Goal: Use online tool/utility: Utilize a website feature to perform a specific function

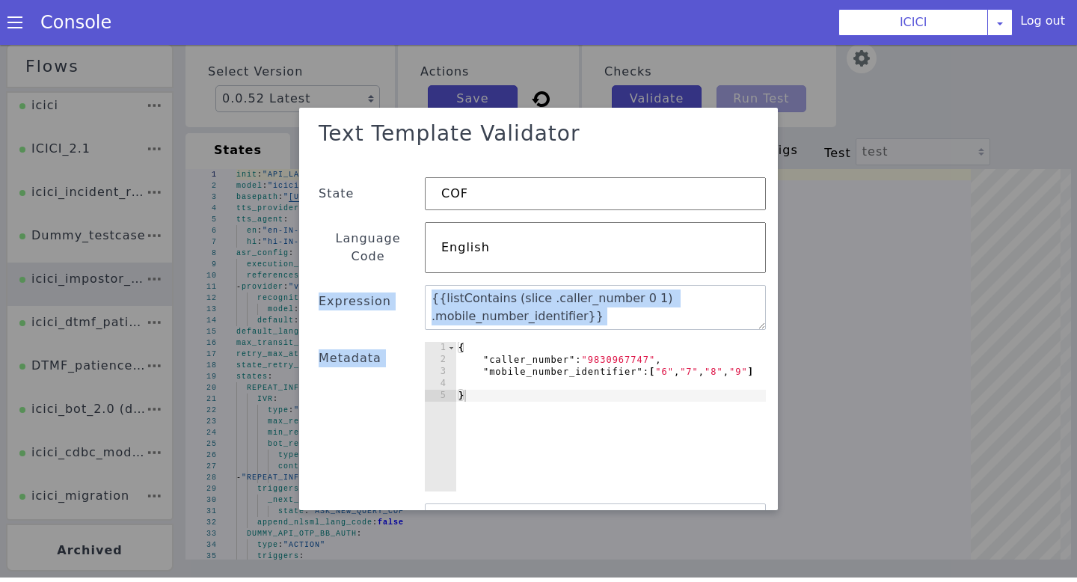
scroll to position [59, 0]
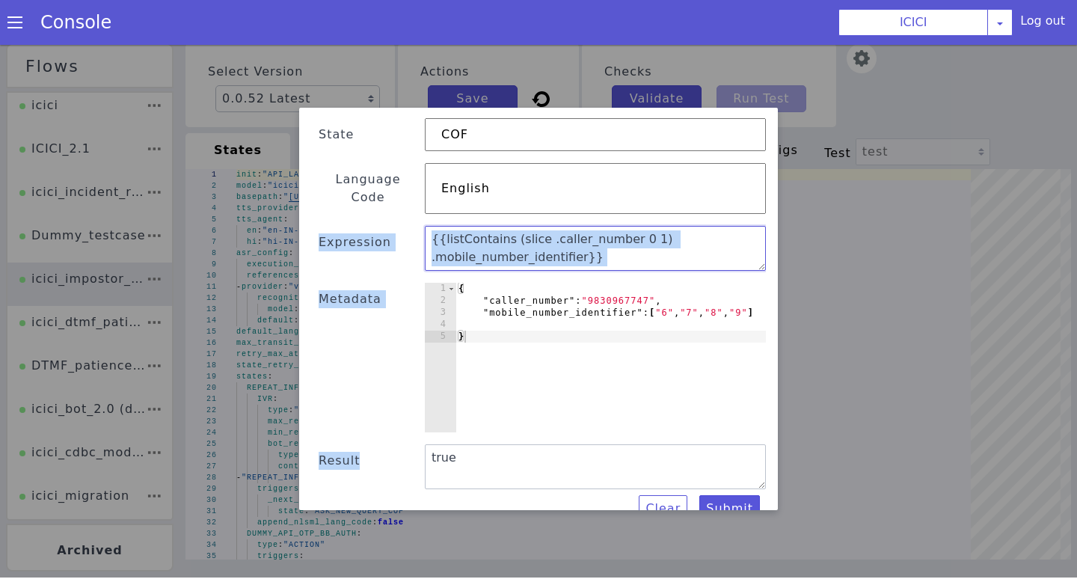
click at [589, 229] on textarea "{{listContains (slice .caller_number 0 1) .mobile_number_identifier}}" at bounding box center [595, 248] width 341 height 45
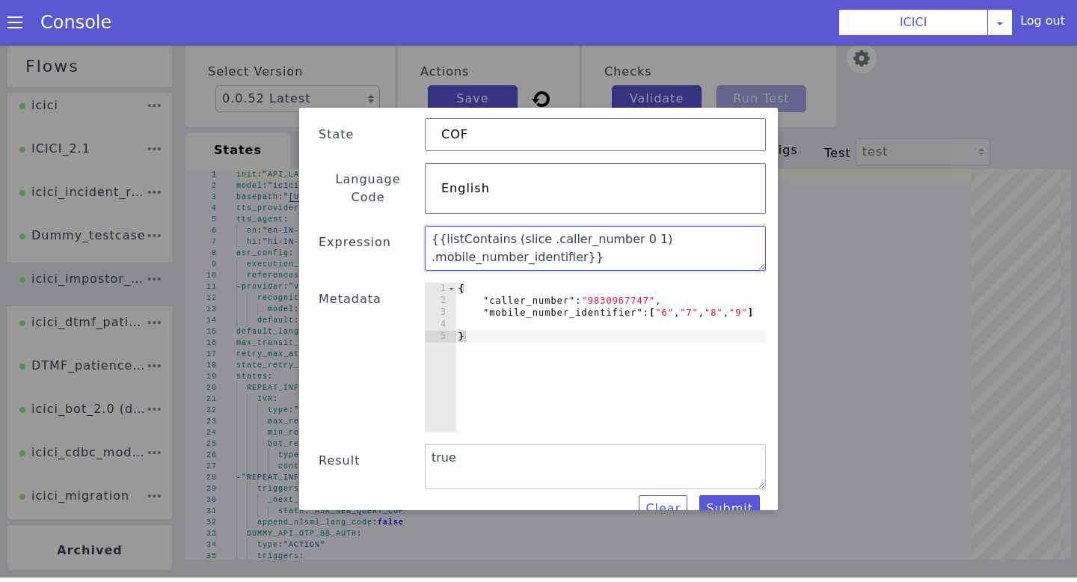
drag, startPoint x: 598, startPoint y: 239, endPoint x: 390, endPoint y: 210, distance: 210.6
click at [390, 210] on div "Text Template Validator State COF Language Code English Expression {{listContai…" at bounding box center [538, 289] width 455 height 468
paste textarea "or (eq .first_digit_mobile_number "6") (eq .first_digit_mobile_number "7") (eq …"
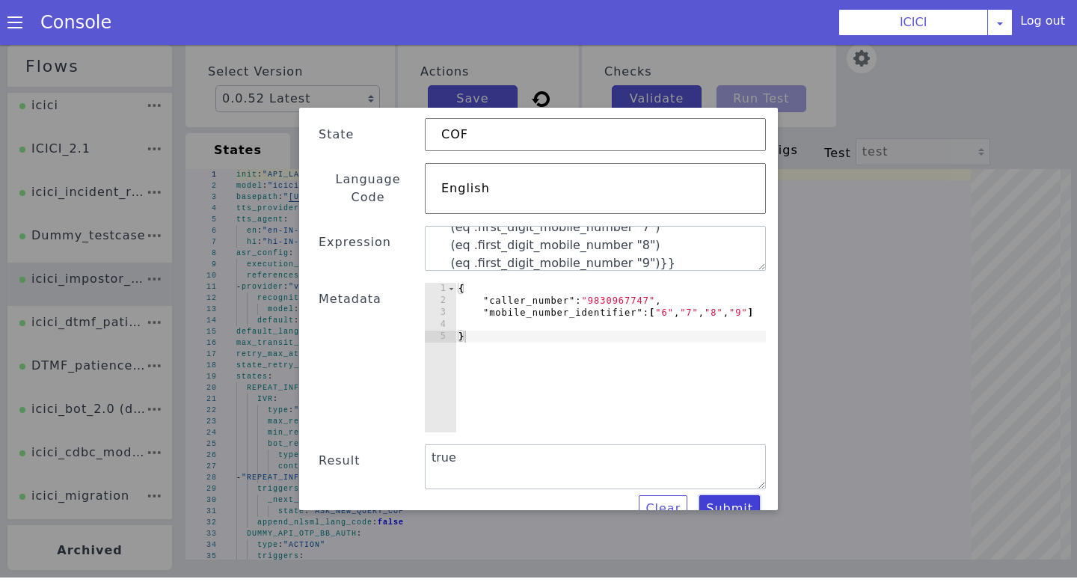
click at [743, 499] on button "Submit" at bounding box center [729, 508] width 61 height 27
drag, startPoint x: 670, startPoint y: 240, endPoint x: 319, endPoint y: 189, distance: 354.5
click at [319, 189] on div "Text Template Validator State COF Language Code English Expression {{or (eq .fi…" at bounding box center [538, 289] width 455 height 468
paste textarea "regexMatch "^[6789]" .caller_number}}"
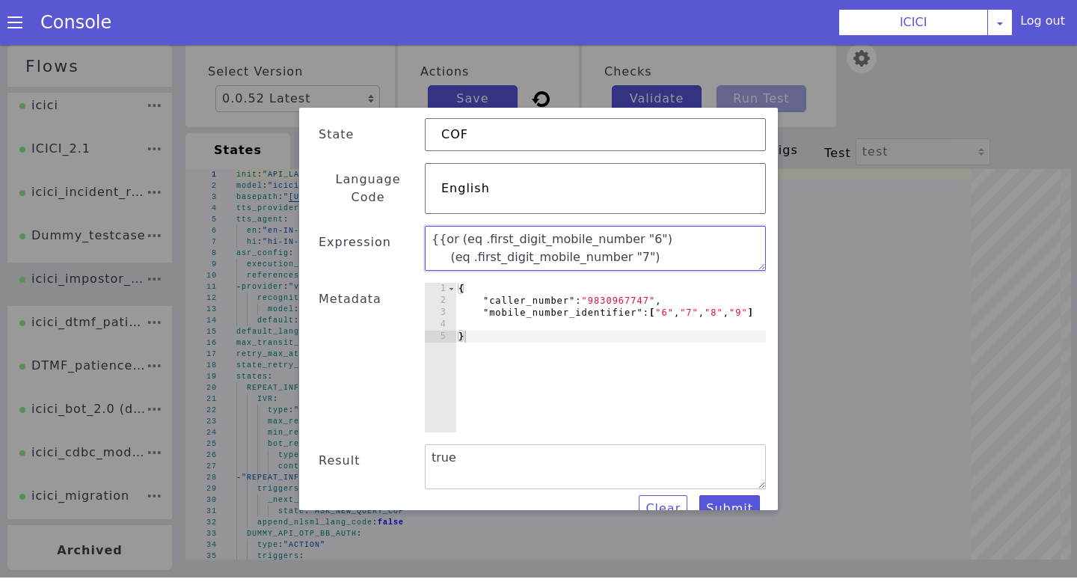
type textarea "{{regexMatch "^[6789]" .caller_number}} (eq .first_digit_mobile_number "8") (eq…"
drag, startPoint x: 426, startPoint y: 218, endPoint x: 692, endPoint y: 298, distance: 277.6
click at [692, 298] on div "Text Template Validator State COF Language Code English Expression {{regexMatch…" at bounding box center [538, 289] width 455 height 468
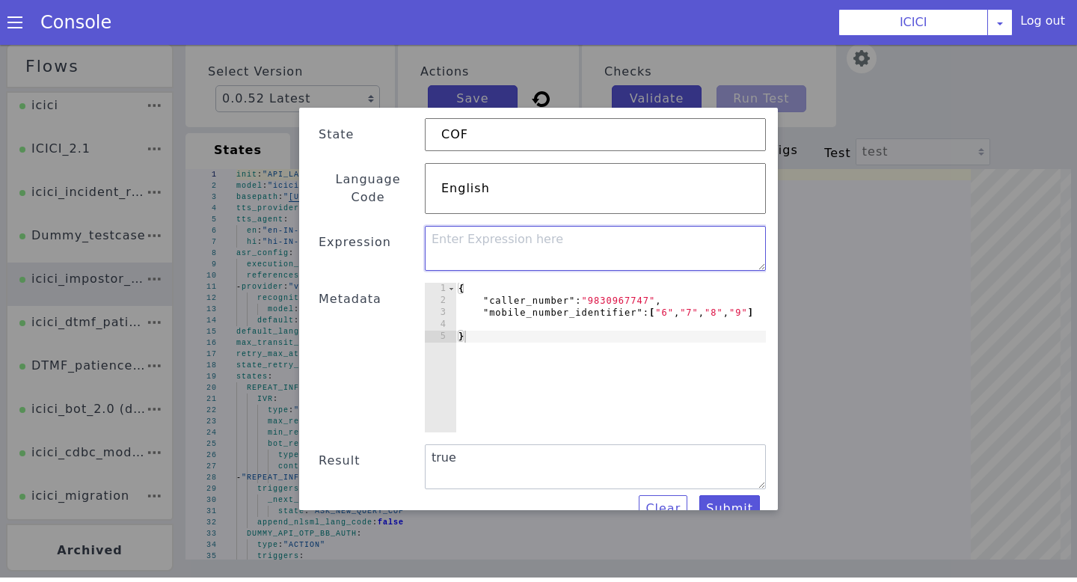
paste textarea "{{regexMatch "^[6789]" .caller_number}}"
click at [731, 495] on button "Submit" at bounding box center [729, 508] width 61 height 27
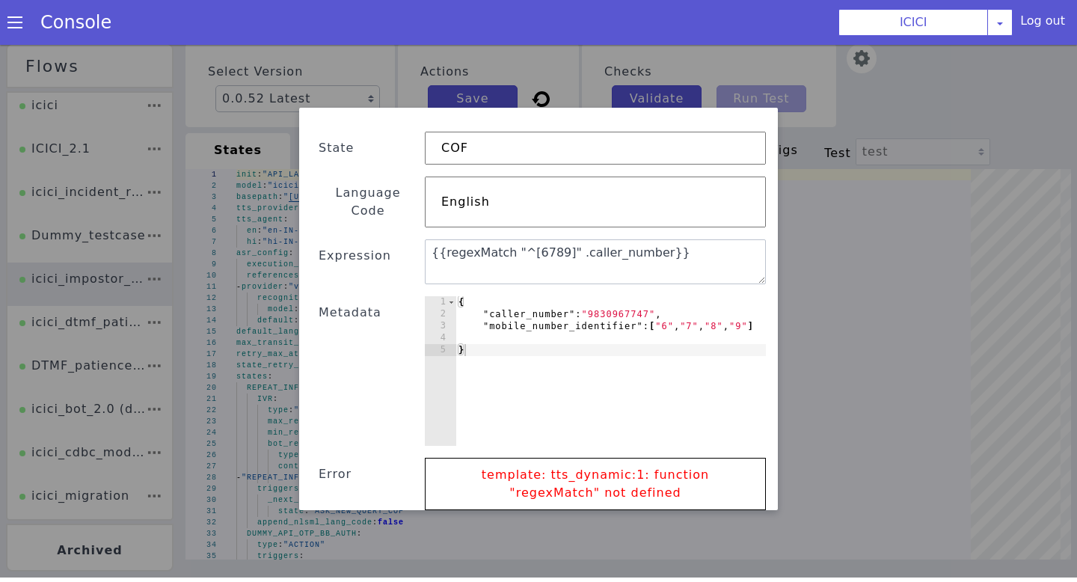
scroll to position [22, 0]
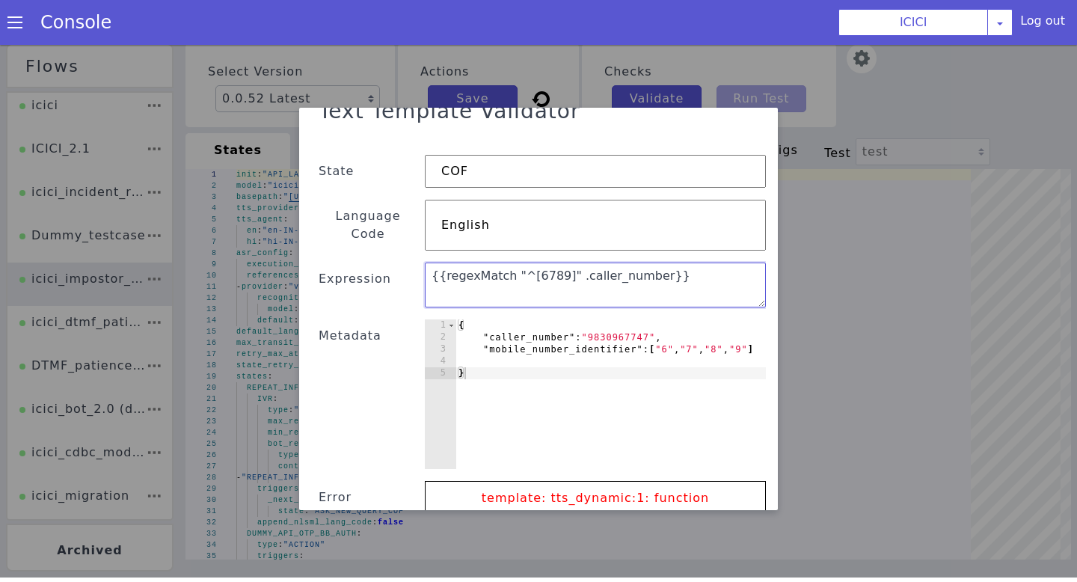
drag, startPoint x: 700, startPoint y: 268, endPoint x: 426, endPoint y: 264, distance: 274.6
click at [426, 266] on textarea "{{regexMatch "^[6789]" .caller_number}}" at bounding box center [595, 285] width 341 height 45
paste textarea "listContains .mobile_number_identifier .first_digit_mobile_number}}"
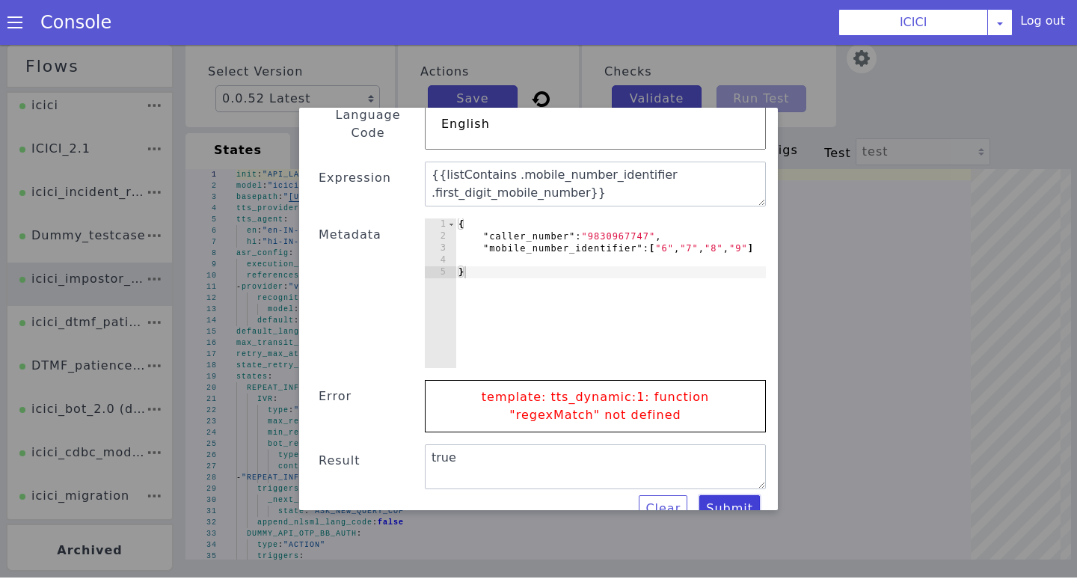
click at [731, 495] on button "Submit" at bounding box center [729, 508] width 61 height 27
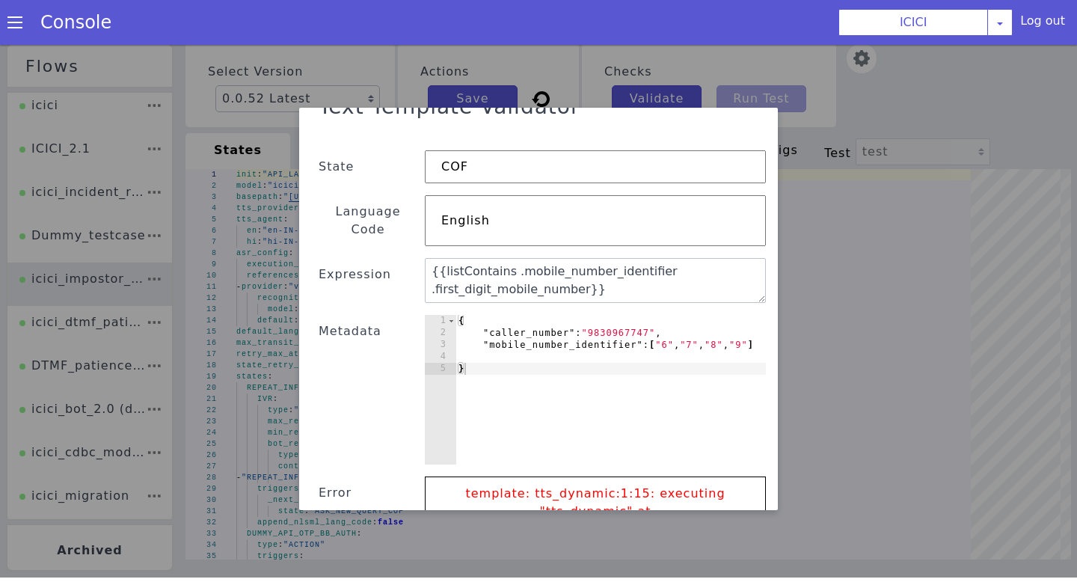
scroll to position [0, 0]
drag, startPoint x: 604, startPoint y: 271, endPoint x: 383, endPoint y: 236, distance: 223.5
click at [383, 236] on div "Text Template Validator State COF Language Code English Expression {{listContai…" at bounding box center [538, 380] width 455 height 587
paste textarea "(slice .caller_number 0 1) .mobile_number_identifi"
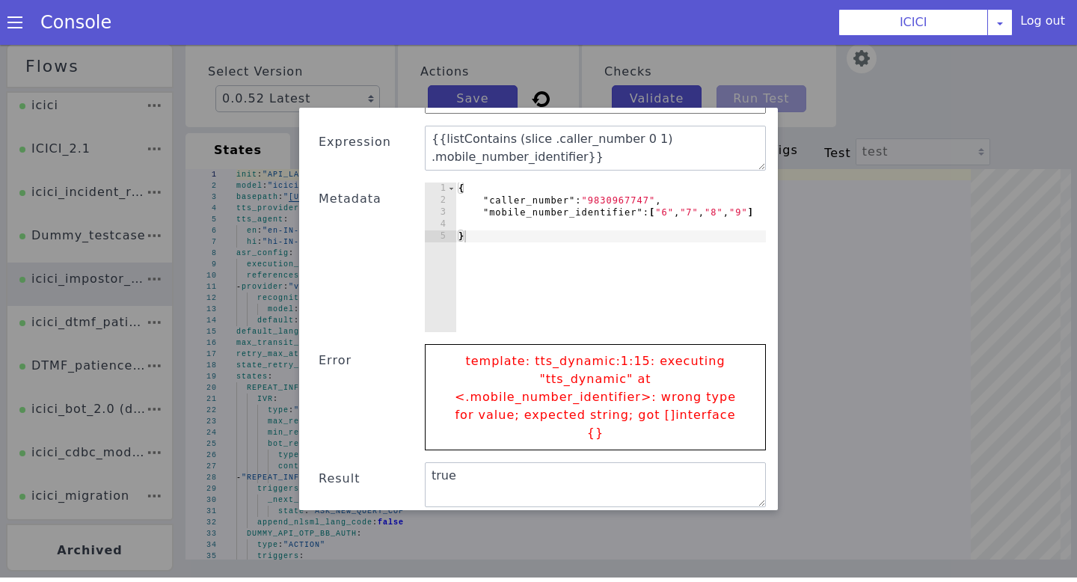
click at [706, 513] on button "Submit" at bounding box center [729, 526] width 61 height 27
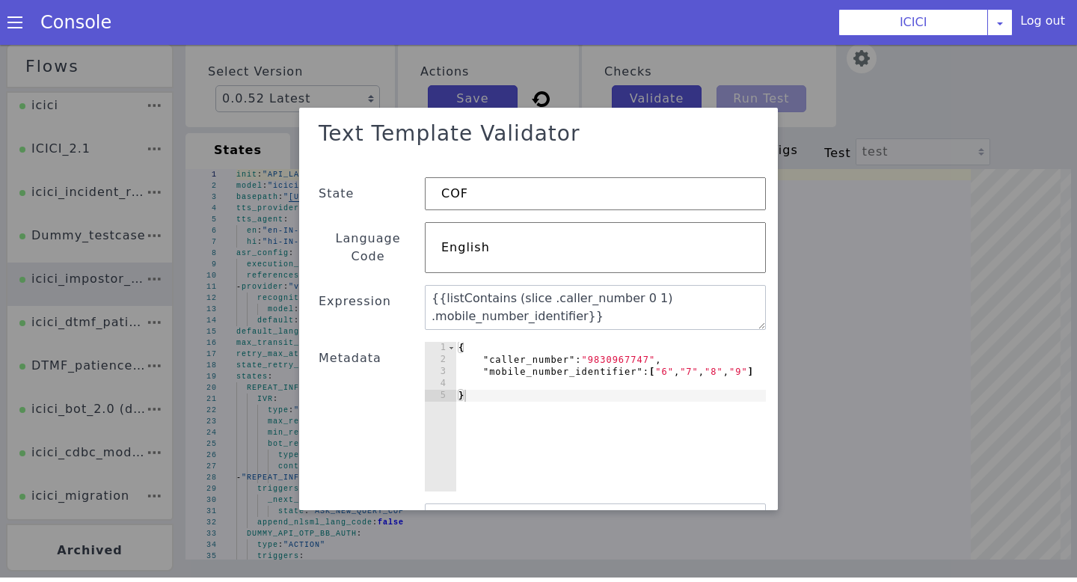
scroll to position [0, 0]
drag, startPoint x: 599, startPoint y: 306, endPoint x: 388, endPoint y: 275, distance: 213.2
click at [388, 278] on div "Text Template Validator State COF Language Code English Expression {{listContai…" at bounding box center [538, 348] width 455 height 468
paste textarea "or (strEquals .first_digit_mobile_number "6") (strEquals .first_digit_mobile_nu…"
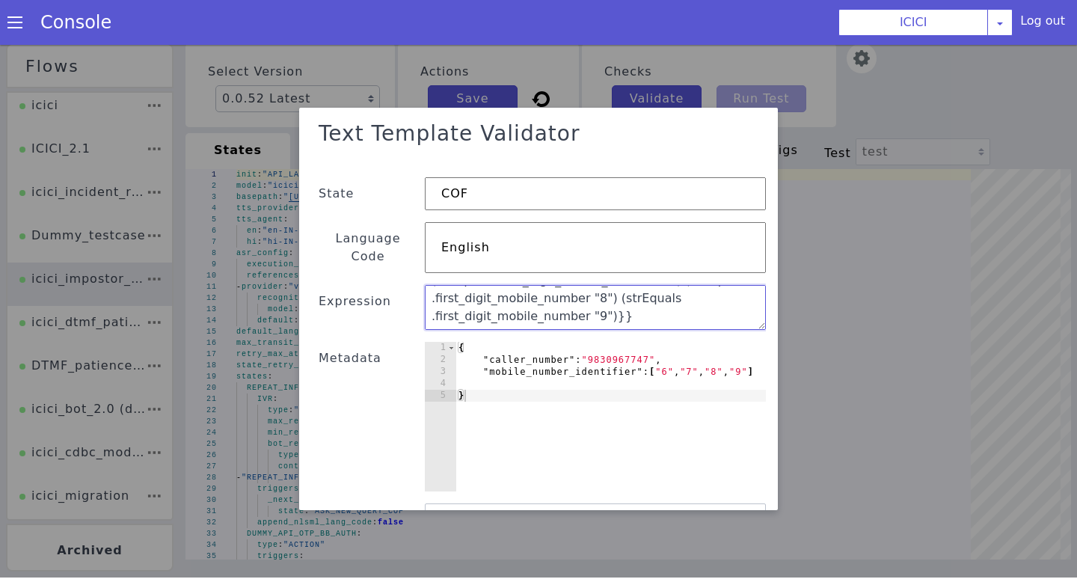
scroll to position [59, 0]
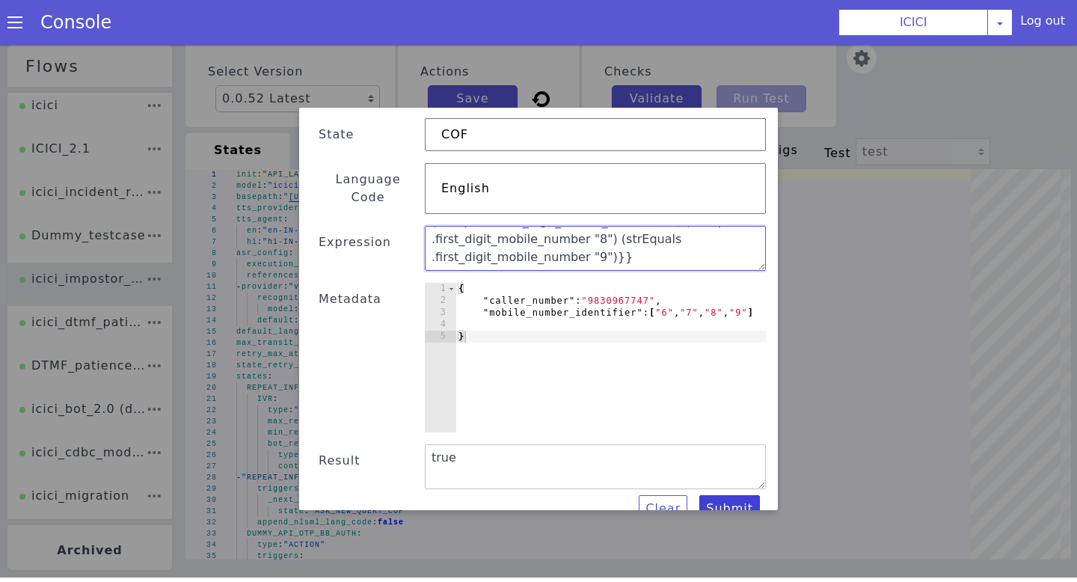
type textarea "{{or (strEquals .first_digit_mobile_number "6") (strEquals .first_digit_mobile_…"
click at [743, 495] on button "Submit" at bounding box center [729, 508] width 61 height 27
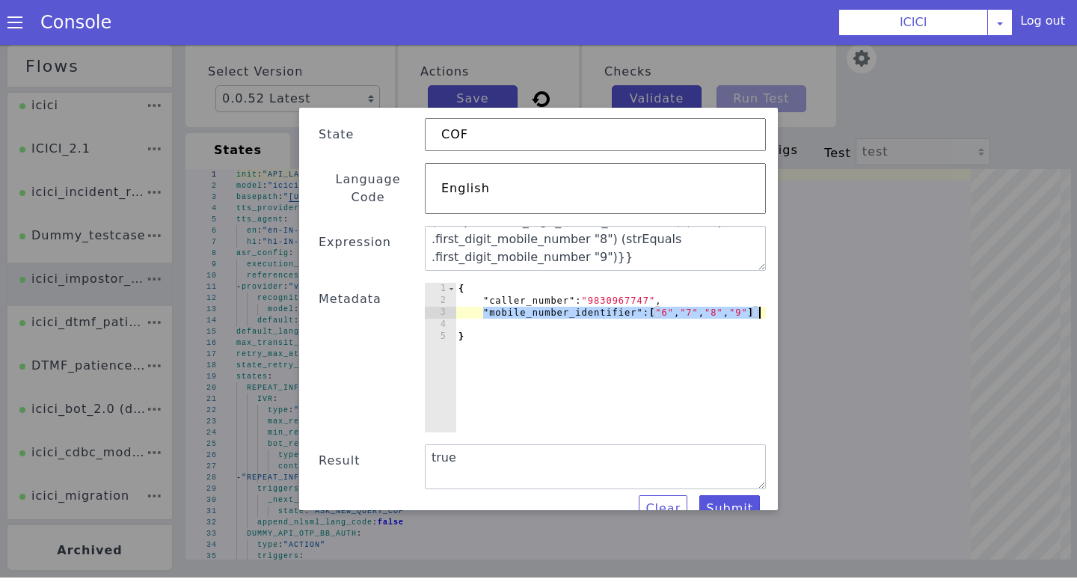
drag, startPoint x: 483, startPoint y: 297, endPoint x: 827, endPoint y: 295, distance: 344.1
click at [828, 295] on div "Text Template Validator State COF Language Code English Expression {{or (strEqu…" at bounding box center [538, 308] width 1077 height 537
click at [713, 301] on div "{ "caller_number" : "9830967747" , "mobile_number_identifier" : [ "6" , "7" , "…" at bounding box center [611, 370] width 310 height 174
drag, startPoint x: 750, startPoint y: 293, endPoint x: 431, endPoint y: 293, distance: 319.4
click at [431, 293] on div ""mobile_number_identifier": ["6","7","8","9"] 1 2 3 4 5 { "caller_number" : "98…" at bounding box center [595, 358] width 341 height 150
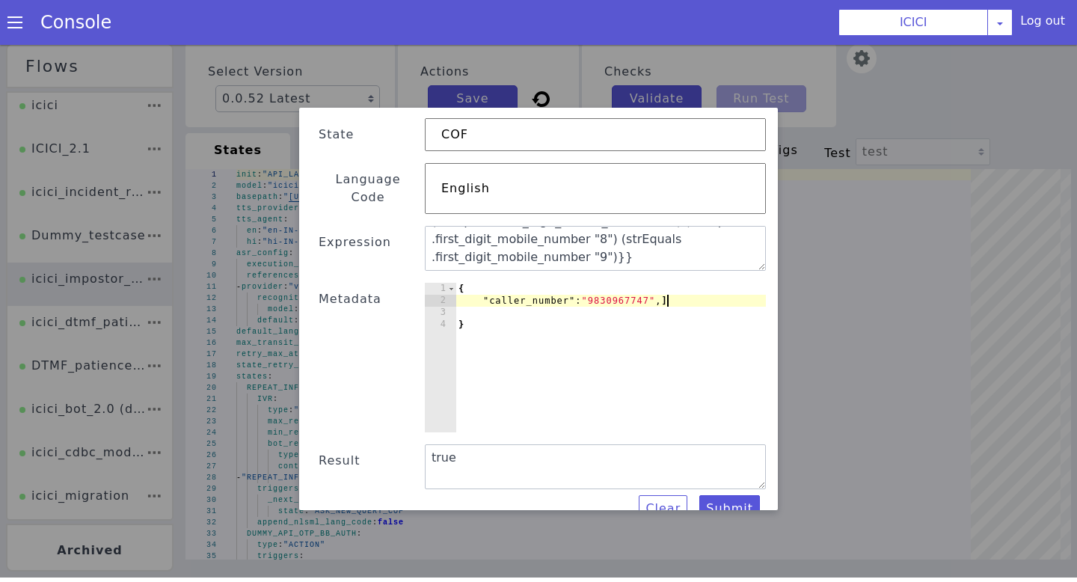
scroll to position [0, 1]
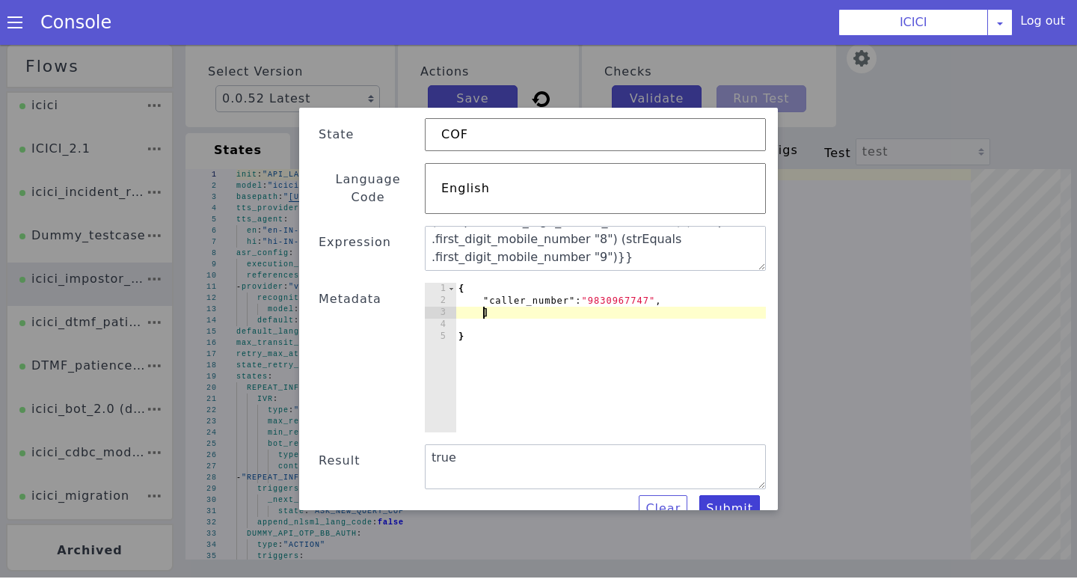
type textarea "]"
click at [726, 497] on button "Submit" at bounding box center [729, 508] width 61 height 27
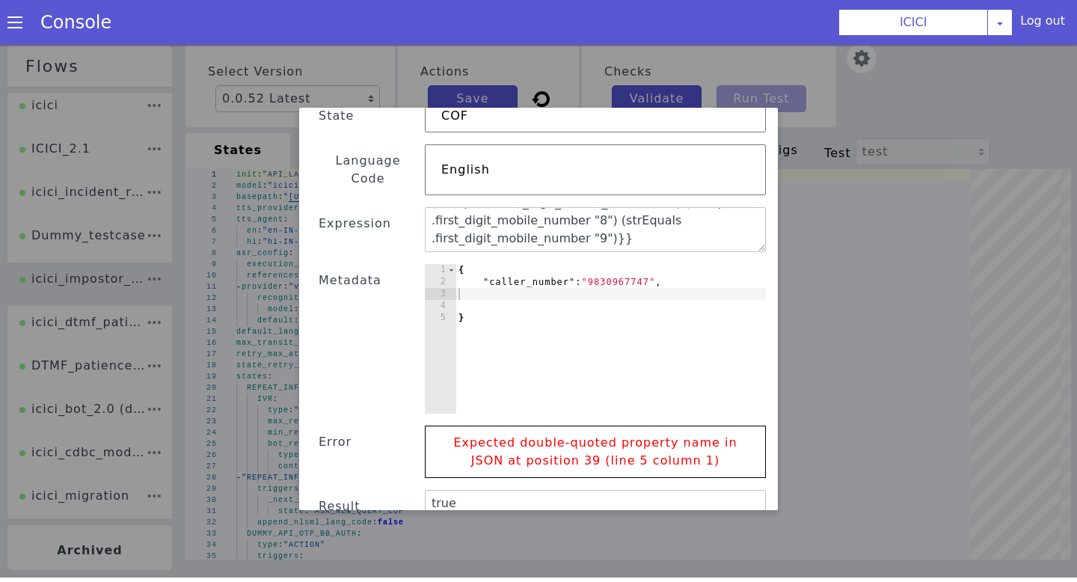
scroll to position [94, 0]
click at [458, 287] on div "{ "caller_number" : "9830967747" , }" at bounding box center [611, 351] width 310 height 174
type textarea ""caller_number": "9830967747""
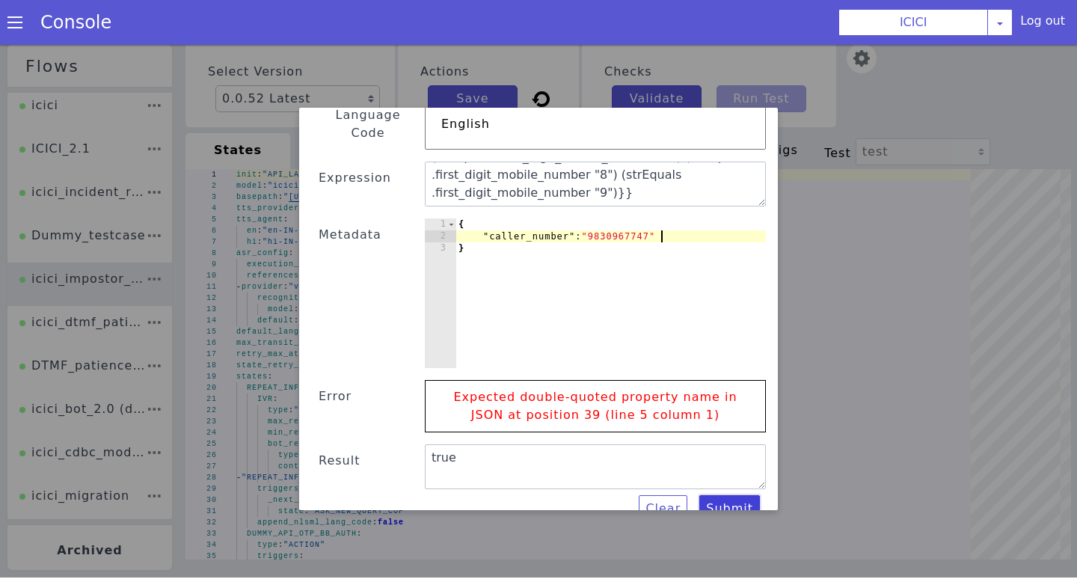
click at [732, 495] on button "Submit" at bounding box center [729, 508] width 61 height 27
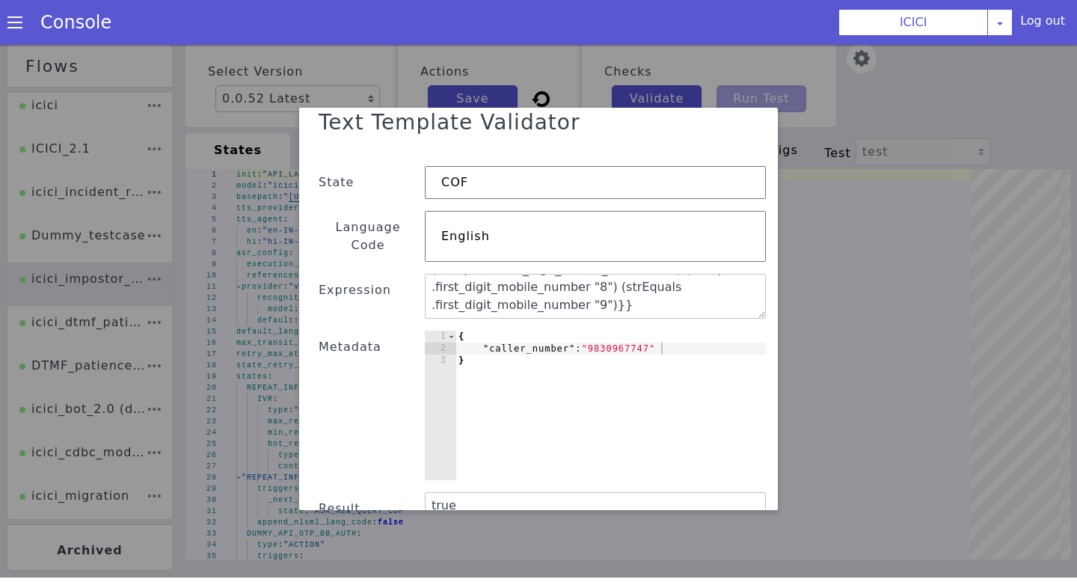
scroll to position [1, 0]
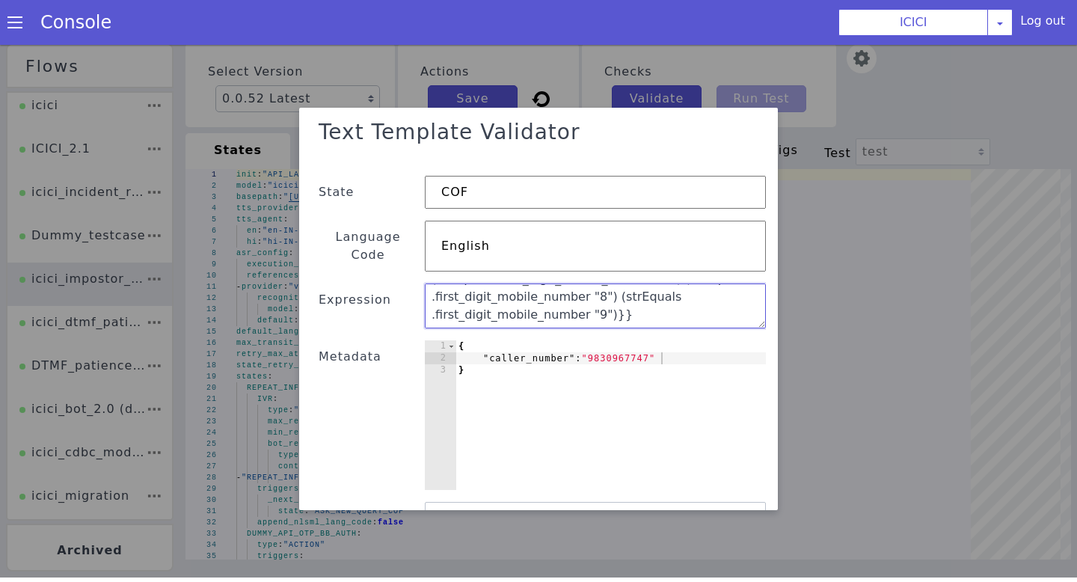
click at [554, 298] on textarea "{{or (strEquals .first_digit_mobile_number "6") (strEquals .first_digit_mobile_…" at bounding box center [595, 306] width 341 height 45
paste textarea "{{or (strEquals .first_digit_mobile_number "6") (strEquals .first_digit_mobile_…"
drag, startPoint x: 678, startPoint y: 296, endPoint x: 441, endPoint y: 280, distance: 237.0
click at [441, 284] on textarea "{{or (strEquals .first_digit_mobile_number "6") (strEquals .first_digit_mobile_…" at bounding box center [595, 306] width 341 height 45
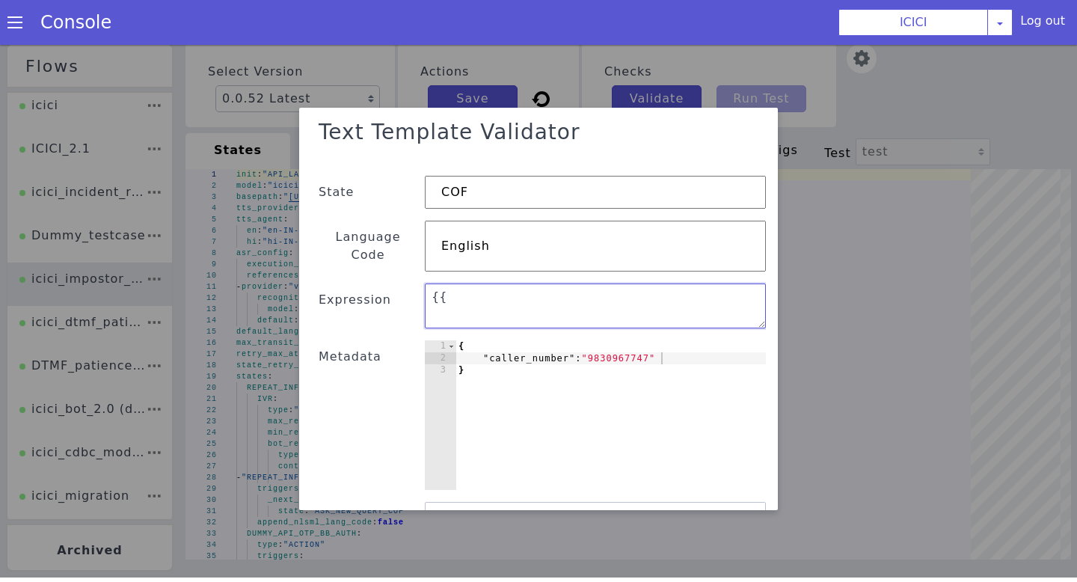
type textarea "{"
paste textarea "{{or (strEquals .first_digit_mobile_number "6") (strEquals .first_digit_mobile_…"
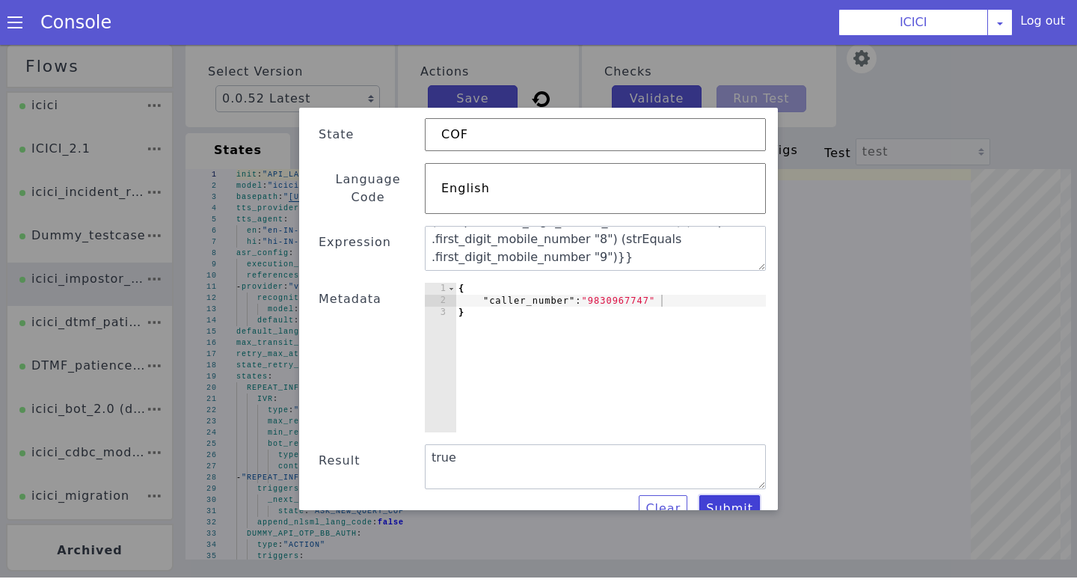
click at [738, 495] on button "Submit" at bounding box center [729, 508] width 61 height 27
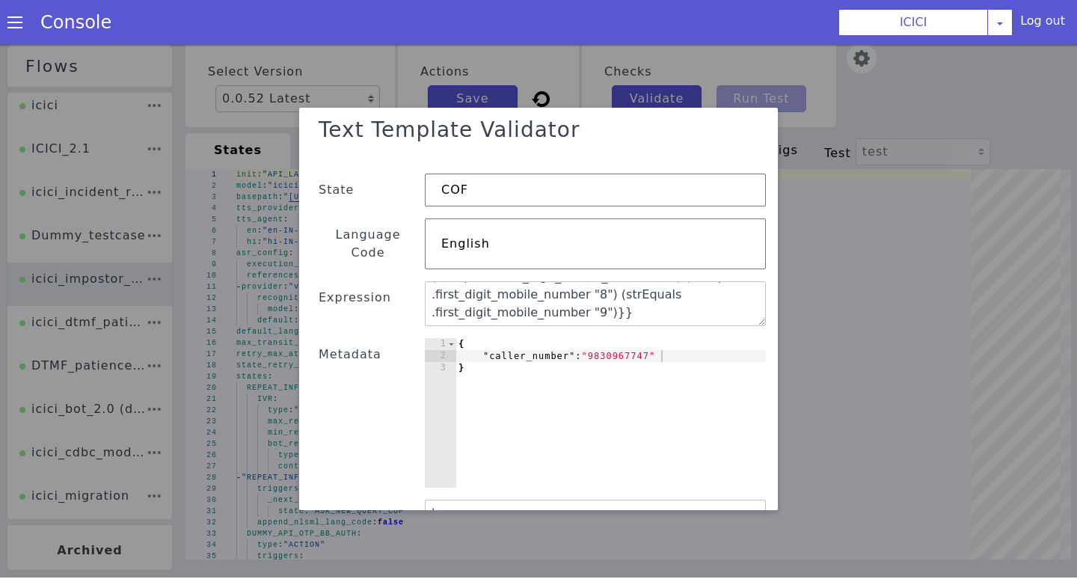
scroll to position [0, 0]
drag, startPoint x: 670, startPoint y: 296, endPoint x: 380, endPoint y: 265, distance: 292.0
click at [380, 265] on div "Text Template Validator State COF Language Code English Expression {{or (strEqu…" at bounding box center [538, 344] width 455 height 468
paste textarea "(string (slice .caller_number 0 1)) "6") (strEquals (string (slice .caller_numb…"
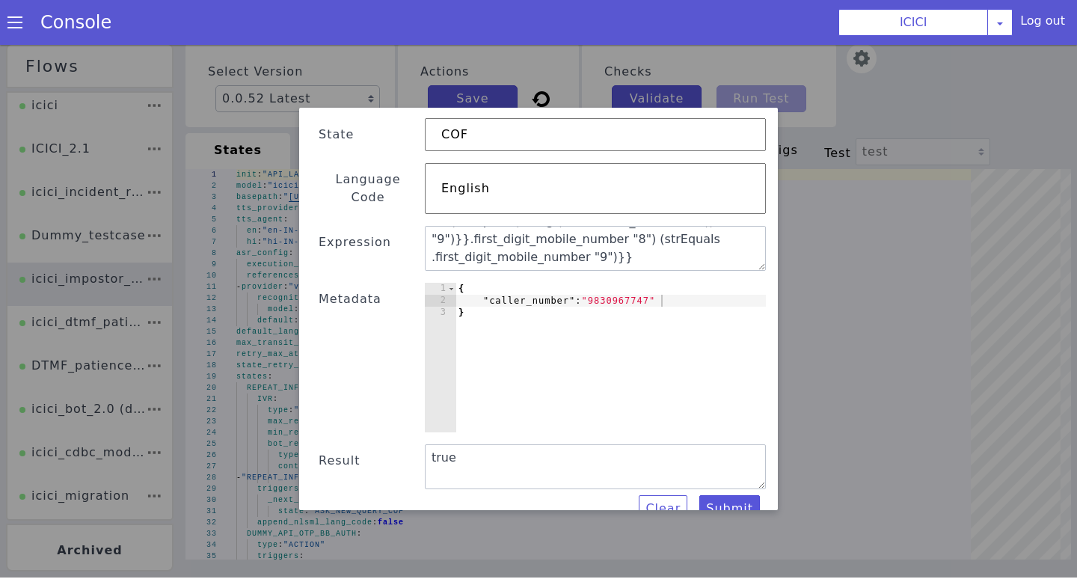
click at [734, 508] on div "Text Template Validator State COF Language Code English Expression {{or (strEqu…" at bounding box center [538, 309] width 455 height 403
click at [732, 495] on button "Submit" at bounding box center [729, 508] width 61 height 27
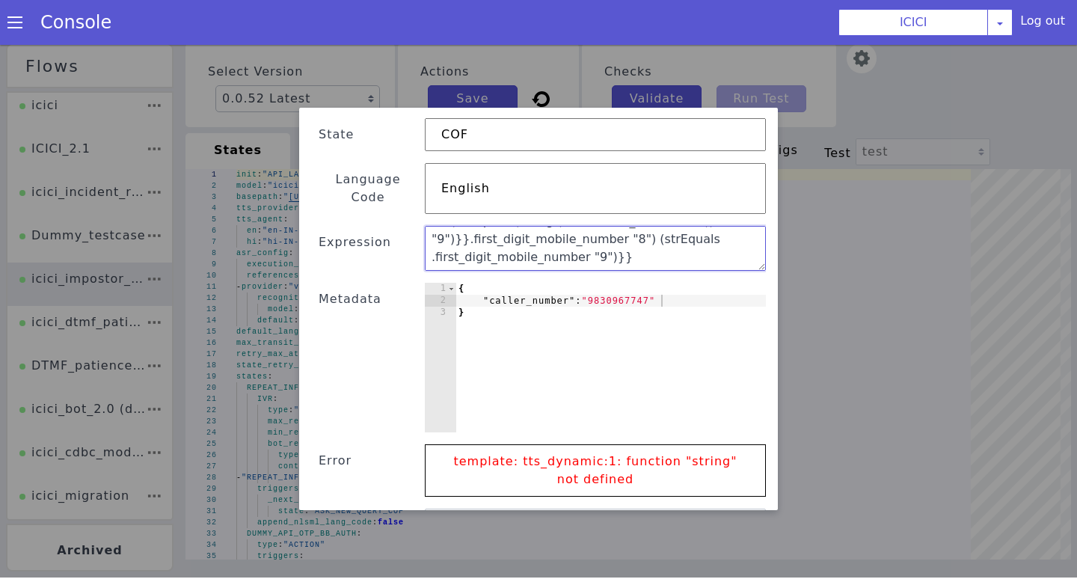
scroll to position [0, 0]
drag, startPoint x: 634, startPoint y: 228, endPoint x: 416, endPoint y: 156, distance: 229.5
click at [416, 156] on div "Text Template Validator State COF Language Code English Expression {{or (strEqu…" at bounding box center [538, 321] width 455 height 533
paste textarea ".first_digit_mobile_number "6") (strEquals .first_digit_mobile_number "7") (str…"
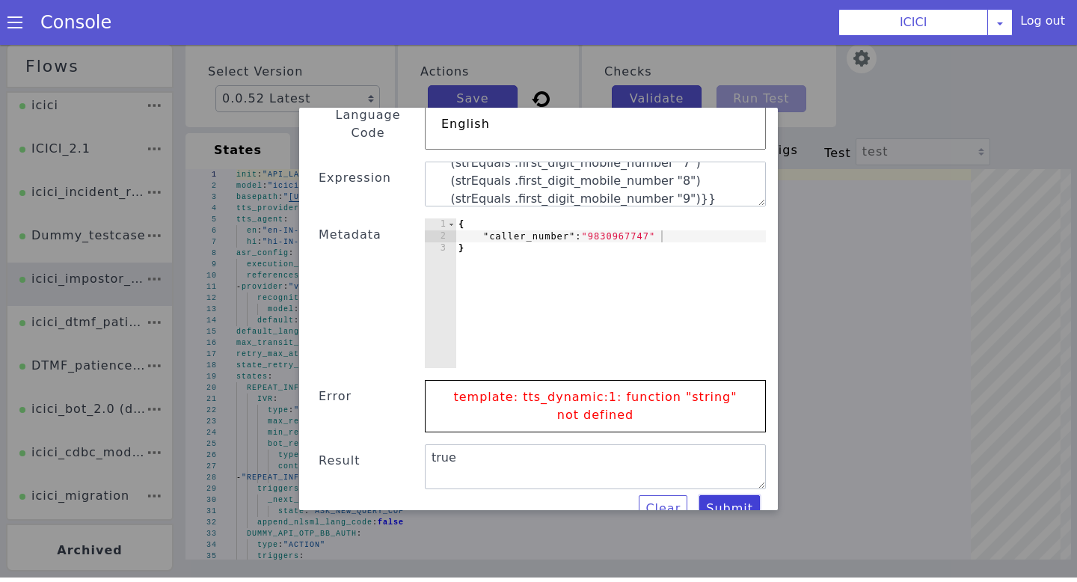
click at [726, 495] on button "Submit" at bounding box center [729, 508] width 61 height 27
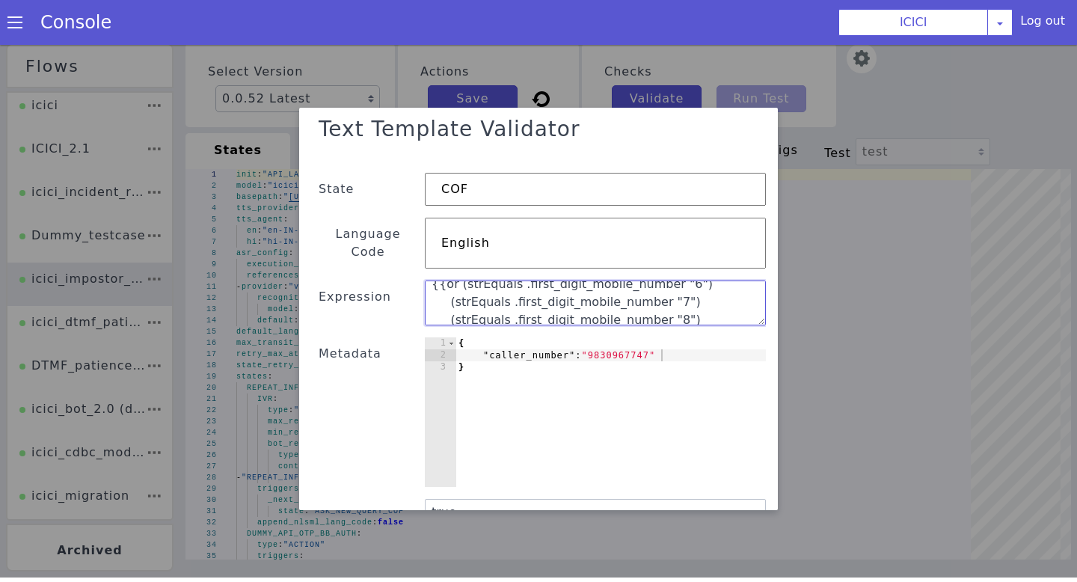
scroll to position [0, 0]
drag, startPoint x: 705, startPoint y: 304, endPoint x: 416, endPoint y: 266, distance: 291.2
click at [416, 266] on div "Text Template Validator State COF Language Code English Expression {{or (strEqu…" at bounding box center [538, 343] width 455 height 468
paste textarea "listContains .first_digit_mobile_number .mobile_number_identifier}}"
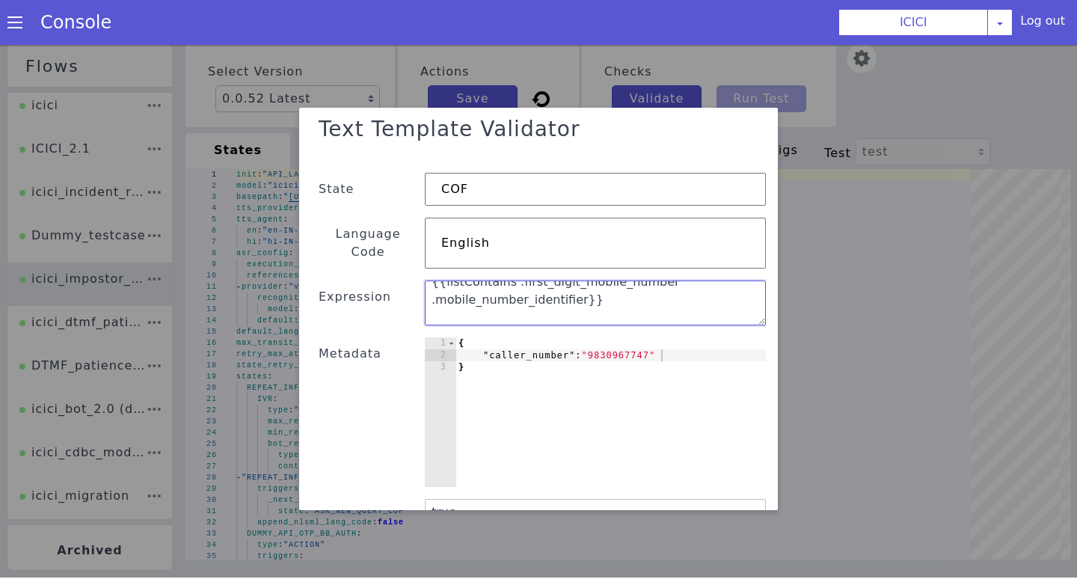
scroll to position [59, 0]
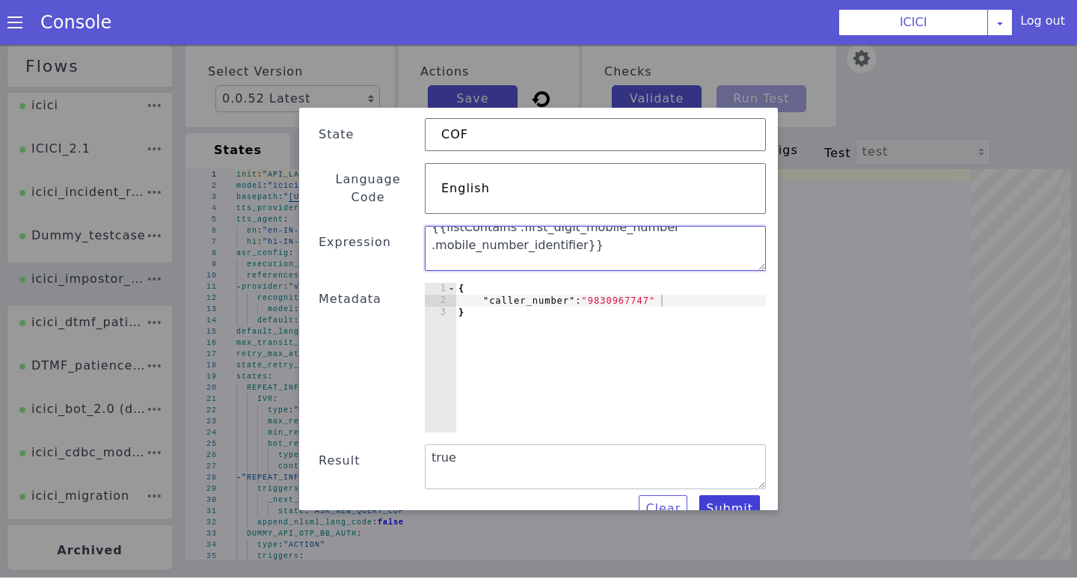
type textarea "{{listContains .first_digit_mobile_number .mobile_number_identifier}} (strEqual…"
click at [729, 495] on button "Submit" at bounding box center [729, 508] width 61 height 27
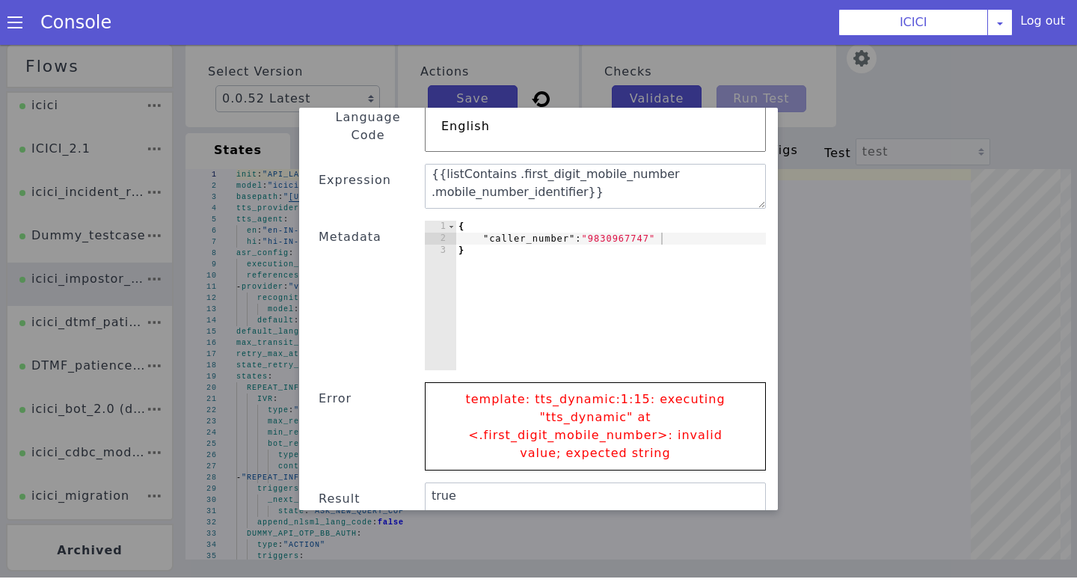
scroll to position [141, 0]
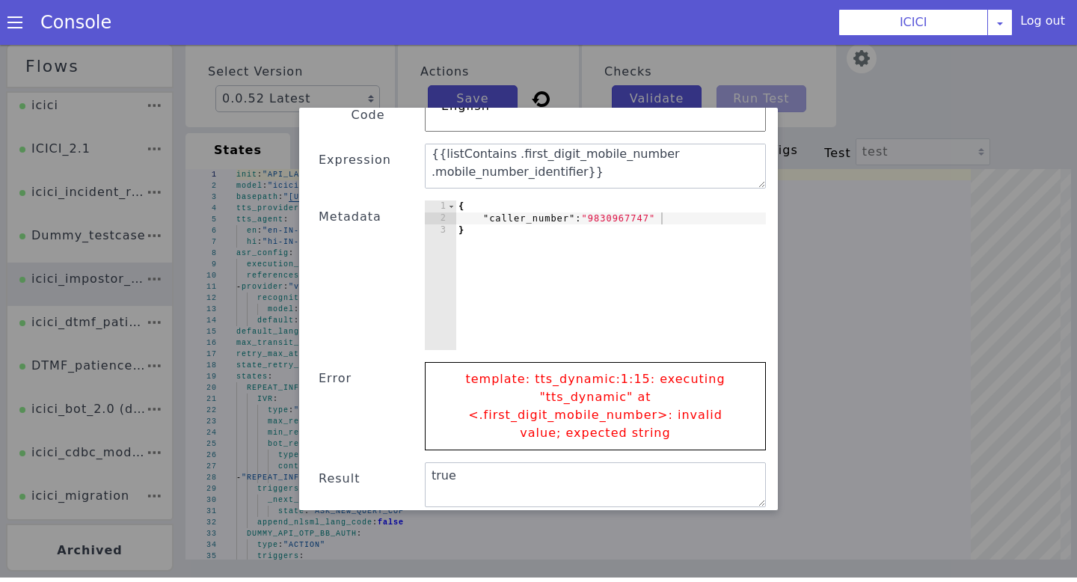
click at [707, 513] on button "Submit" at bounding box center [729, 526] width 61 height 27
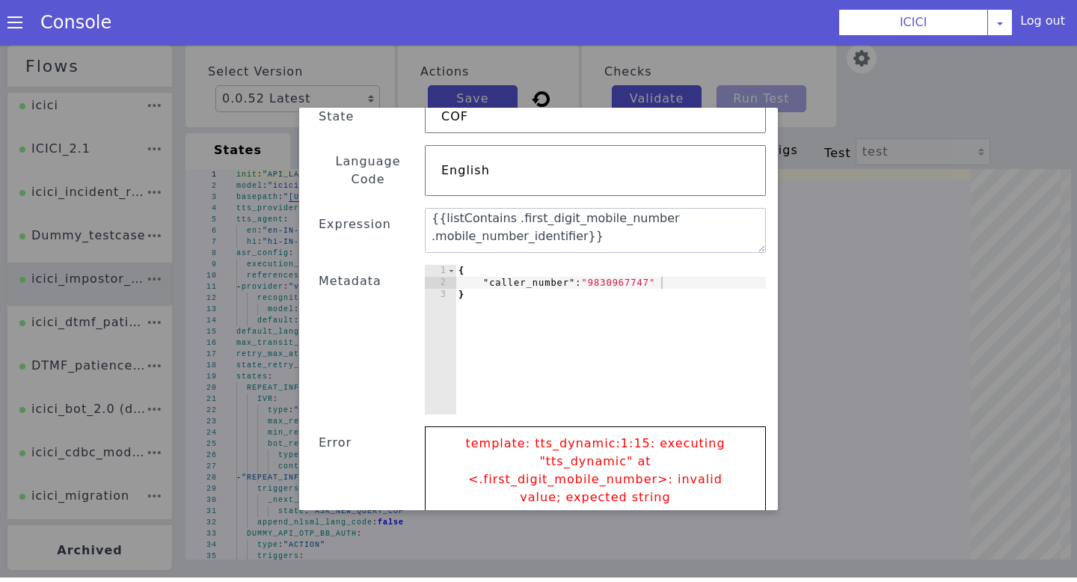
scroll to position [77, 0]
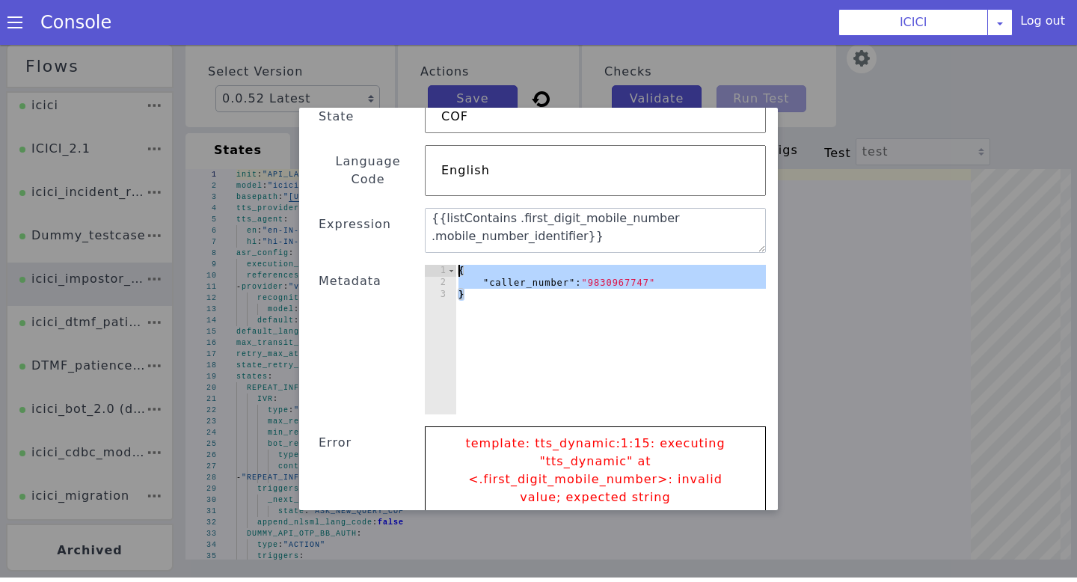
drag, startPoint x: 512, startPoint y: 295, endPoint x: 444, endPoint y: 248, distance: 82.4
click at [444, 265] on div "} 1 2 3 { "caller_number" : "9830967747" } הההההההההההההההההההההההההההההההההההה…" at bounding box center [595, 340] width 341 height 150
paste textarea "}"
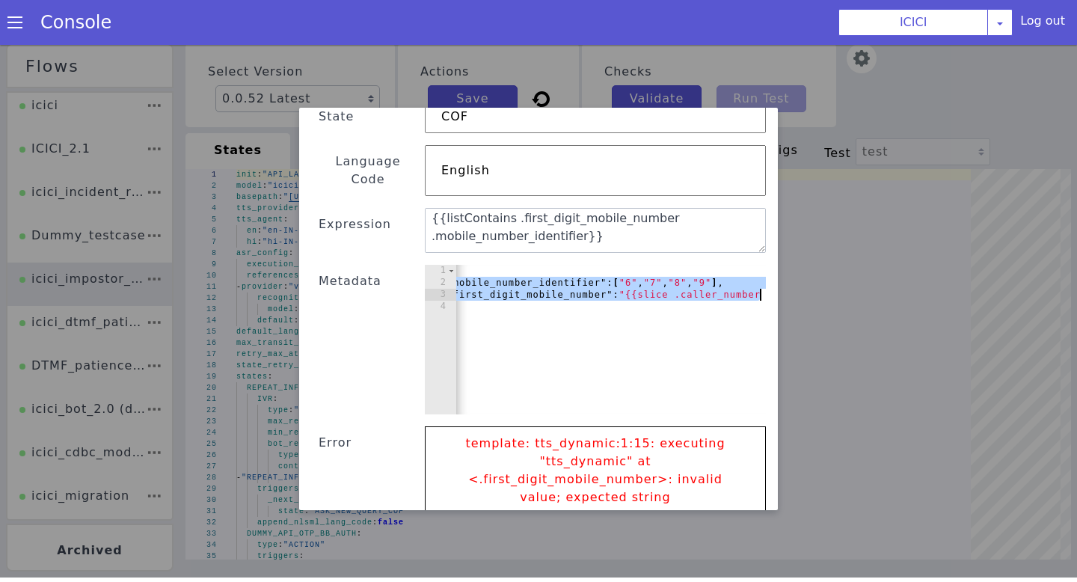
scroll to position [0, 70]
drag, startPoint x: 472, startPoint y: 266, endPoint x: 768, endPoint y: 276, distance: 296.4
click at [768, 276] on div "Text Template Validator State COF Language Code English Expression {{listContai…" at bounding box center [538, 309] width 479 height 403
type textarea ""mobile_number_identifier": ["6", "7", "8", "9"], "first_digit_mobile_number": …"
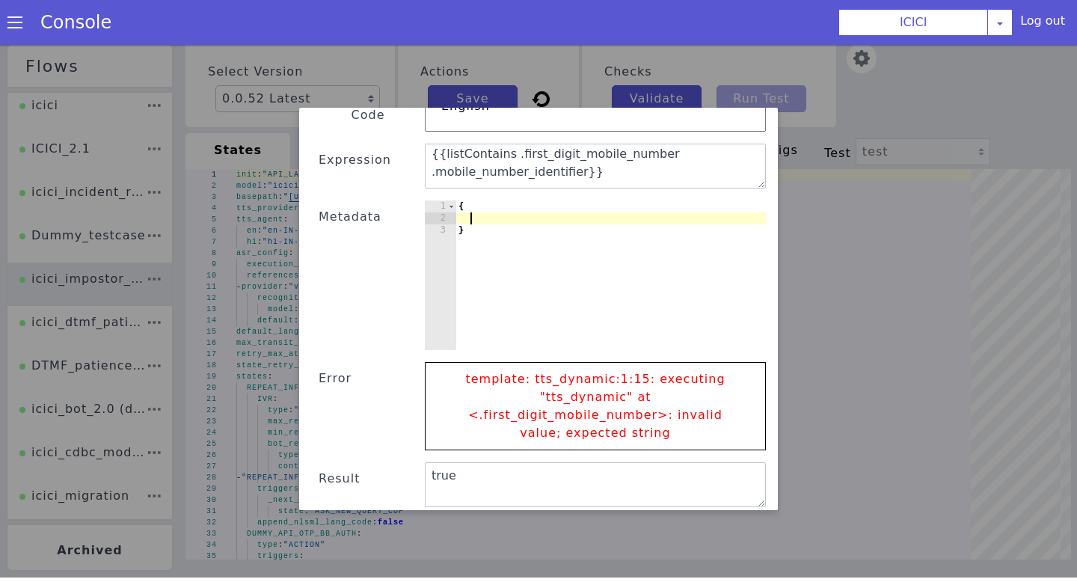
scroll to position [0, 0]
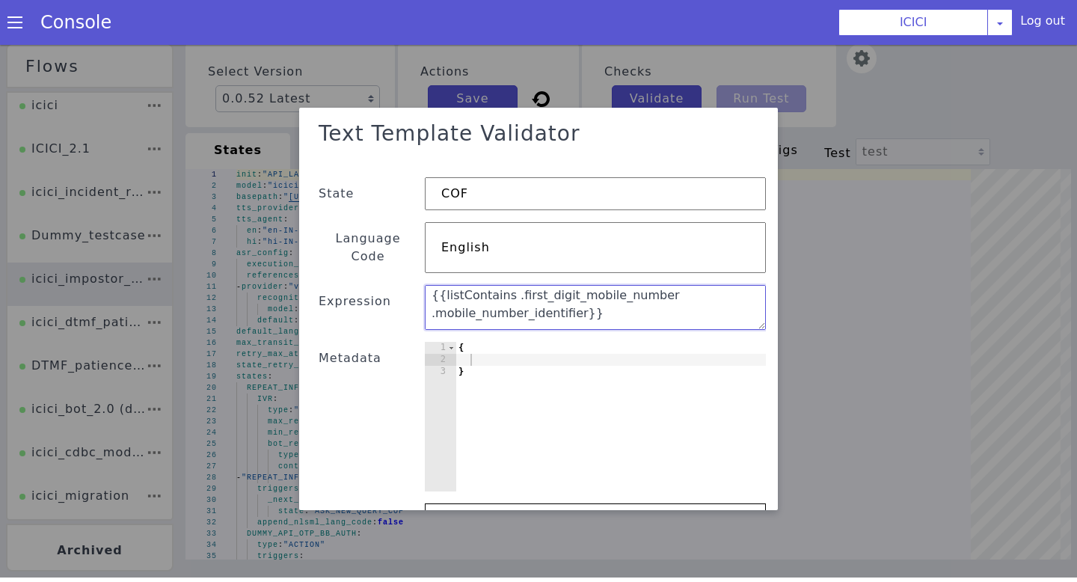
drag, startPoint x: 656, startPoint y: 301, endPoint x: 386, endPoint y: 283, distance: 270.7
click at [386, 283] on div "Text Template Validator State COF Language Code English Expression {{listContai…" at bounding box center [538, 398] width 455 height 569
paste textarea ""mobile_number_identifier": ["6", "7", "8", "9"], "first_digit_mobile_number": …"
drag, startPoint x: 528, startPoint y: 304, endPoint x: 357, endPoint y: 233, distance: 185.5
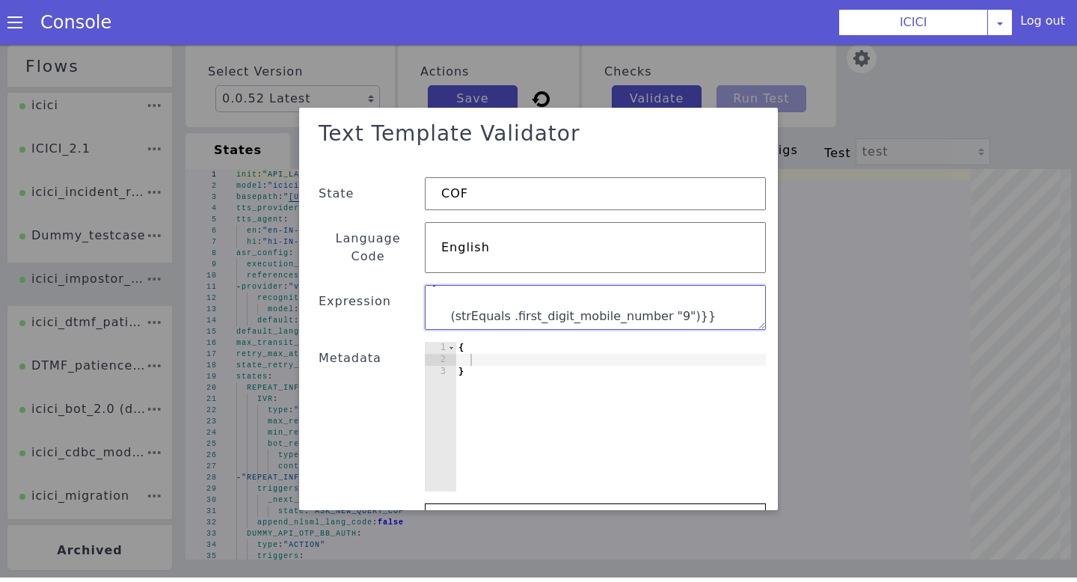
click at [357, 233] on div "Text Template Validator State COF Language Code English Expression { "mobile_nu…" at bounding box center [538, 398] width 455 height 569
type textarea "{ "mobile_number_identifier": ["6", "7", "8", "9"],"
drag, startPoint x: 474, startPoint y: 301, endPoint x: 431, endPoint y: 174, distance: 134.4
click at [431, 174] on div "Text Template Validator State COF Language Code English Expression { "mobile_nu…" at bounding box center [538, 398] width 455 height 569
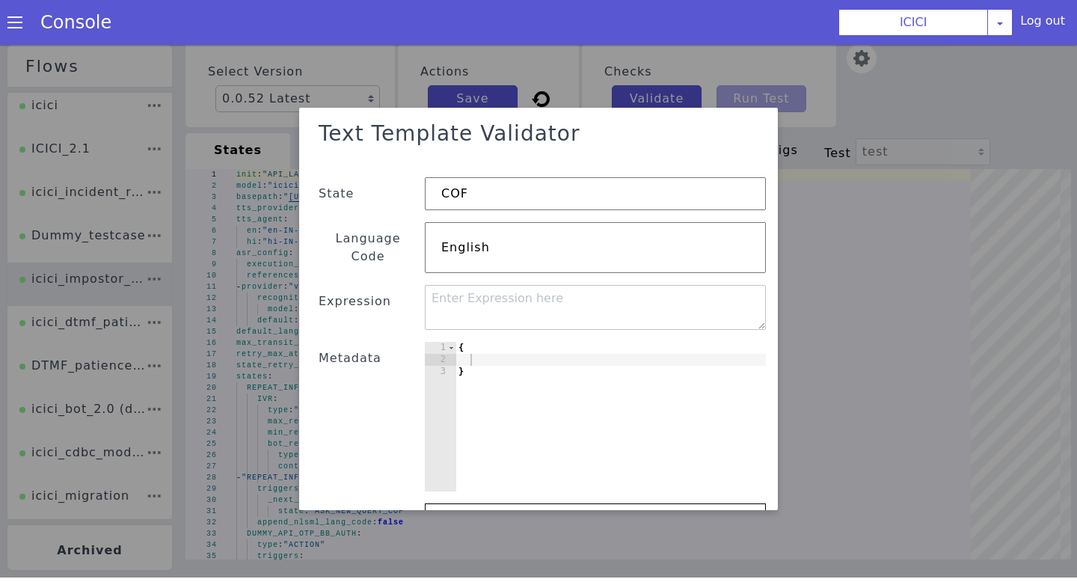
scroll to position [141, 0]
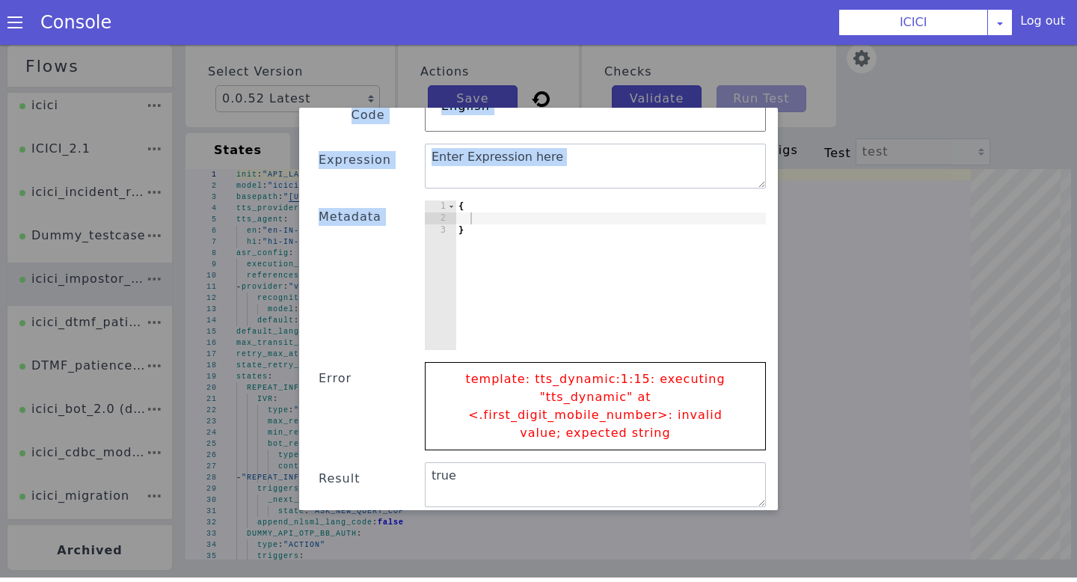
drag, startPoint x: 315, startPoint y: 126, endPoint x: 506, endPoint y: 251, distance: 229.1
click at [506, 251] on div "Text Template Validator State COF Language Code English Expression Metadata 1 2…" at bounding box center [538, 256] width 455 height 569
copy div "Text Template Validator State Language Code Expression Metadata 1 2 3 { } ההההה…"
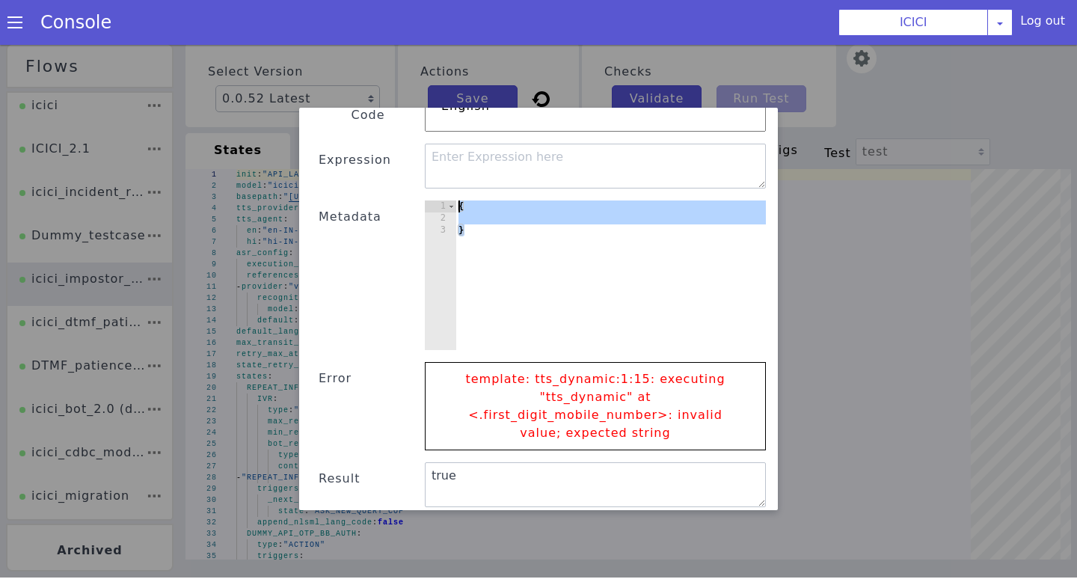
drag, startPoint x: 481, startPoint y: 218, endPoint x: 446, endPoint y: 169, distance: 60.0
click at [446, 169] on div "Text Template Validator State COF Language Code English Expression Metadata } 1…" at bounding box center [538, 256] width 455 height 569
paste textarea "}"
type textarea "}"
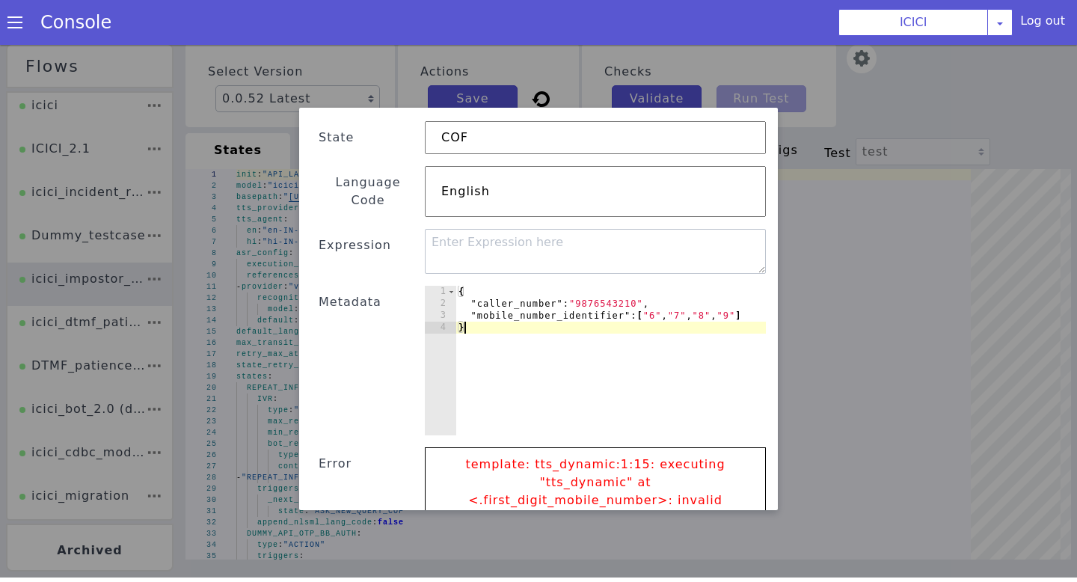
scroll to position [53, 0]
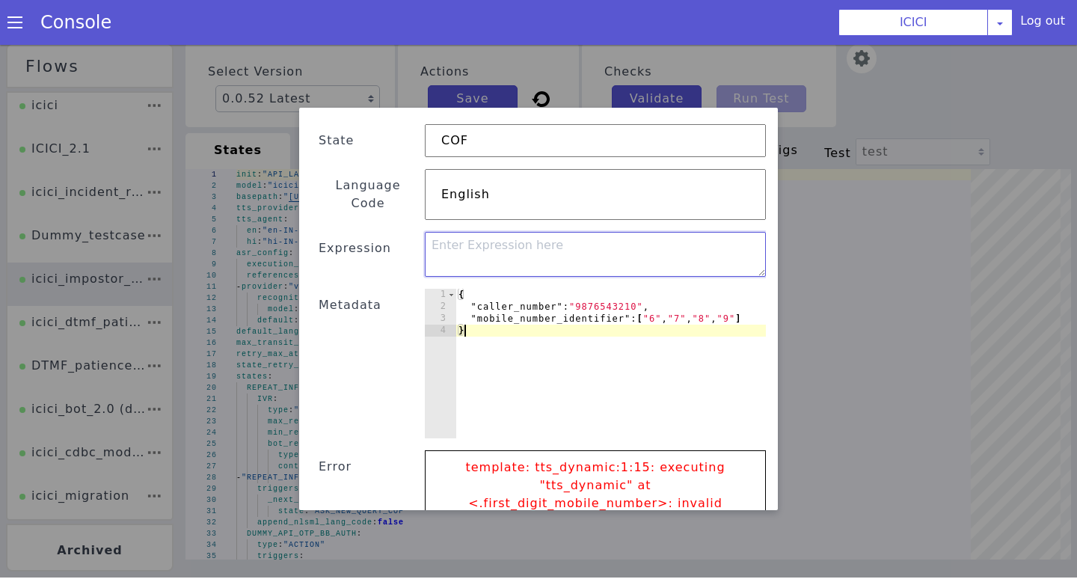
click at [530, 241] on textarea at bounding box center [595, 254] width 341 height 45
paste textarea "{{listContains (slice .caller_number 0 1) .mobile_number_identifier}}"
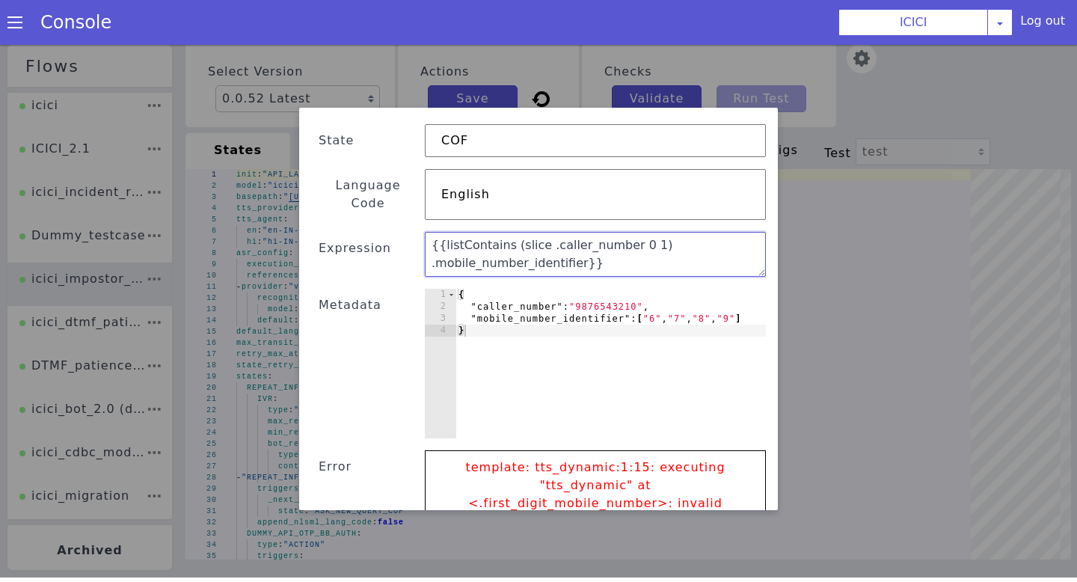
scroll to position [141, 0]
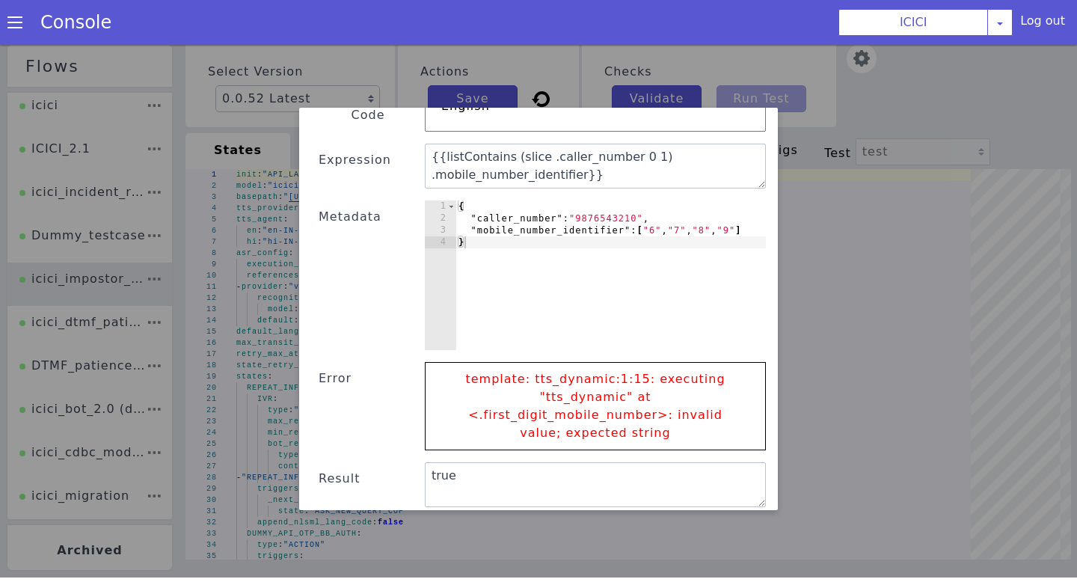
click at [719, 513] on button "Submit" at bounding box center [729, 526] width 61 height 27
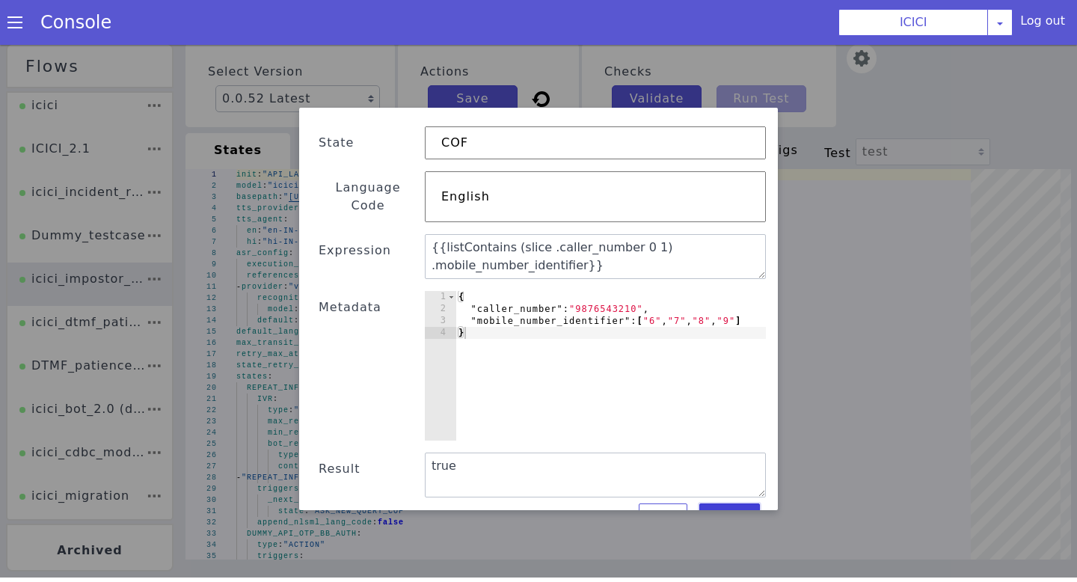
scroll to position [59, 0]
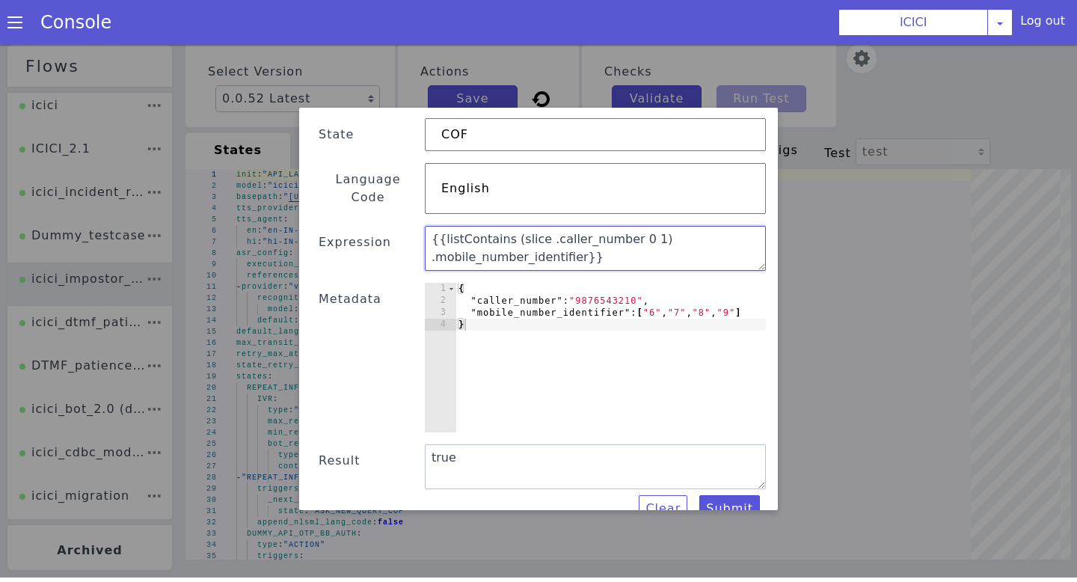
drag, startPoint x: 587, startPoint y: 245, endPoint x: 405, endPoint y: 209, distance: 186.0
click at [405, 209] on div "Text Template Validator State COF Language Code English Expression {{listContai…" at bounding box center [538, 289] width 455 height 468
paste textarea ".first_digit_mobile_number"
type textarea "{{listContains .first_digit_mobile_number .mobile_number_identifier}}"
click at [736, 501] on button "Submit" at bounding box center [729, 508] width 61 height 27
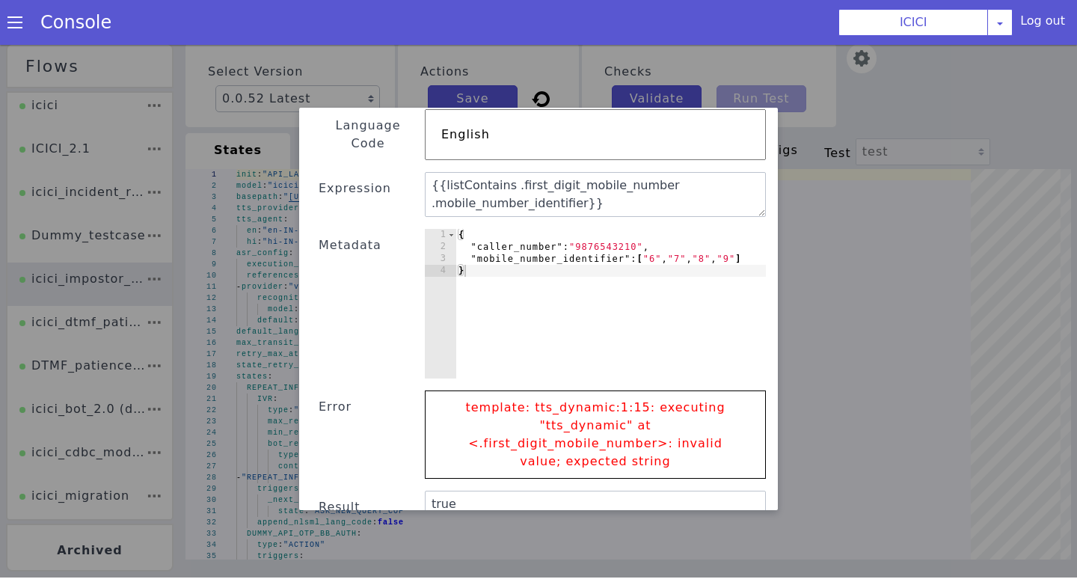
scroll to position [111, 0]
drag, startPoint x: 509, startPoint y: 172, endPoint x: 652, endPoint y: 171, distance: 142.9
click at [652, 174] on textarea "{{listContains .first_digit_mobile_number .mobile_number_identifier}}" at bounding box center [595, 196] width 341 height 45
drag, startPoint x: 477, startPoint y: 242, endPoint x: 624, endPoint y: 244, distance: 146.6
click at [624, 244] on div "{ "caller_number" : "9876543210" , "mobile_number_identifier" : [ "6" , "7" , "…" at bounding box center [611, 318] width 310 height 174
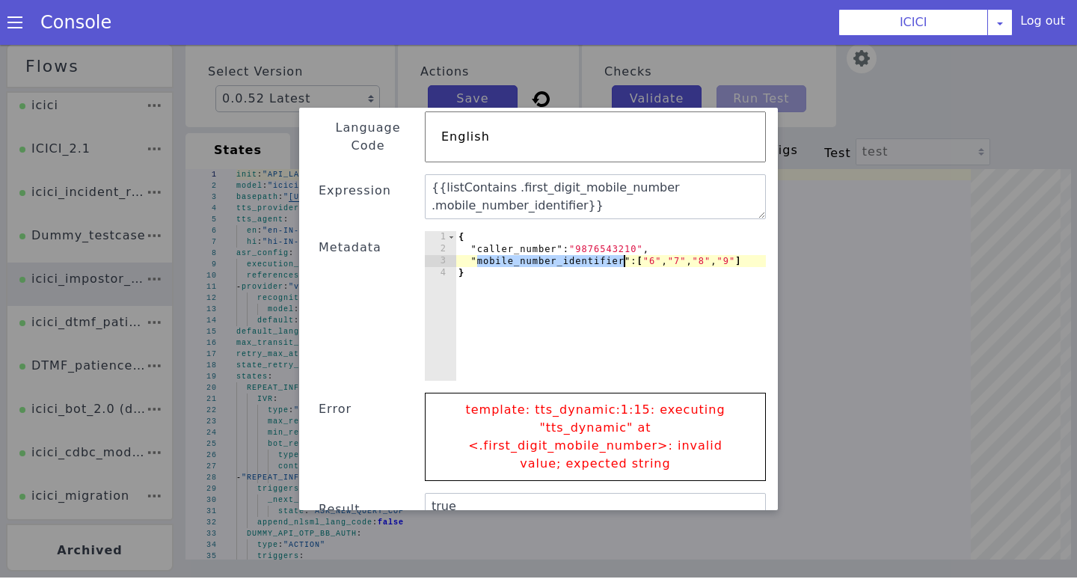
paste textarea "first_digit_mobile_numb"
drag, startPoint x: 661, startPoint y: 245, endPoint x: 729, endPoint y: 245, distance: 67.3
click at [729, 245] on div "{ "caller_number" : "9876543210" , "first_digit_mobile_number" : [ "6" , "7" , …" at bounding box center [611, 318] width 310 height 174
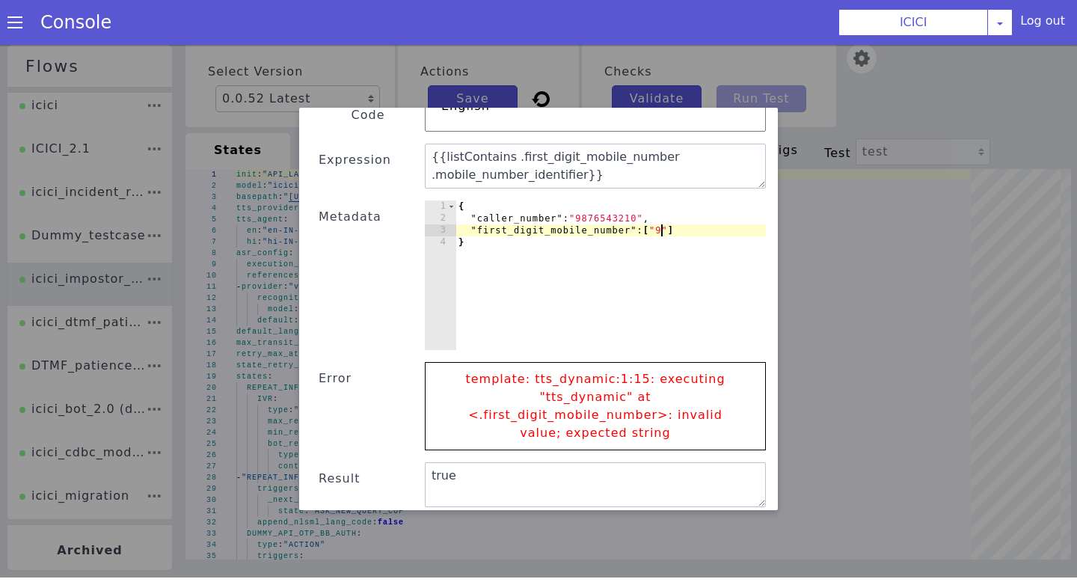
click at [734, 513] on button "Submit" at bounding box center [729, 526] width 61 height 27
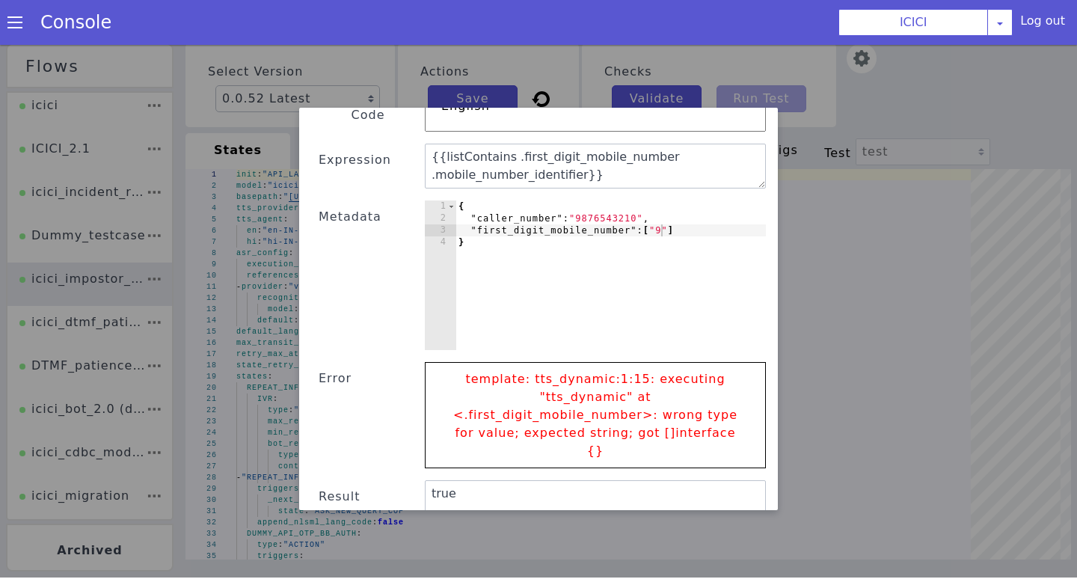
click at [734, 531] on button "Submit" at bounding box center [729, 544] width 61 height 27
click at [632, 227] on div "{ "caller_number" : "9876543210" , "first_digit_mobile_number" : [ "9" ] }" at bounding box center [611, 287] width 310 height 174
click at [653, 212] on div "{ "caller_number" : "9876543210" , "first_digit_mobile_number" : [ "9" ] }" at bounding box center [611, 287] width 310 height 174
click at [696, 212] on div "{ "caller_number" : "9876543210" , "first_digit_mobile_number" : "9" ] }" at bounding box center [611, 287] width 310 height 174
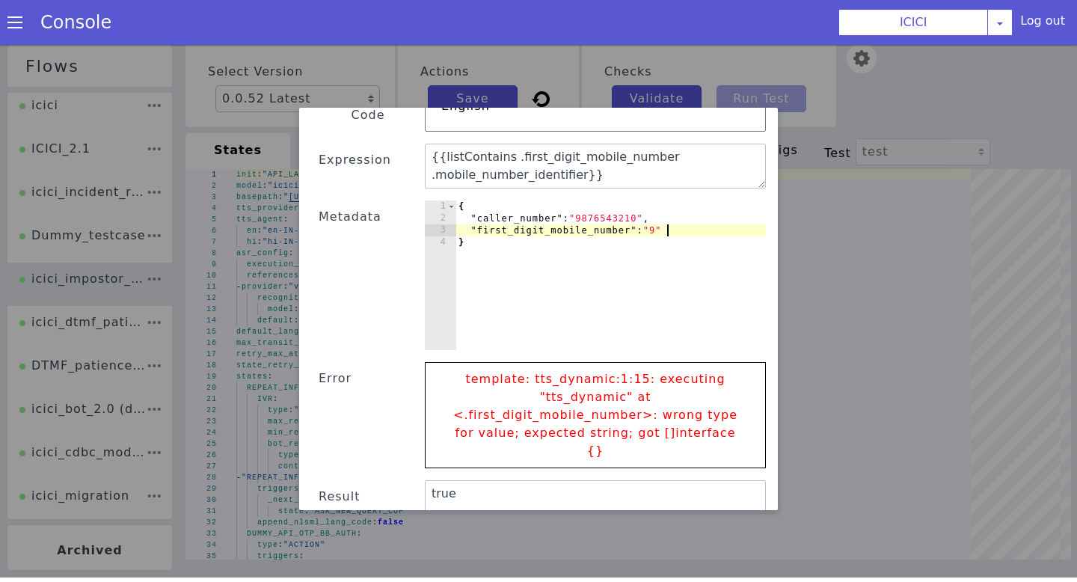
click at [727, 531] on button "Submit" at bounding box center [729, 544] width 61 height 27
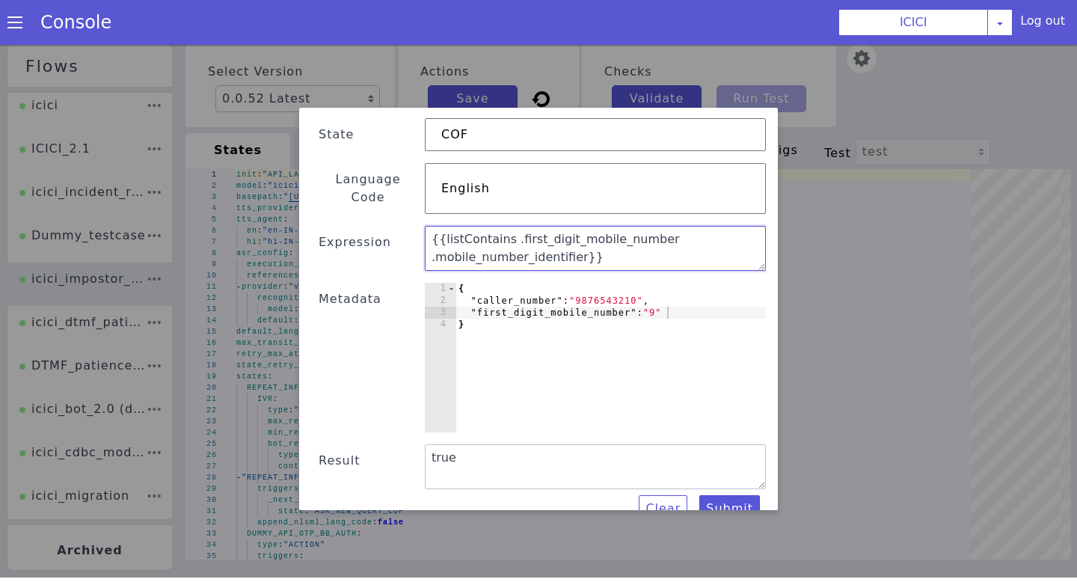
drag, startPoint x: 618, startPoint y: 242, endPoint x: 434, endPoint y: 200, distance: 188.7
click at [434, 200] on div "Text Template Validator State COF Language Code English Expression {{listContai…" at bounding box center [538, 289] width 455 height 468
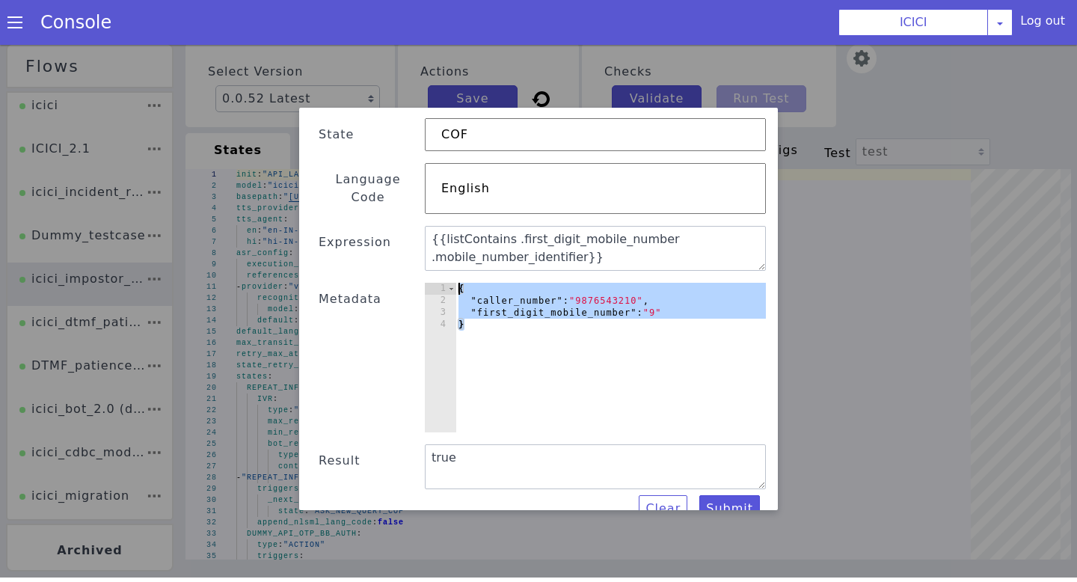
drag, startPoint x: 485, startPoint y: 311, endPoint x: 453, endPoint y: 262, distance: 58.9
click at [453, 262] on div "Text Template Validator State COF Language Code English Expression {{listContai…" at bounding box center [538, 289] width 455 height 468
paste textarea "}"
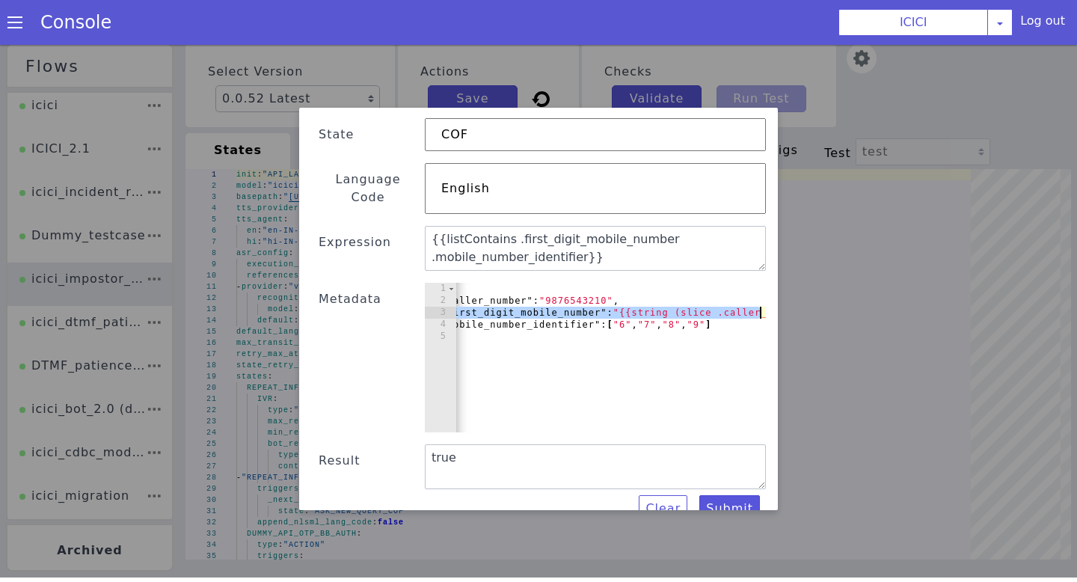
scroll to position [0, 131]
drag, startPoint x: 472, startPoint y: 292, endPoint x: 837, endPoint y: 292, distance: 365.1
click at [837, 292] on div "Text Template Validator State COF Language Code English Expression {{listContai…" at bounding box center [538, 308] width 1077 height 537
type textarea ""first_digit_mobile_number": "{{string (slice .caller_number 0 1)}}","
click at [738, 495] on button "Submit" at bounding box center [729, 508] width 61 height 27
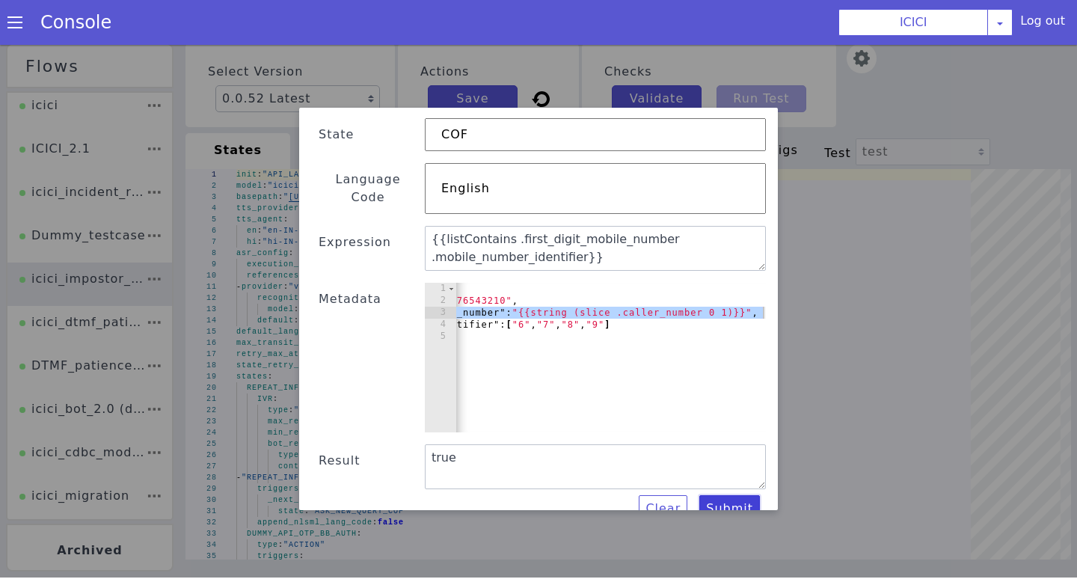
scroll to position [0, 0]
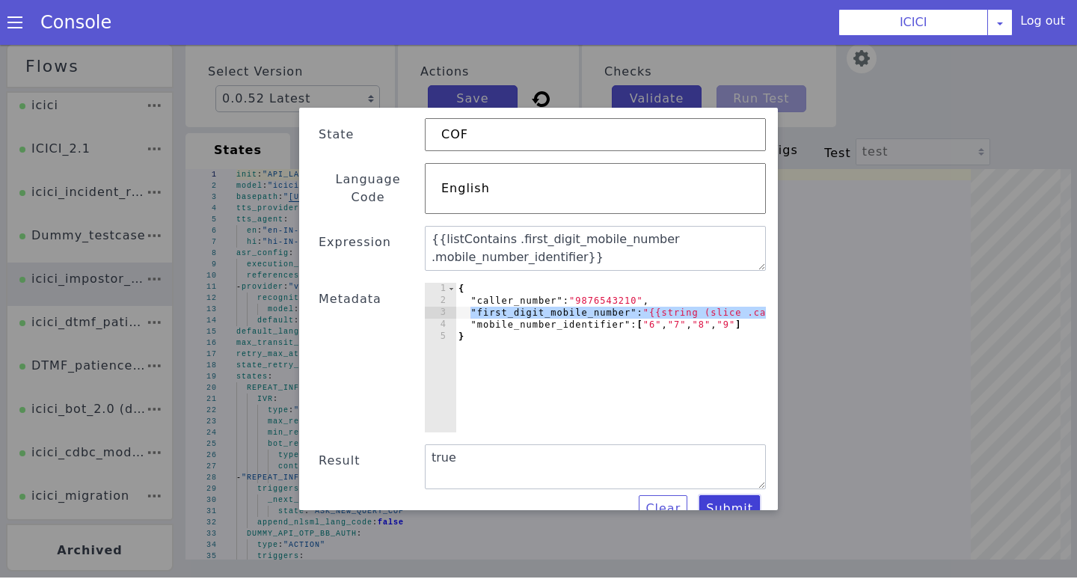
click at [729, 495] on button "Submit" at bounding box center [729, 508] width 61 height 27
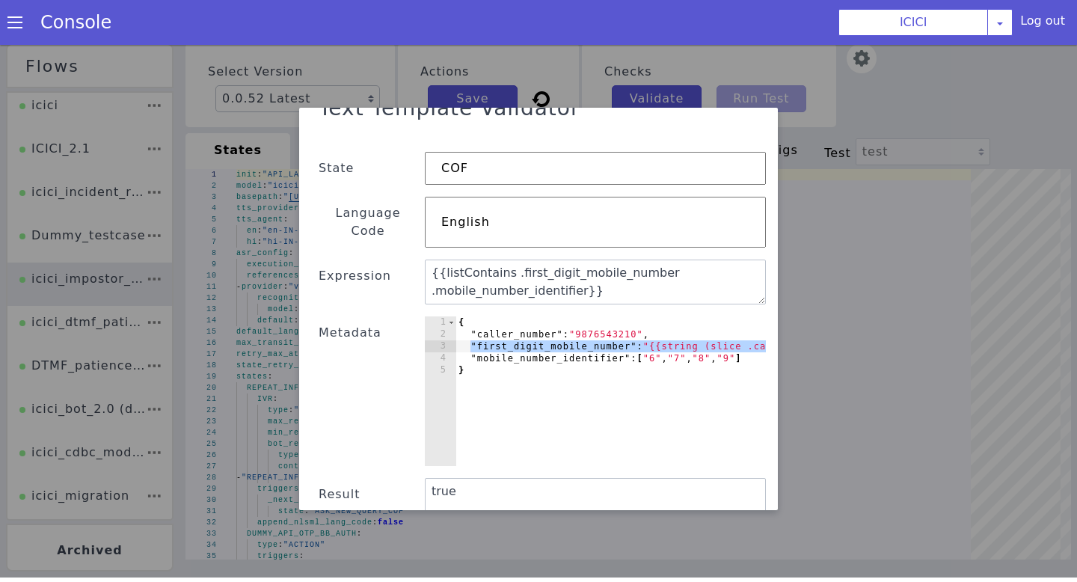
scroll to position [18, 0]
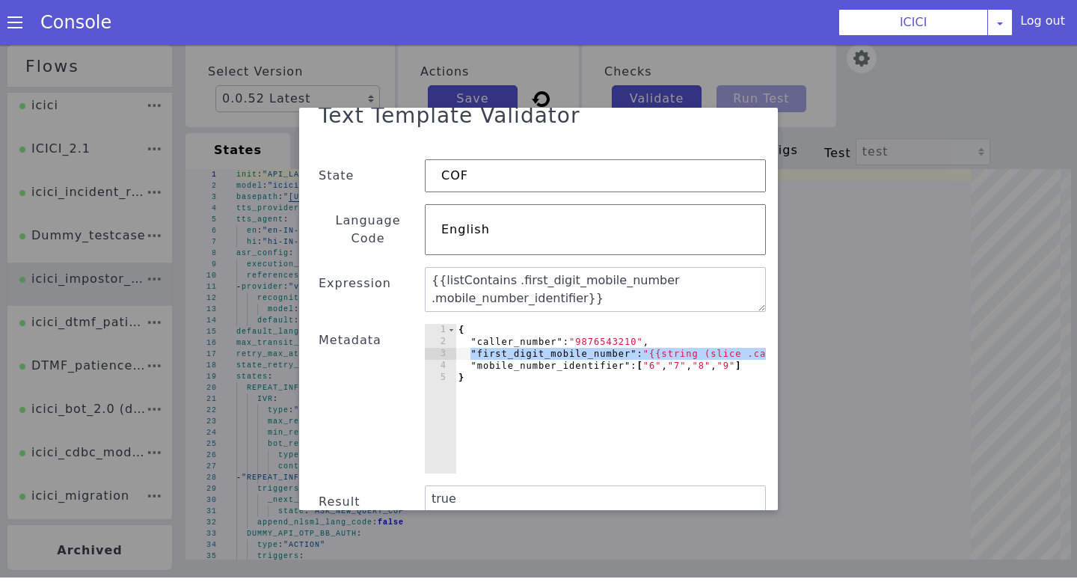
click at [544, 351] on div "{ "caller_number" : "9876543210" , "first_digit_mobile_number" : "{{string (sli…" at bounding box center [676, 411] width 441 height 174
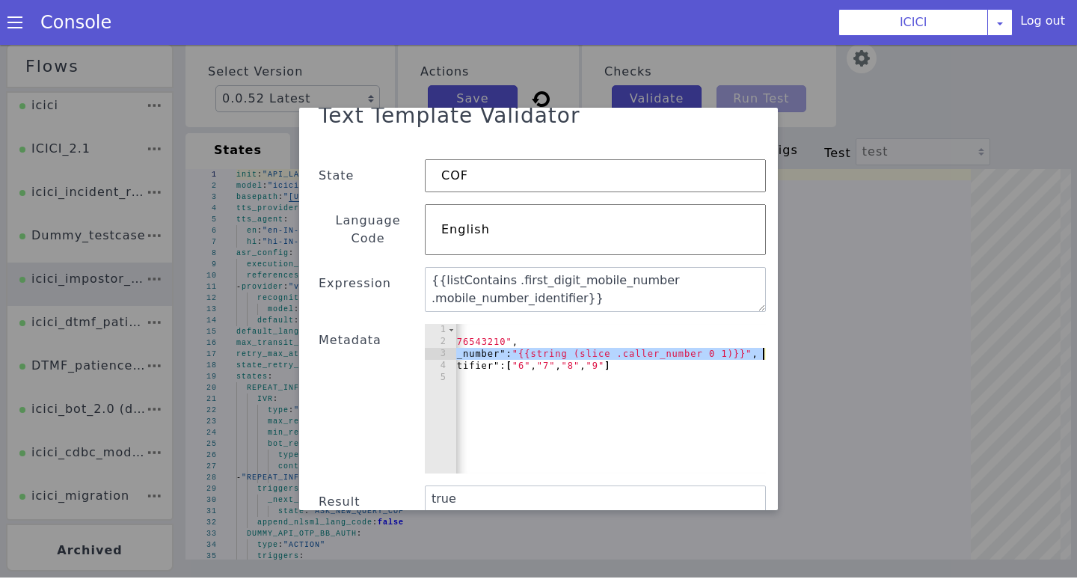
drag, startPoint x: 465, startPoint y: 337, endPoint x: 859, endPoint y: 337, distance: 393.5
click at [859, 337] on div "Text Template Validator State COF Language Code English Expression {{listContai…" at bounding box center [538, 308] width 1077 height 537
type textarea ""first_digit_mobile_number": "{{string (slice .caller_number 0 1)}}","
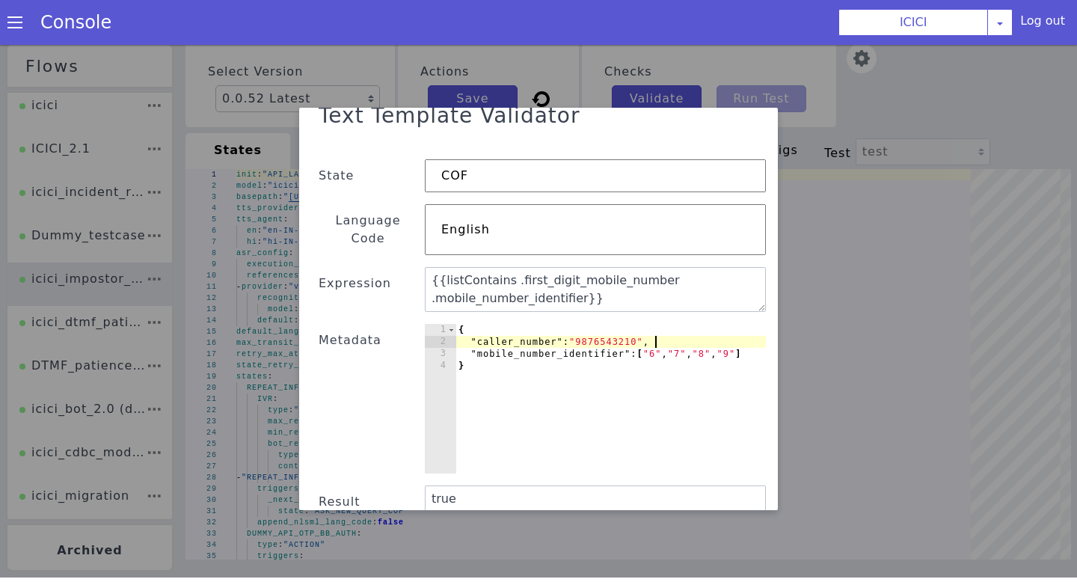
scroll to position [59, 0]
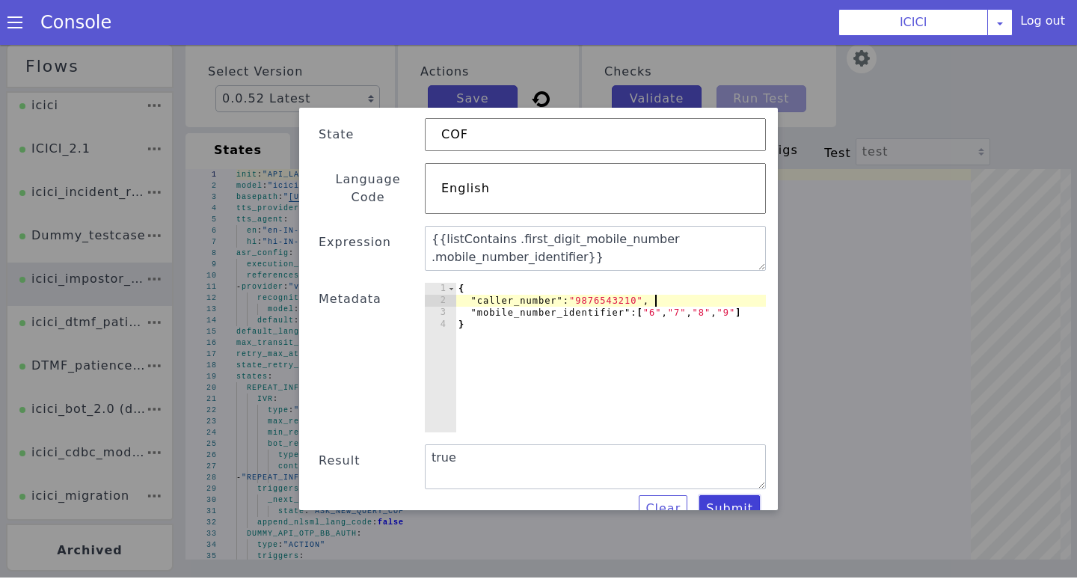
click at [729, 495] on button "Submit" at bounding box center [729, 508] width 61 height 27
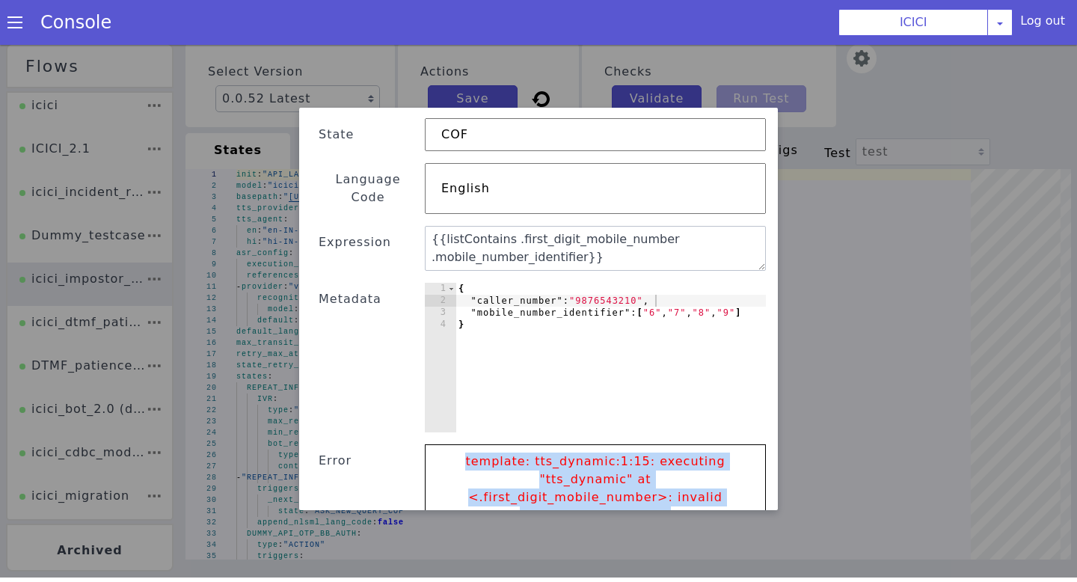
drag, startPoint x: 469, startPoint y: 443, endPoint x: 697, endPoint y: 485, distance: 232.0
click at [696, 485] on p "template: tts_dynamic:1:15: executing "tts_dynamic" at <.first_digit_mobile_num…" at bounding box center [596, 488] width 310 height 87
copy p "template: tts_dynamic:1:15: executing "tts_dynamic" at <.first_digit_mobile_num…"
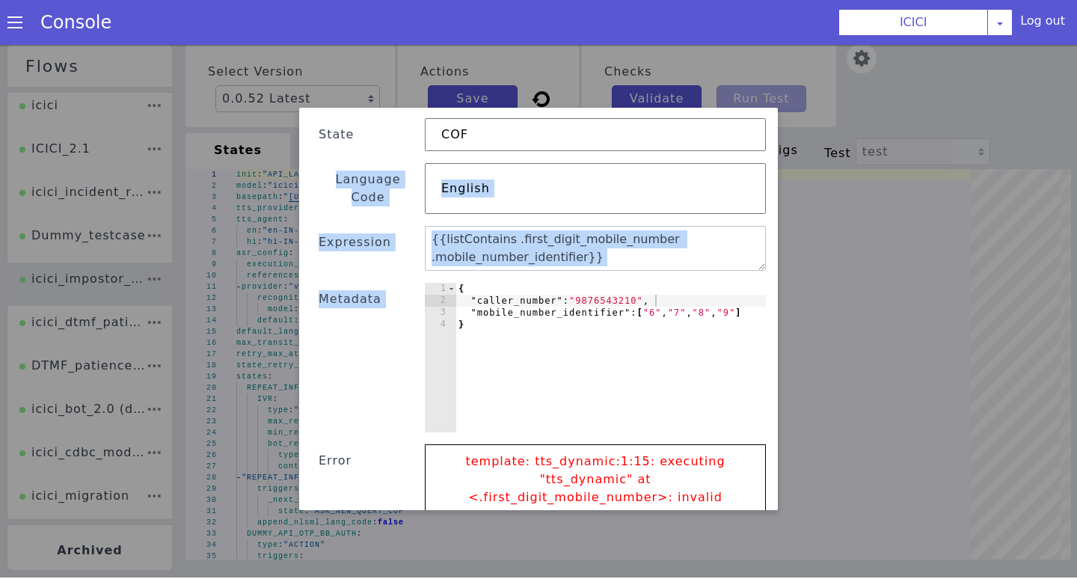
drag, startPoint x: 315, startPoint y: 182, endPoint x: 748, endPoint y: 295, distance: 447.8
click at [748, 295] on div "Text Template Validator State COF Language Code English Expression {{listContai…" at bounding box center [538, 339] width 455 height 569
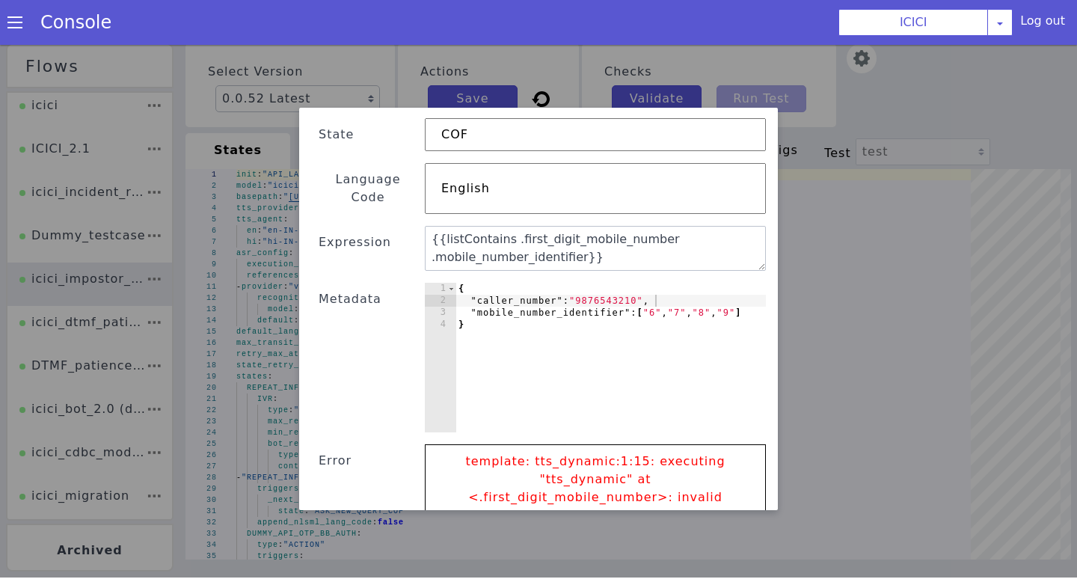
click at [748, 295] on div "{ "caller_number" : "9876543210" , "mobile_number_identifier" : [ "6" , "7" , "…" at bounding box center [611, 370] width 310 height 174
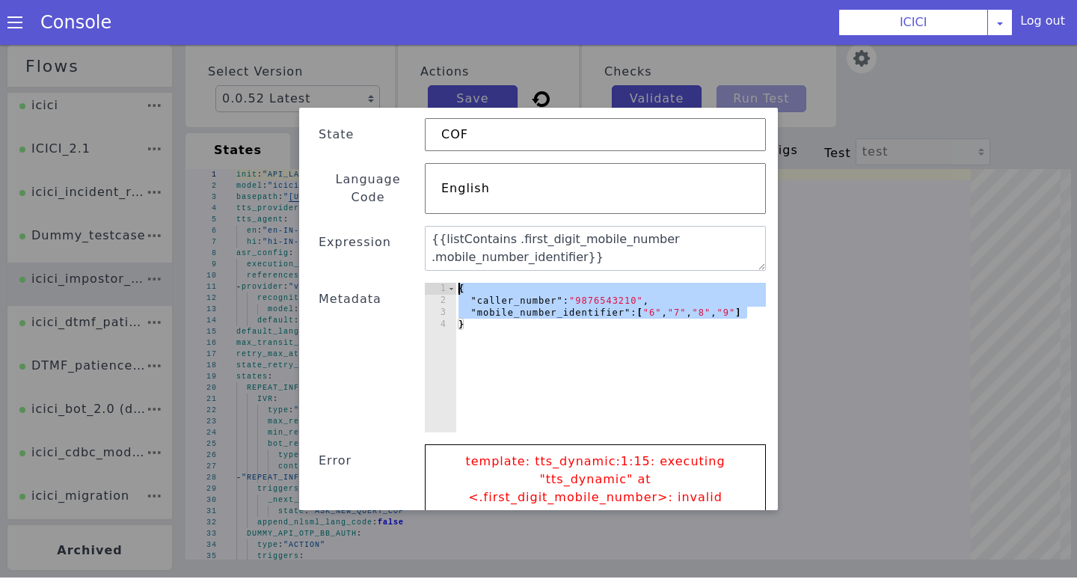
drag, startPoint x: 748, startPoint y: 295, endPoint x: 304, endPoint y: 120, distance: 476.9
click at [304, 120] on div "Text Template Validator State COF Language Code English Expression {{listContai…" at bounding box center [538, 309] width 479 height 403
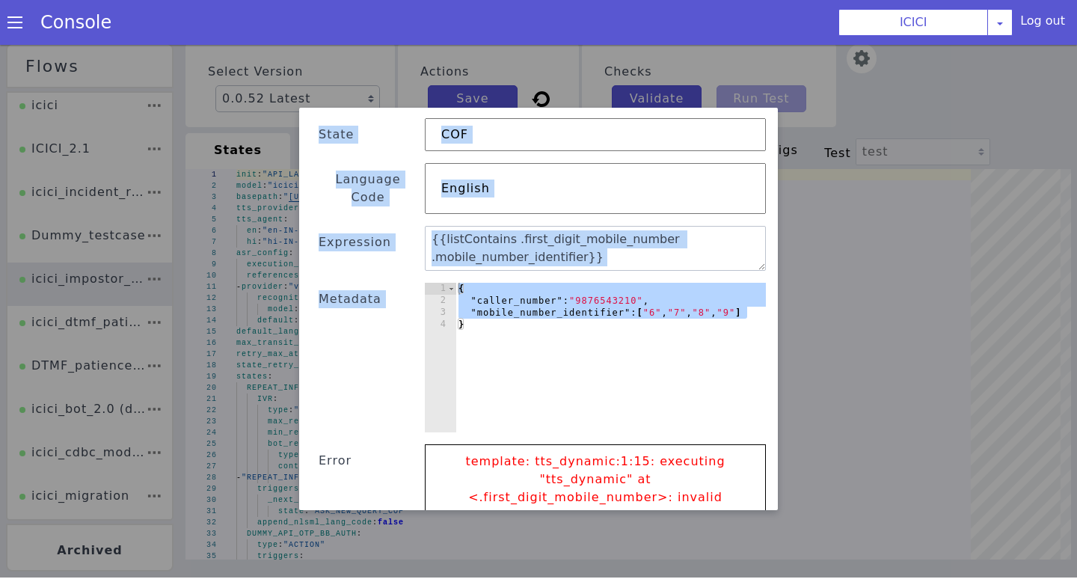
drag, startPoint x: 317, startPoint y: 129, endPoint x: 559, endPoint y: 331, distance: 315.4
click at [559, 331] on div "Text Template Validator State COF Language Code English Expression {{listContai…" at bounding box center [538, 339] width 455 height 569
copy div "State Language Code Expression {{listContains .first_digit_mobile_number .mobil…"
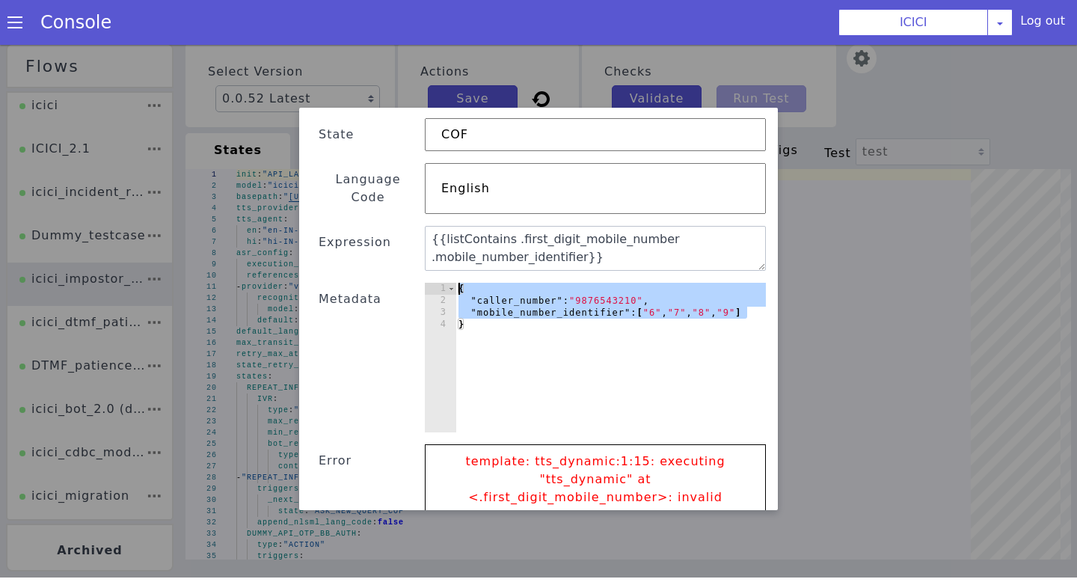
click at [510, 283] on div "{ "caller_number" : "9876543210" , "mobile_number_identifier" : [ "6" , "7" , "…" at bounding box center [611, 370] width 310 height 174
drag, startPoint x: 489, startPoint y: 310, endPoint x: 457, endPoint y: 262, distance: 57.9
click at [457, 262] on div "Text Template Validator State COF Language Code English Expression {{listContai…" at bounding box center [538, 339] width 455 height 569
paste textarea "}"
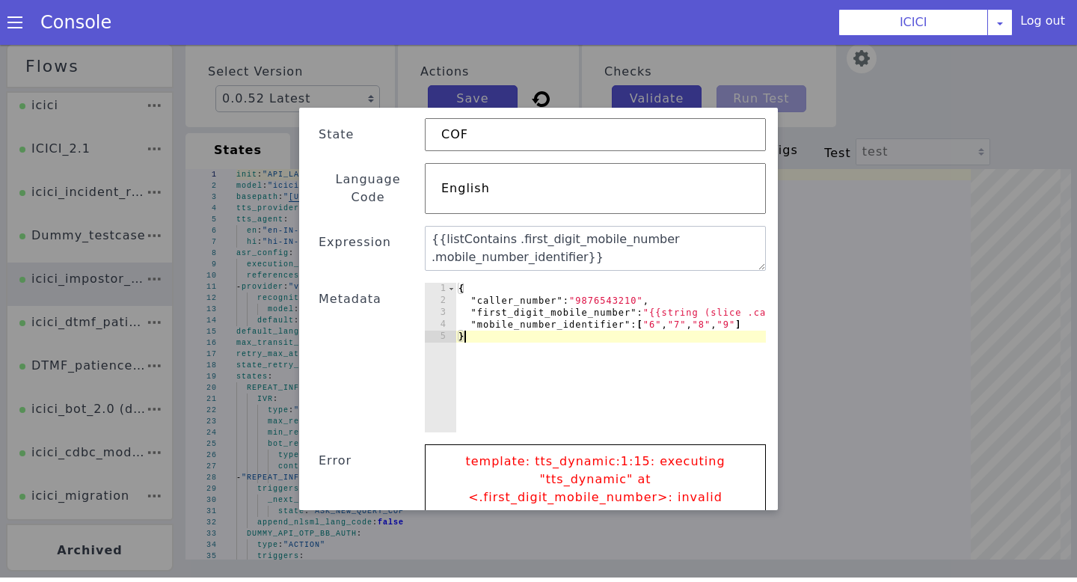
scroll to position [141, 0]
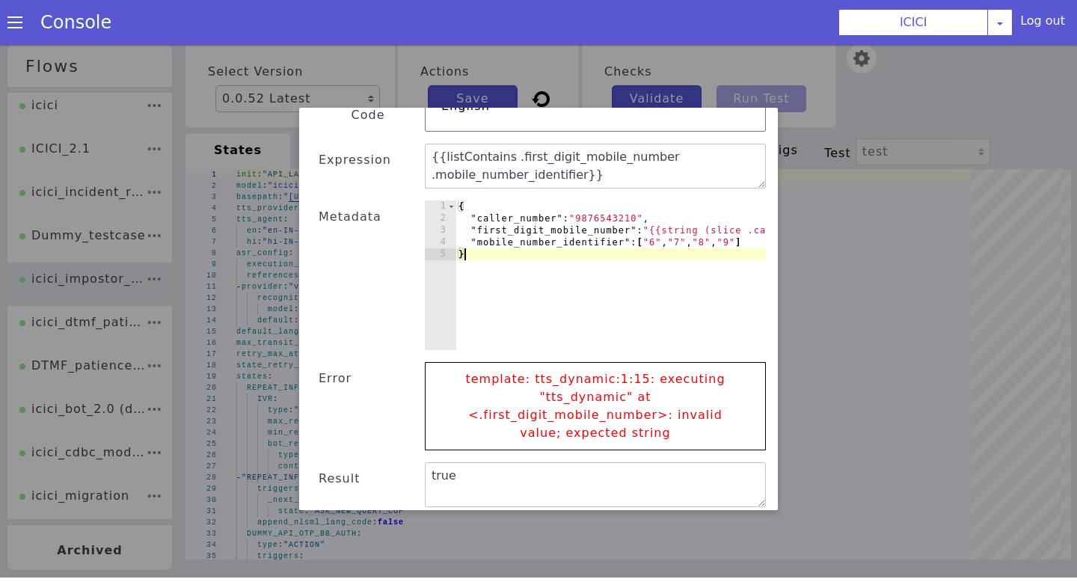
click at [711, 513] on button "Submit" at bounding box center [729, 526] width 61 height 27
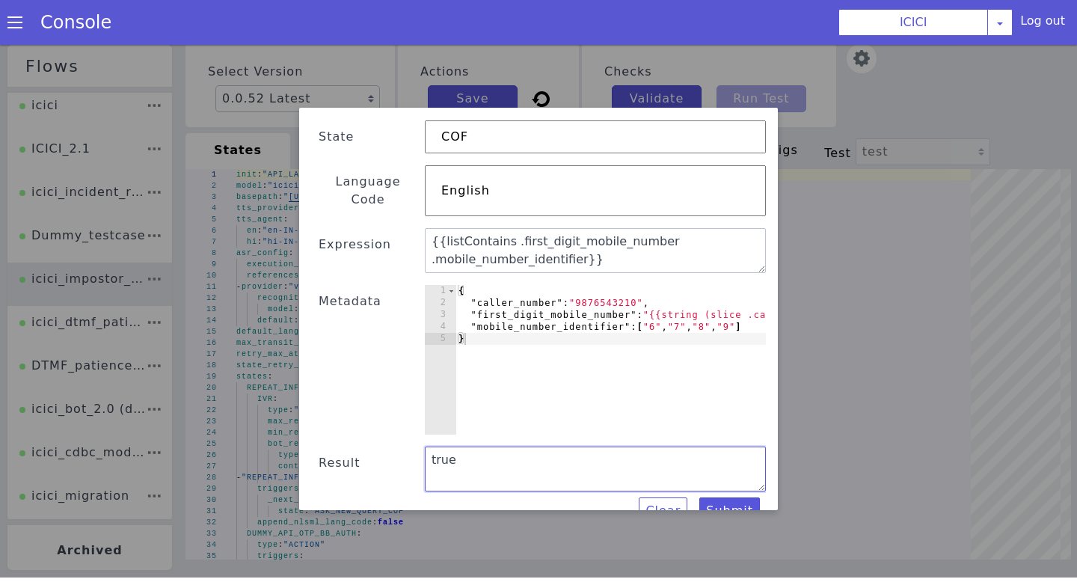
scroll to position [0, 0]
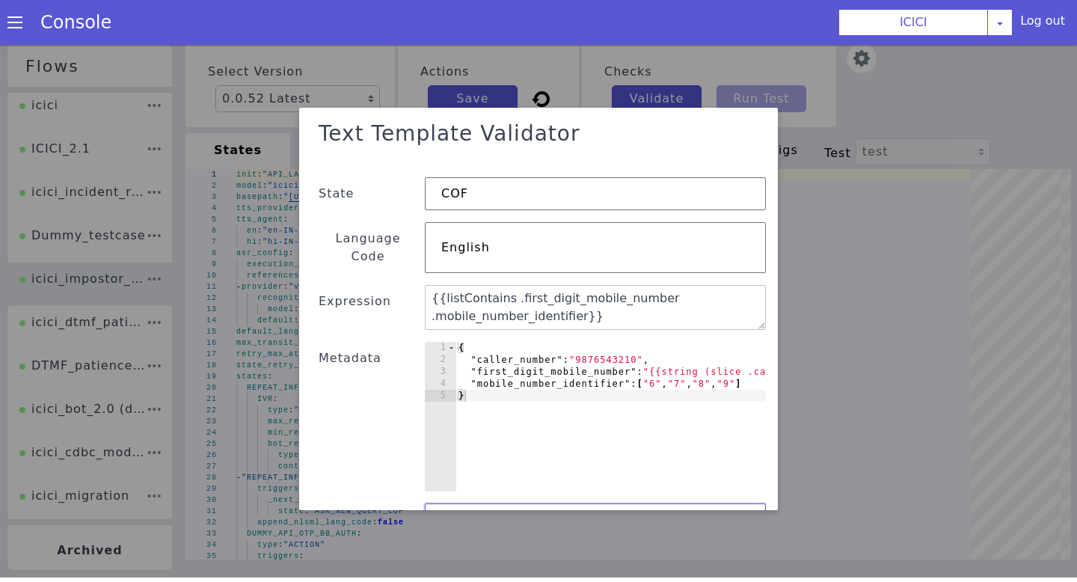
drag, startPoint x: 534, startPoint y: 467, endPoint x: 387, endPoint y: 93, distance: 402.0
click at [387, 93] on div "Text Template Validator State COF Language Code English Expression {{listContai…" at bounding box center [538, 308] width 1077 height 537
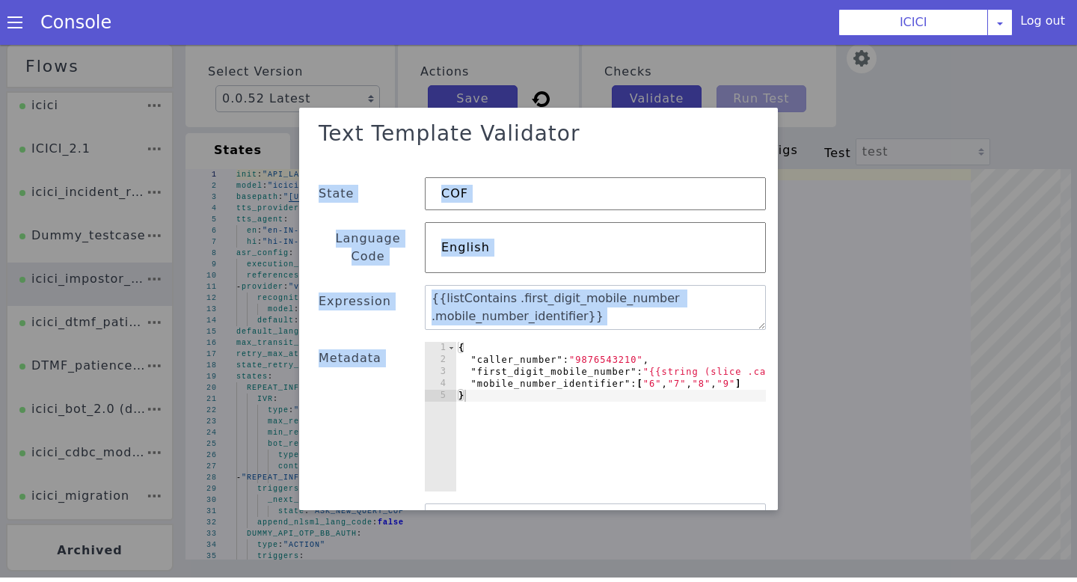
scroll to position [59, 0]
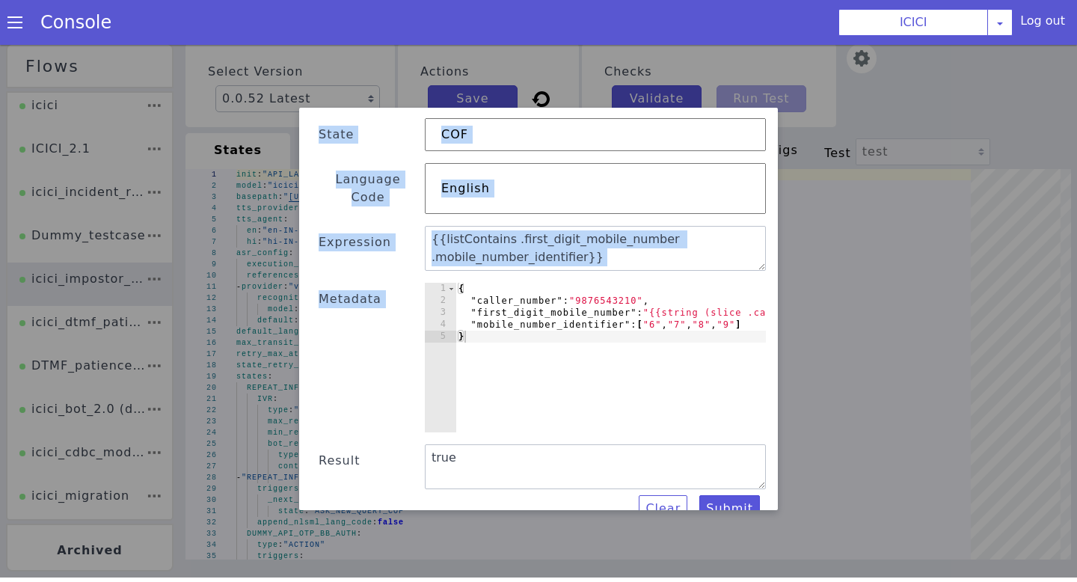
drag, startPoint x: 317, startPoint y: 189, endPoint x: 754, endPoint y: 307, distance: 452.6
click at [754, 307] on div "Text Template Validator State COF Language Code English Expression {{listContai…" at bounding box center [538, 289] width 455 height 468
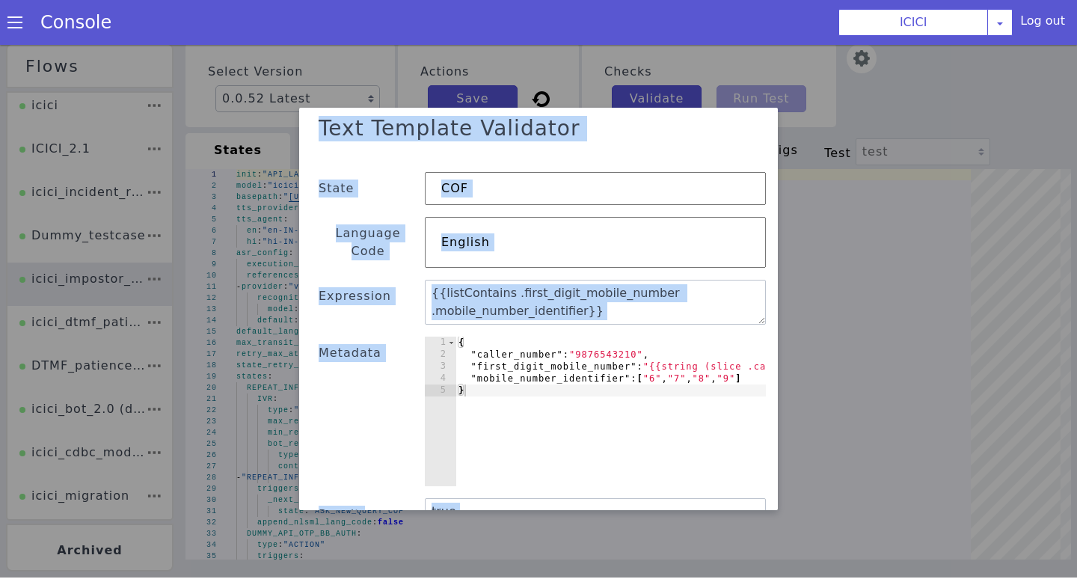
scroll to position [0, 0]
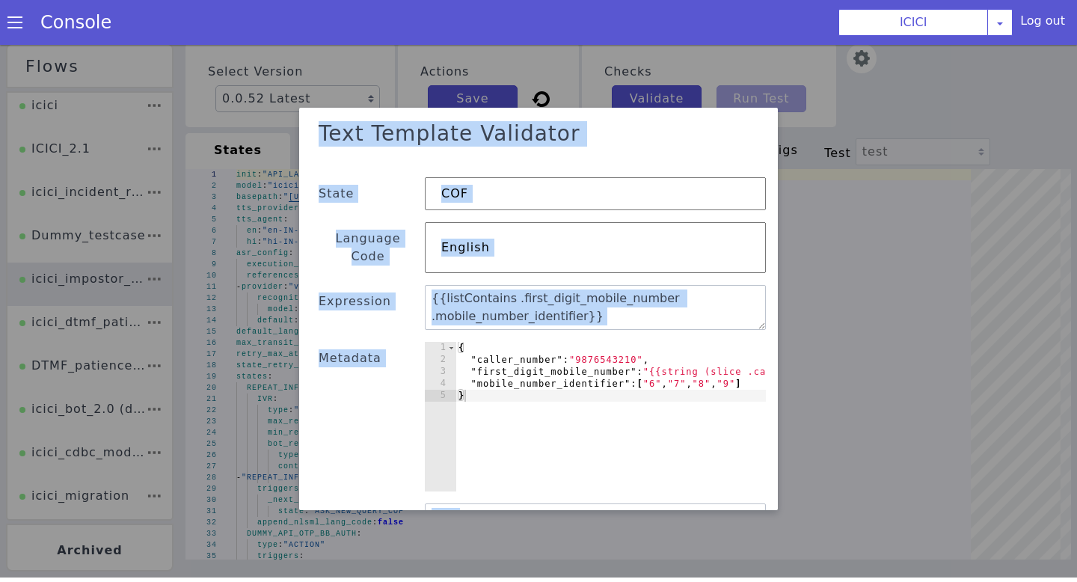
drag, startPoint x: 456, startPoint y: 480, endPoint x: 321, endPoint y: 113, distance: 390.8
click at [321, 114] on div "Text Template Validator State COF Language Code English Expression {{listContai…" at bounding box center [538, 348] width 455 height 468
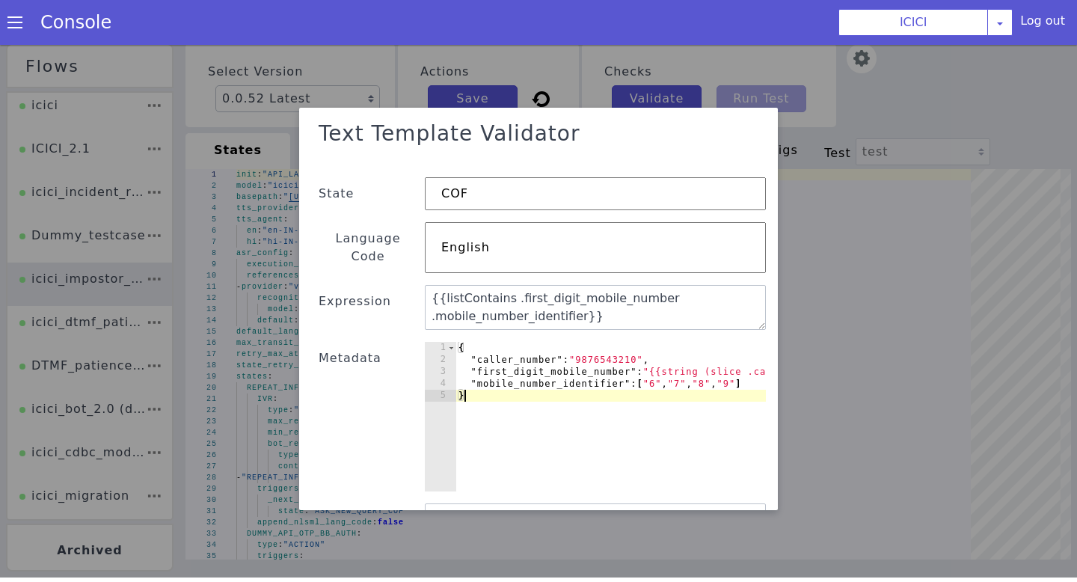
click at [502, 373] on div "{ "caller_number" : "9876543210" , "first_digit_mobile_number" : "{{string (sli…" at bounding box center [676, 429] width 441 height 174
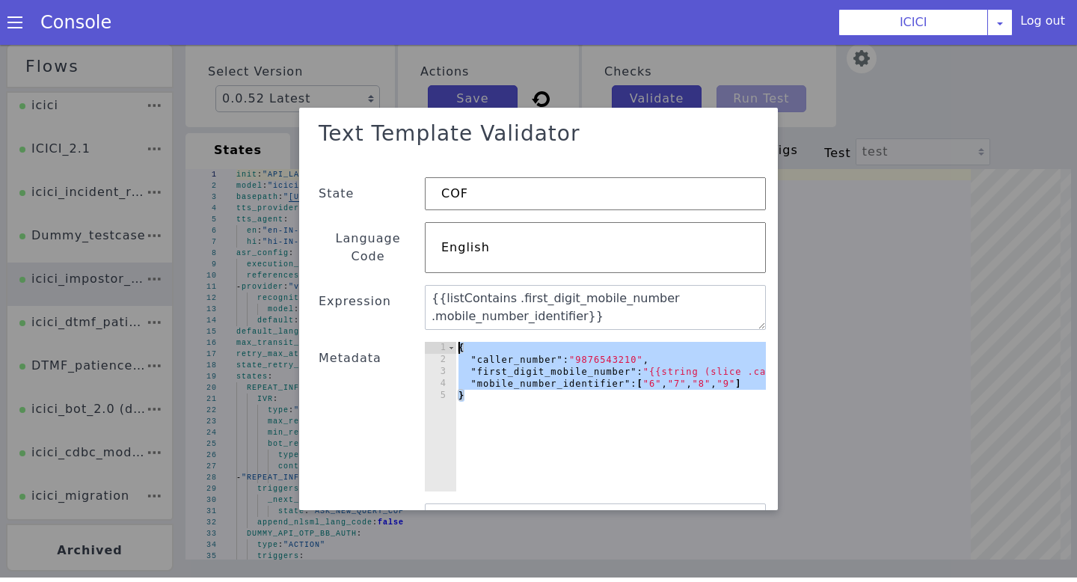
drag, startPoint x: 545, startPoint y: 382, endPoint x: 443, endPoint y: 290, distance: 137.7
click at [443, 290] on div "Text Template Validator State COF Language Code English Expression {{listContai…" at bounding box center [538, 348] width 455 height 468
type textarea "{ "caller_number": "9876543210","
paste textarea
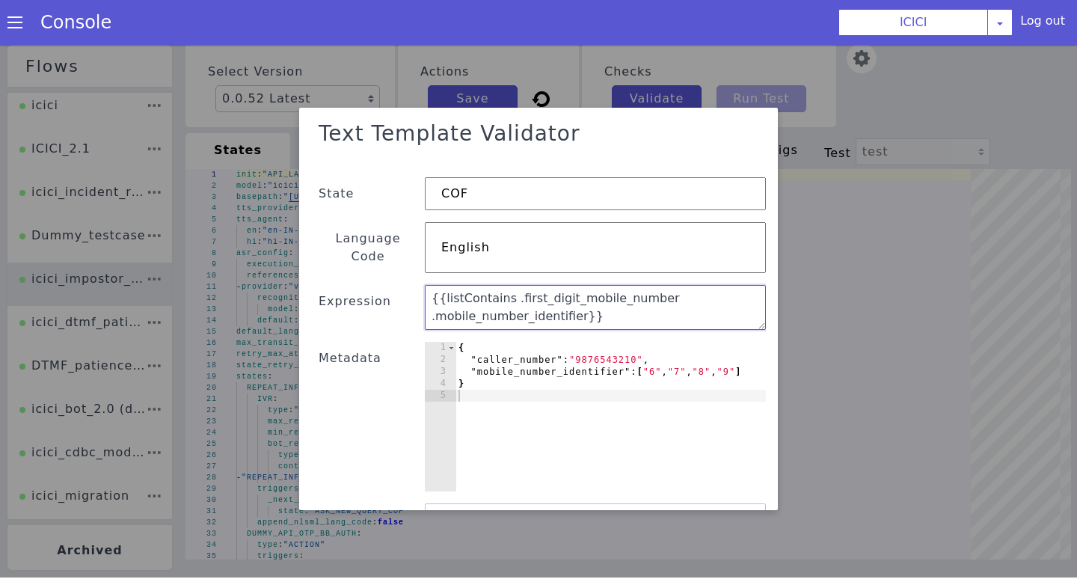
drag, startPoint x: 605, startPoint y: 301, endPoint x: 373, endPoint y: 252, distance: 237.0
click at [373, 252] on div "Text Template Validator State COF Language Code English Expression {{listContai…" at bounding box center [538, 348] width 455 height 468
paste textarea "(string (slice .caller_number 0 1))"
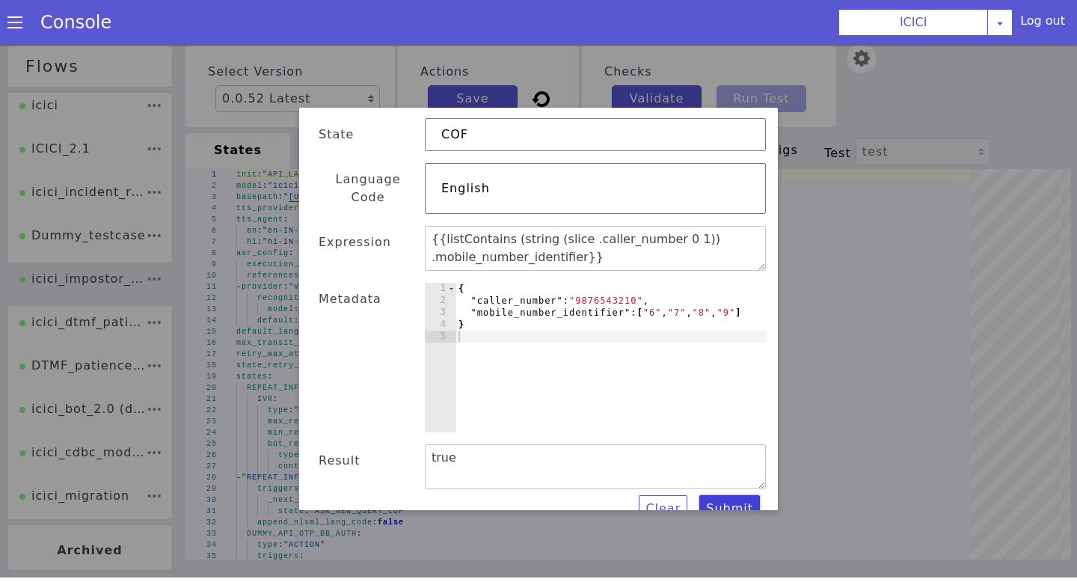
click at [729, 495] on button "Submit" at bounding box center [729, 508] width 61 height 27
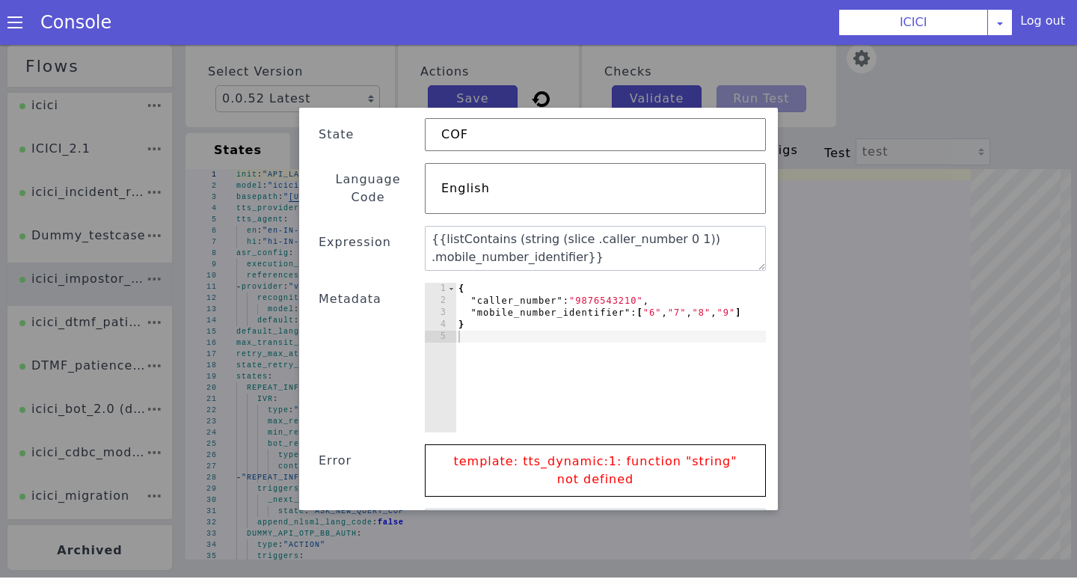
scroll to position [123, 0]
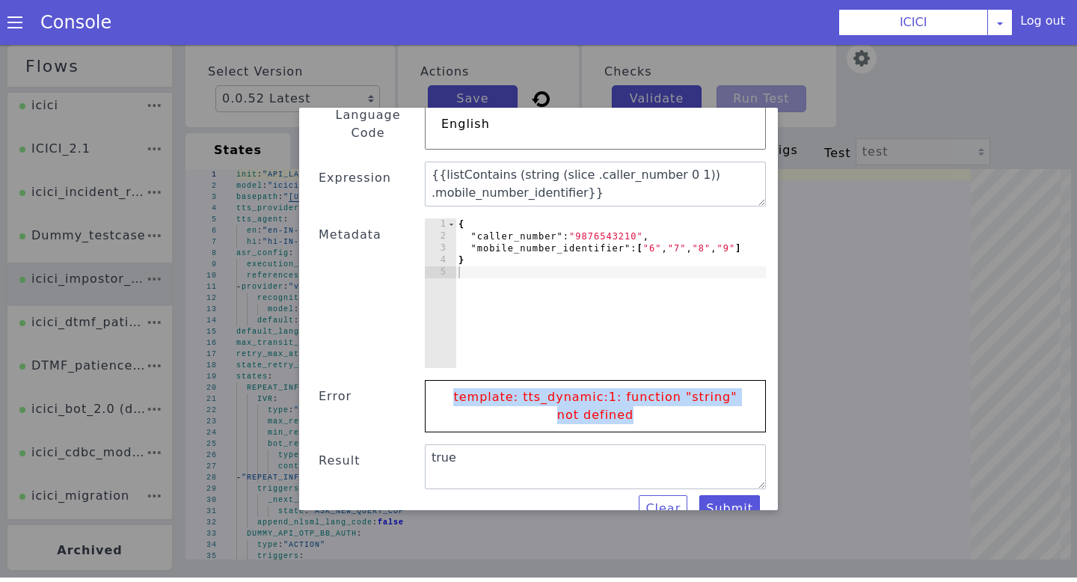
drag, startPoint x: 455, startPoint y: 376, endPoint x: 738, endPoint y: 388, distance: 283.8
click at [738, 388] on p "template: tts_dynamic:1: function "string" not defined" at bounding box center [596, 406] width 310 height 51
copy p "template: tts_dynamic:1: function "string" not"
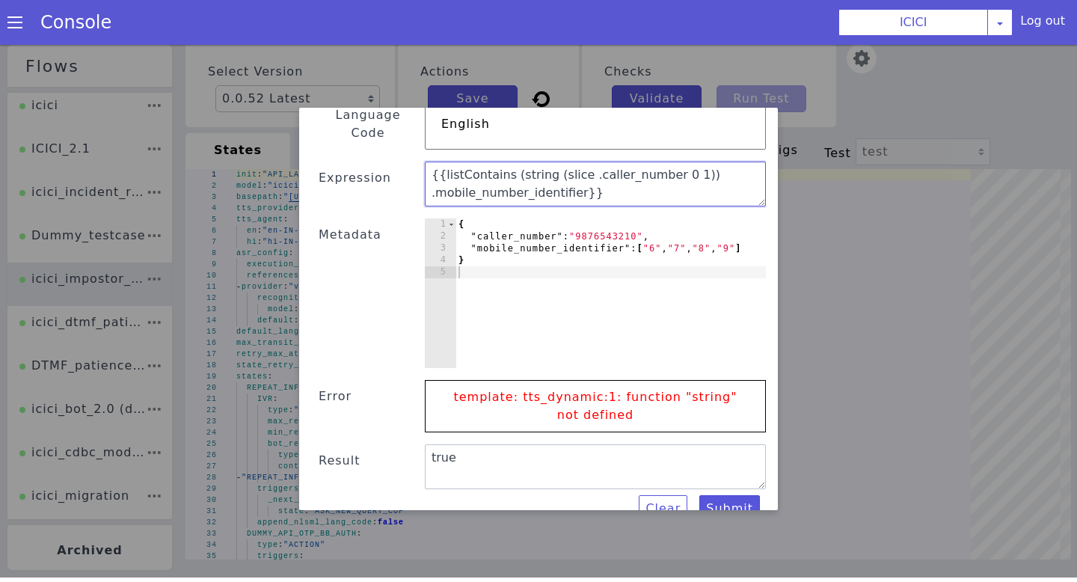
drag, startPoint x: 600, startPoint y: 175, endPoint x: 429, endPoint y: 124, distance: 178.7
click at [429, 124] on div "Text Template Validator State COF Language Code English Expression {{listContai…" at bounding box center [538, 256] width 455 height 533
paste textarea "lice .caller_number 0 1"
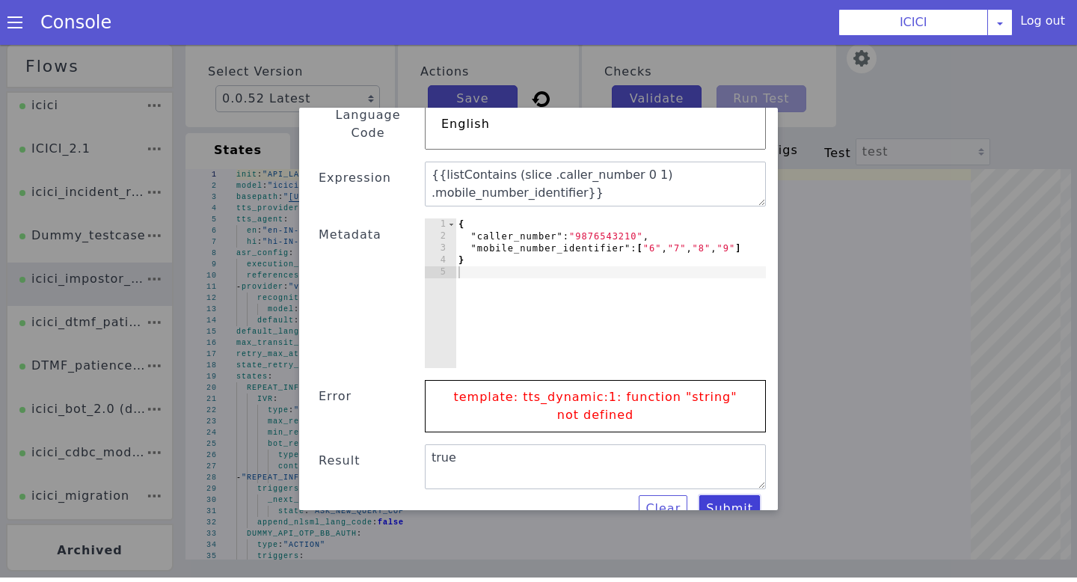
click at [728, 495] on button "Submit" at bounding box center [729, 508] width 61 height 27
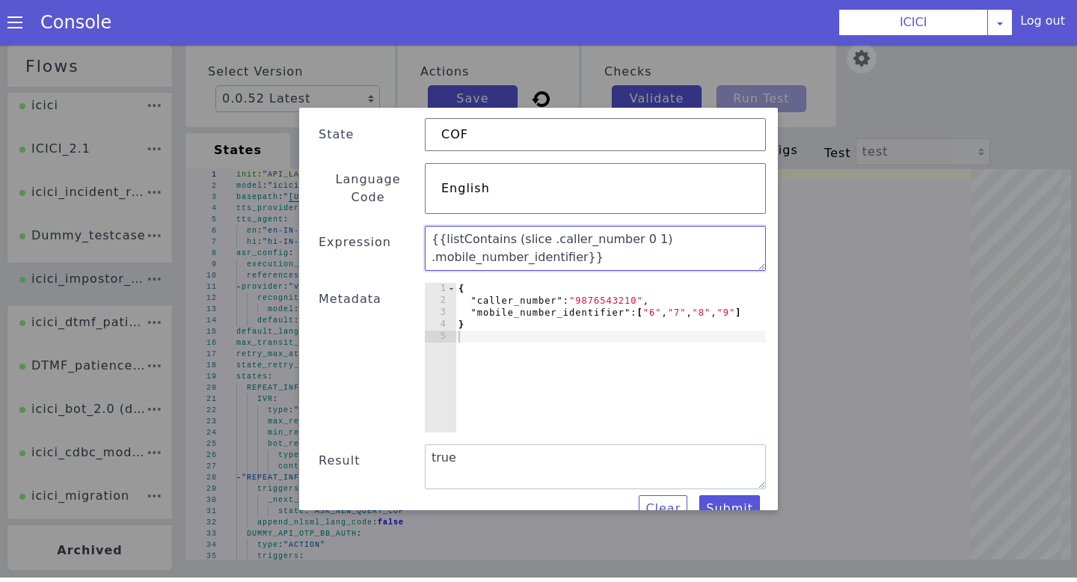
drag, startPoint x: 642, startPoint y: 244, endPoint x: 401, endPoint y: 210, distance: 243.2
click at [402, 212] on div "Text Template Validator State COF Language Code English Expression {{listContai…" at bounding box center [538, 289] width 455 height 468
paste textarea ".first_digit_mobile_number"
type textarea "{{listContains .first_digit_mobile_number .mobile_number_identifier}}"
click div "Clear Submit"
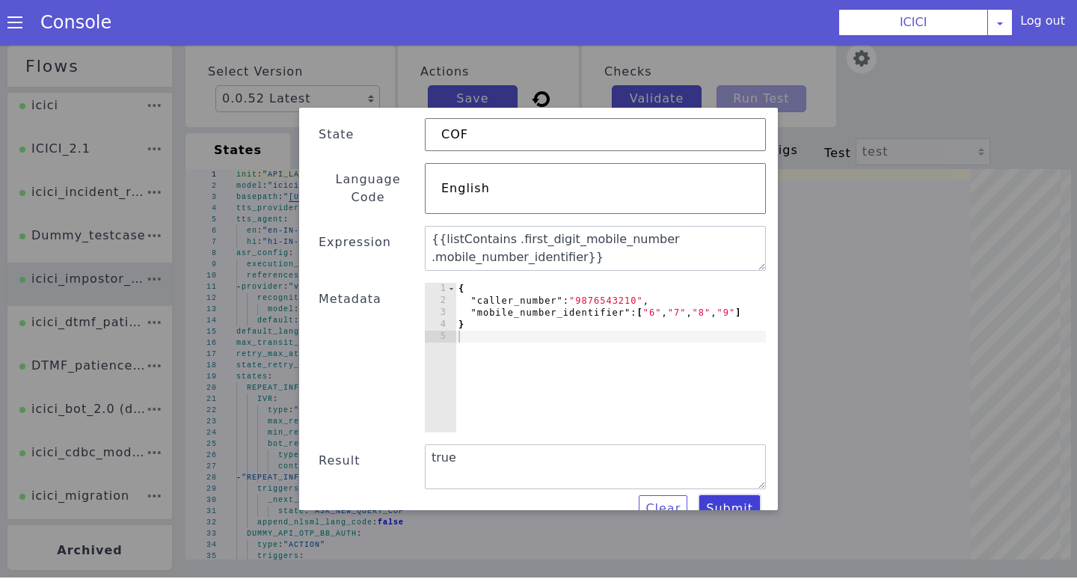
click at [730, 495] on button "Submit" at bounding box center [729, 508] width 61 height 27
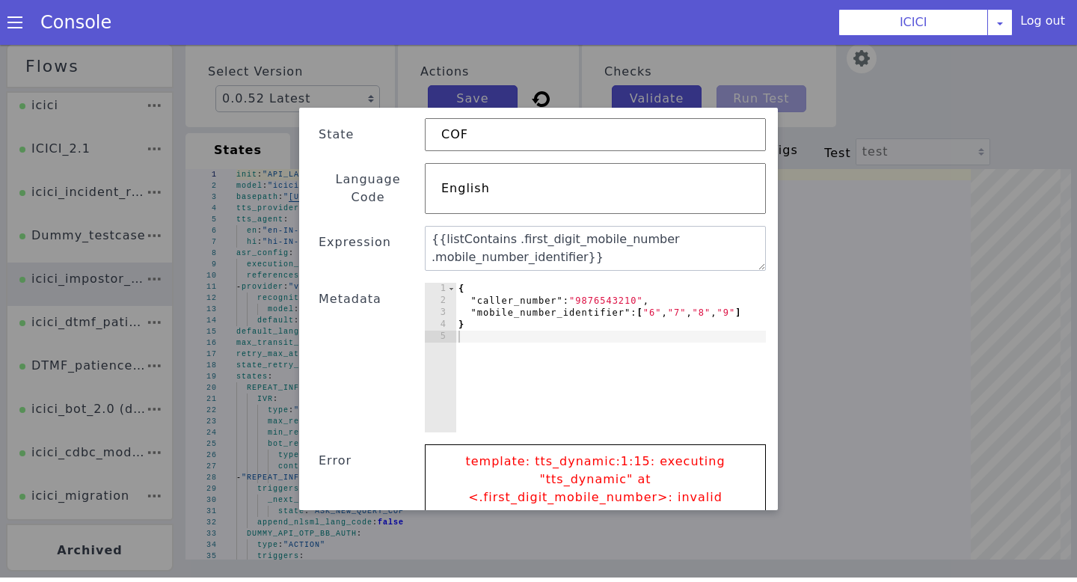
scroll to position [141, 0]
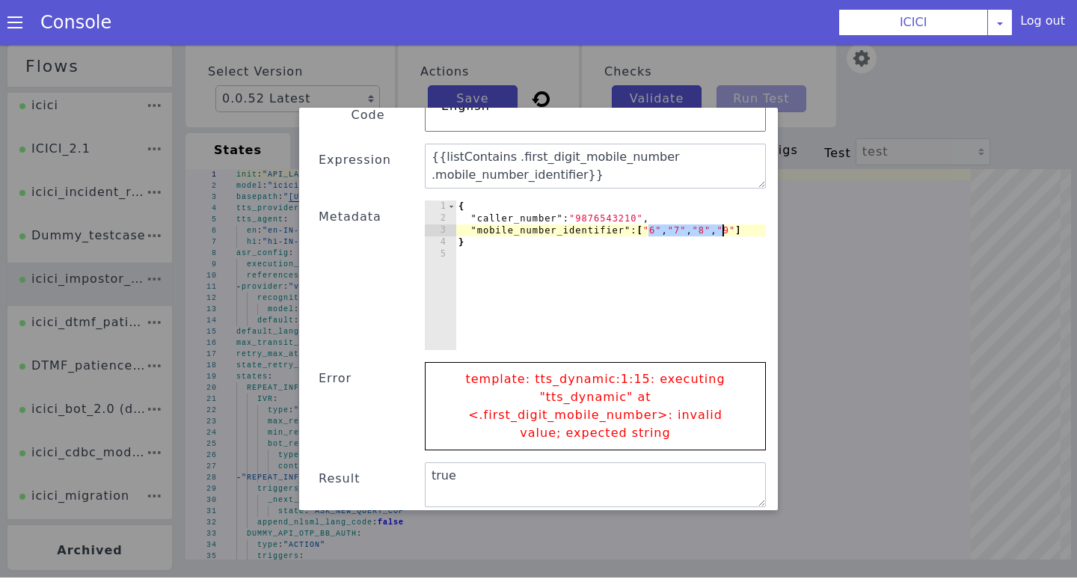
drag, startPoint x: 649, startPoint y: 212, endPoint x: 720, endPoint y: 213, distance: 70.3
click at [720, 213] on div "{ "caller_number" : "9876543210" , "mobile_number_identifier" : [ "6" , "7" , "…" at bounding box center [611, 287] width 310 height 174
type textarea ""mobile_number_identifier": ["9"]"
click at [732, 513] on button "Submit" at bounding box center [729, 526] width 61 height 27
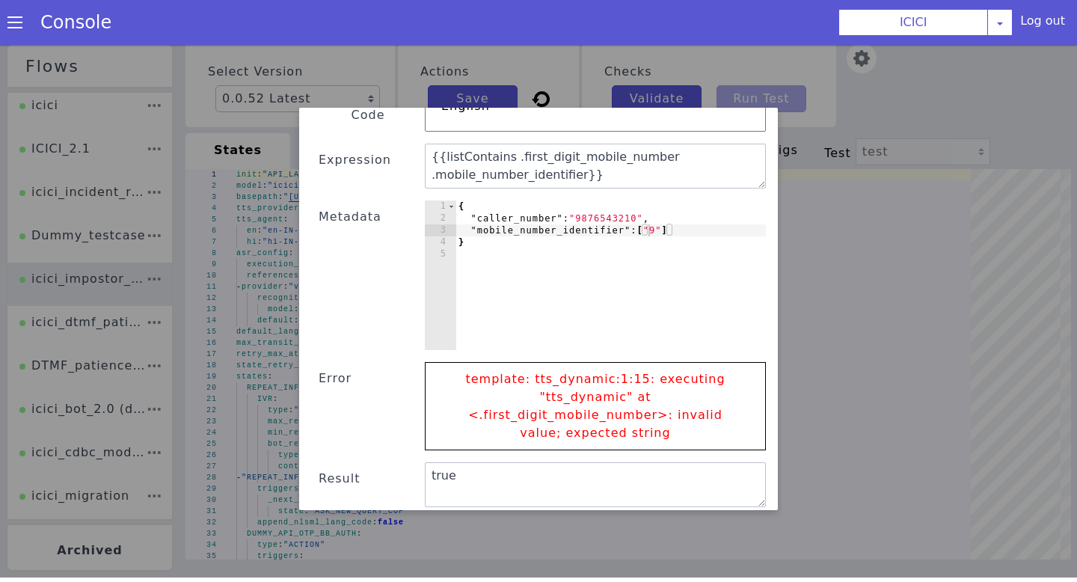
click at [732, 513] on button "Submit" at bounding box center [729, 526] width 61 height 27
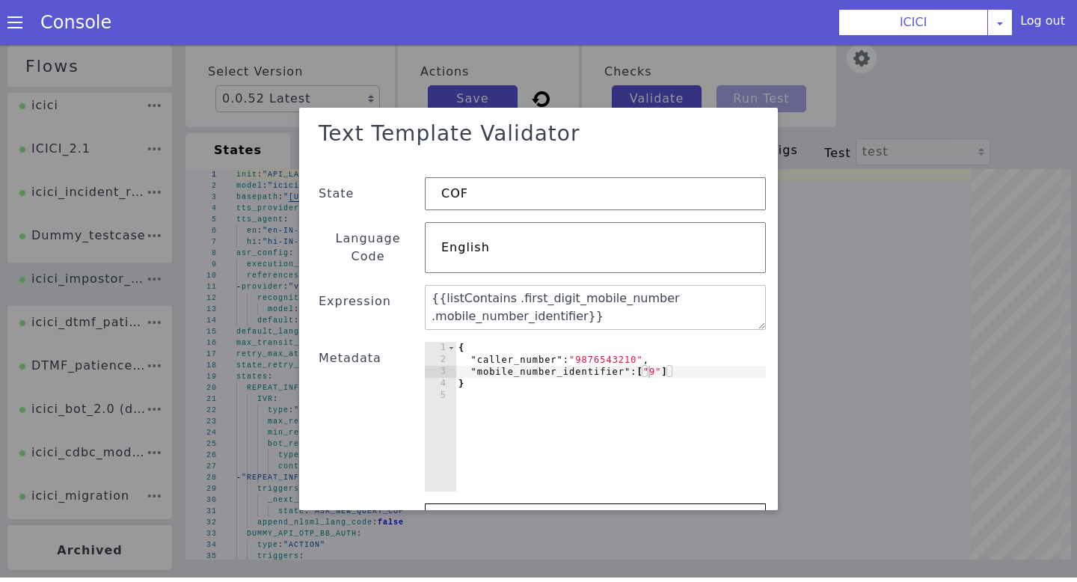
scroll to position [0, 0]
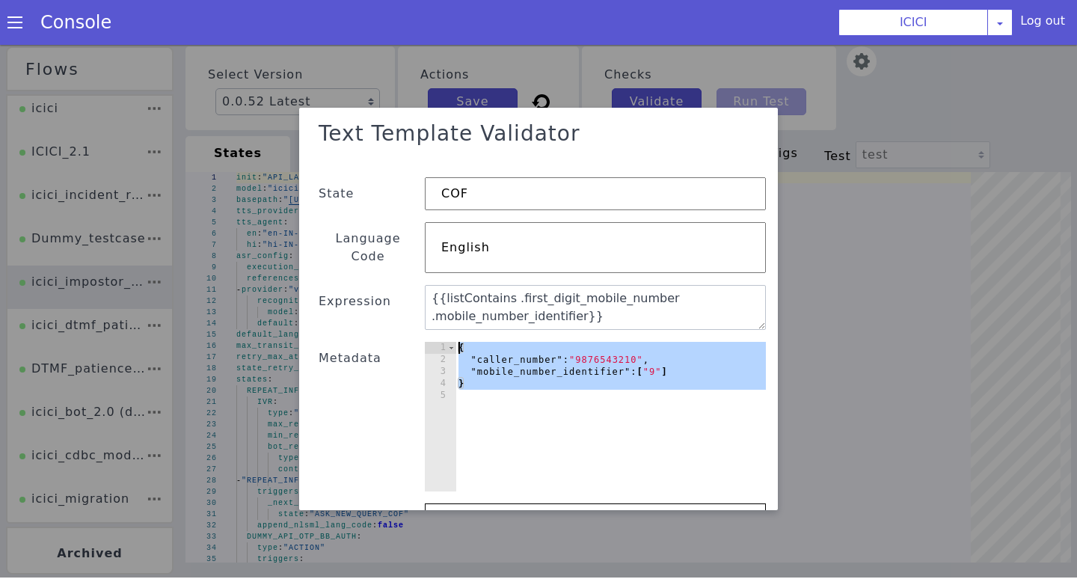
drag, startPoint x: 500, startPoint y: 379, endPoint x: 438, endPoint y: 315, distance: 89.4
click at [438, 315] on div "Text Template Validator State COF Language Code English Expression {{listContai…" at bounding box center [538, 398] width 455 height 569
type textarea "{ "caller_number": "9876543210","
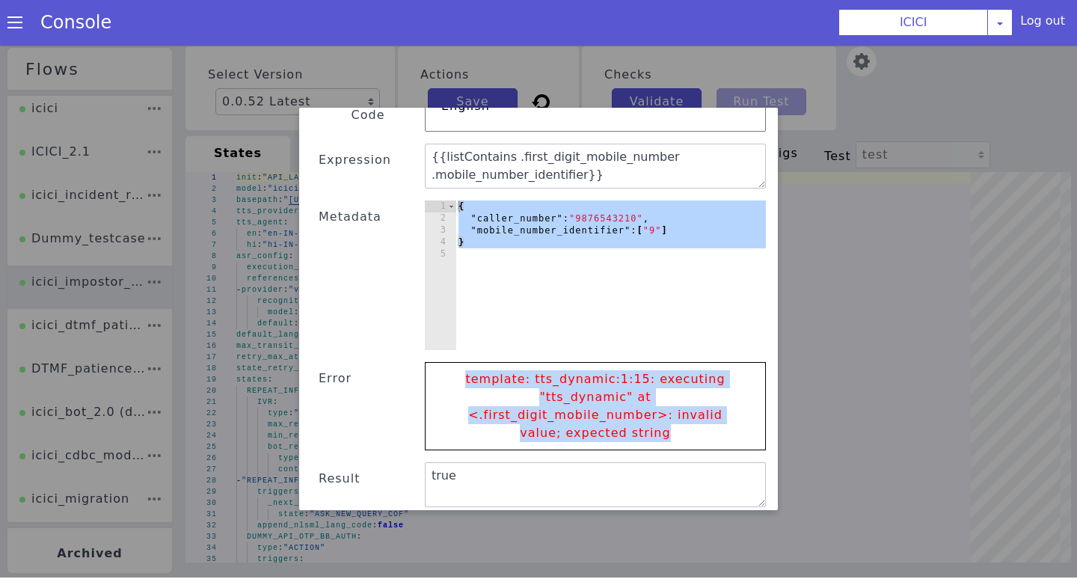
drag, startPoint x: 474, startPoint y: 353, endPoint x: 714, endPoint y: 420, distance: 249.9
click at [714, 420] on div "Text Template Validator State COF Language Code English Expression {{listContai…" at bounding box center [538, 256] width 455 height 569
copy p "template: tts_dynamic:1:15: executing "tts_dynamic" at <.first_digit_mobile_num…"
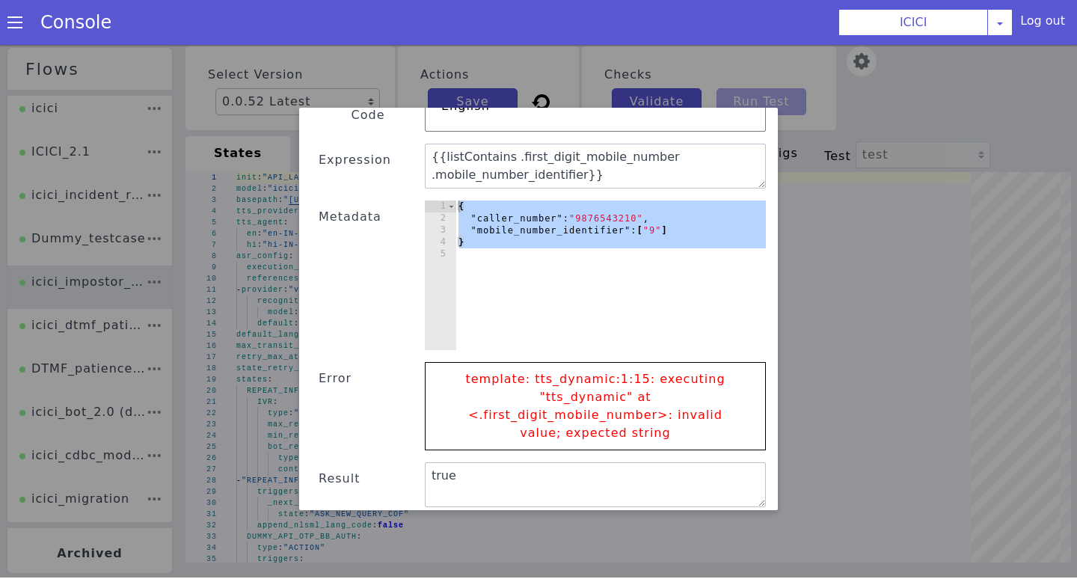
click at [541, 266] on div "{ "caller_number" : "9876543210" , "mobile_number_identifier" : [ "9" ] }" at bounding box center [611, 287] width 310 height 174
drag, startPoint x: 541, startPoint y: 266, endPoint x: 453, endPoint y: 177, distance: 125.4
click at [453, 177] on div "Text Template Validator State COF Language Code English Expression {{listContai…" at bounding box center [538, 256] width 455 height 569
paste textarea "}"
type textarea "}"
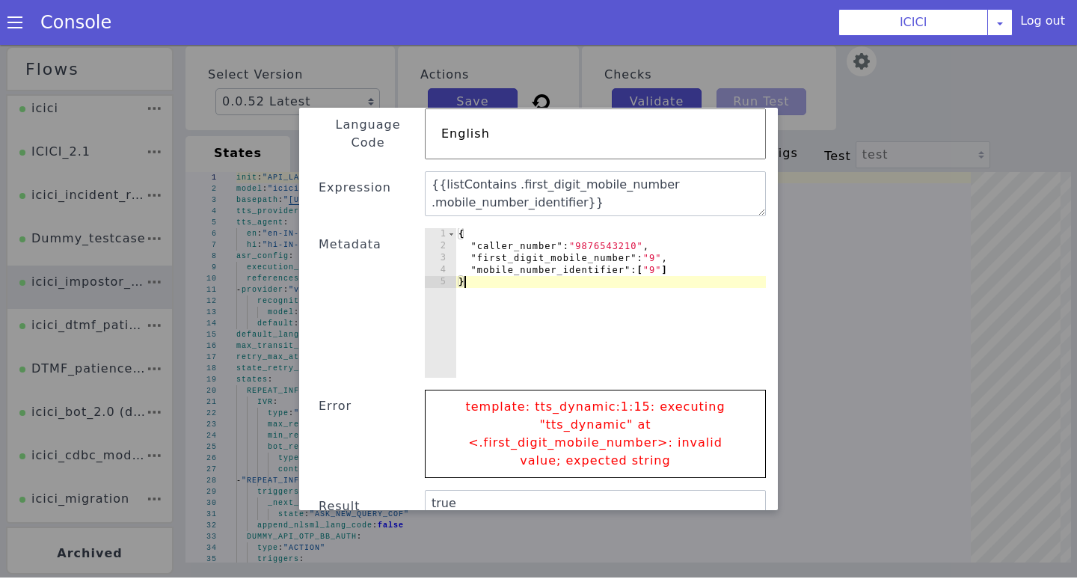
scroll to position [94, 0]
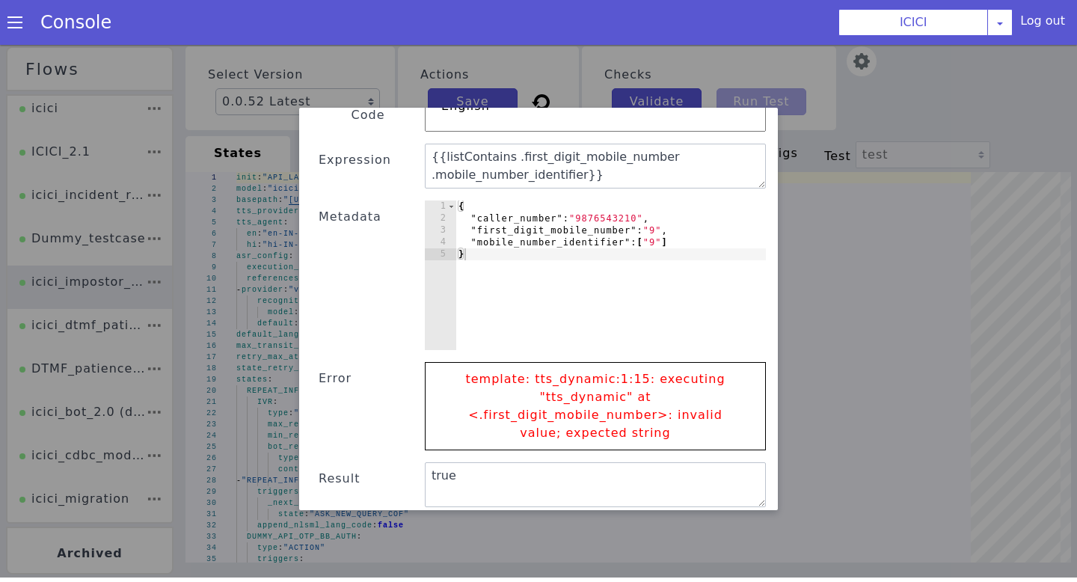
click at [741, 513] on button "Submit" at bounding box center [729, 526] width 61 height 27
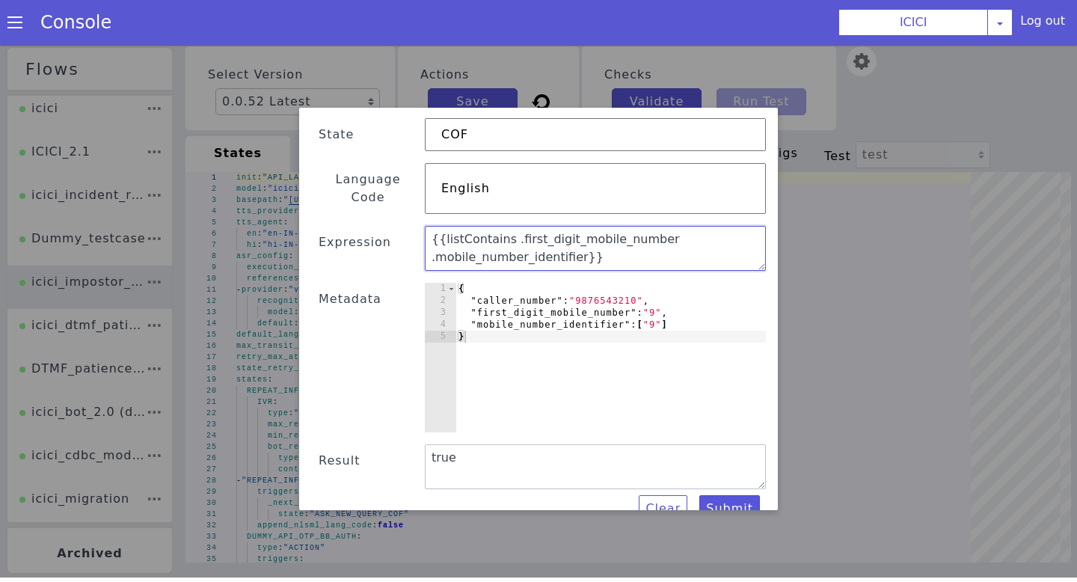
drag, startPoint x: 618, startPoint y: 247, endPoint x: 437, endPoint y: 203, distance: 186.3
click at [437, 203] on div "Text Template Validator State COF Language Code English Expression {{listContai…" at bounding box center [538, 289] width 455 height 468
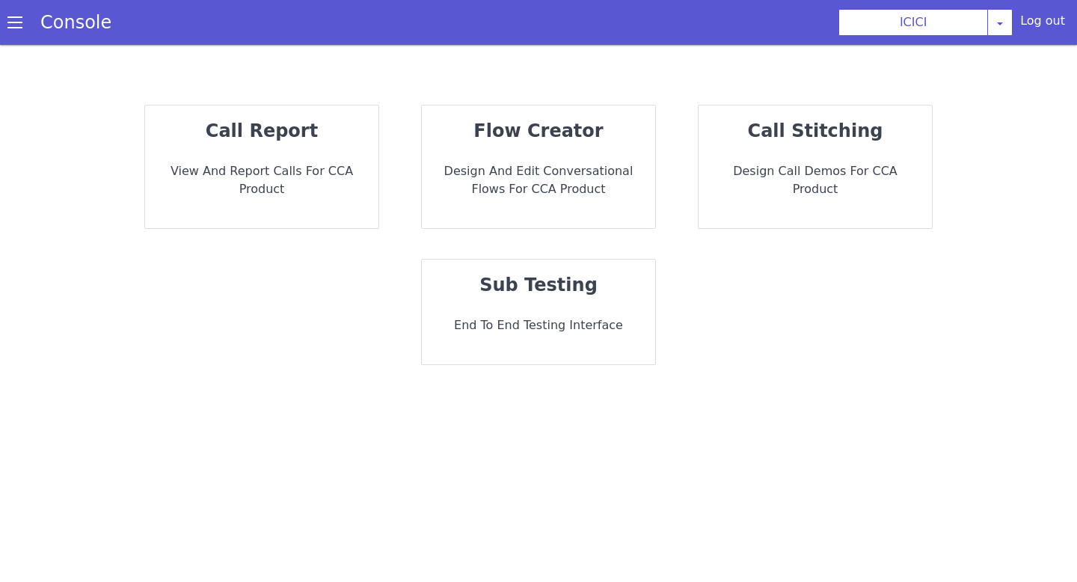
click at [521, 330] on p "End to End Testing Interface" at bounding box center [538, 325] width 209 height 18
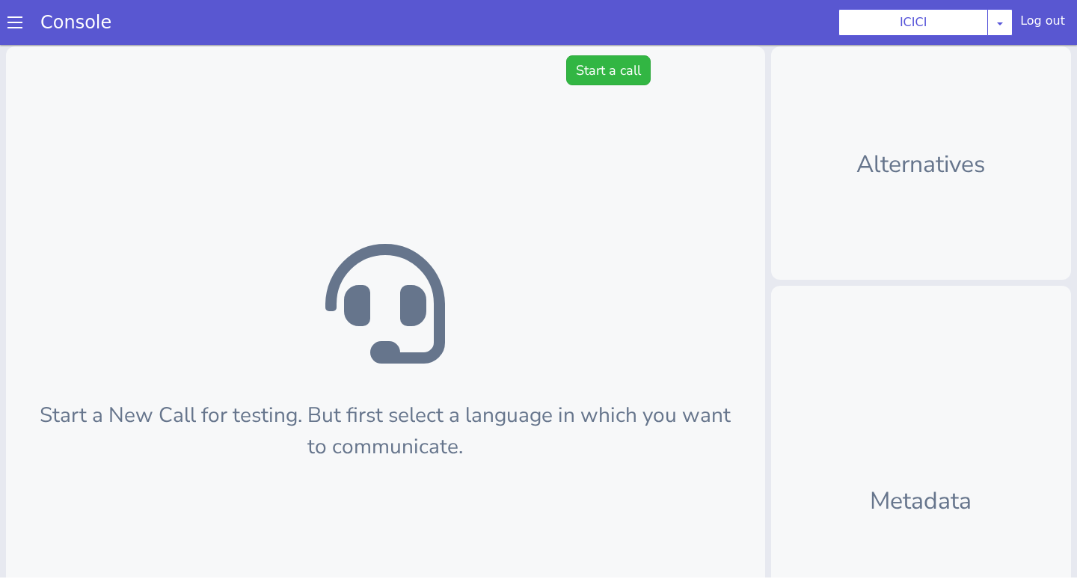
click at [16, 18] on span at bounding box center [14, 22] width 15 height 15
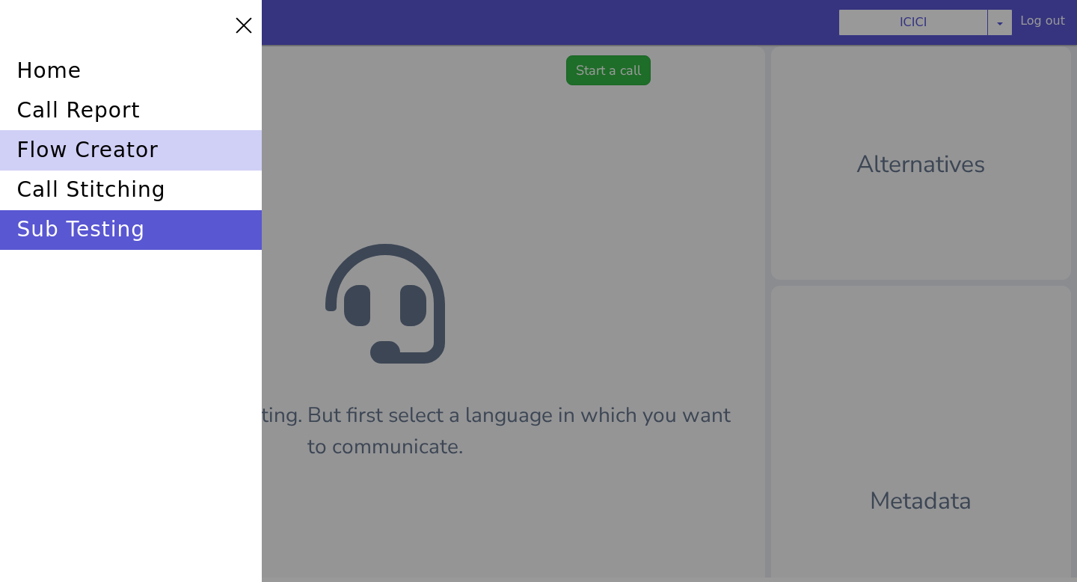
click at [102, 147] on div "flow creator" at bounding box center [131, 150] width 262 height 40
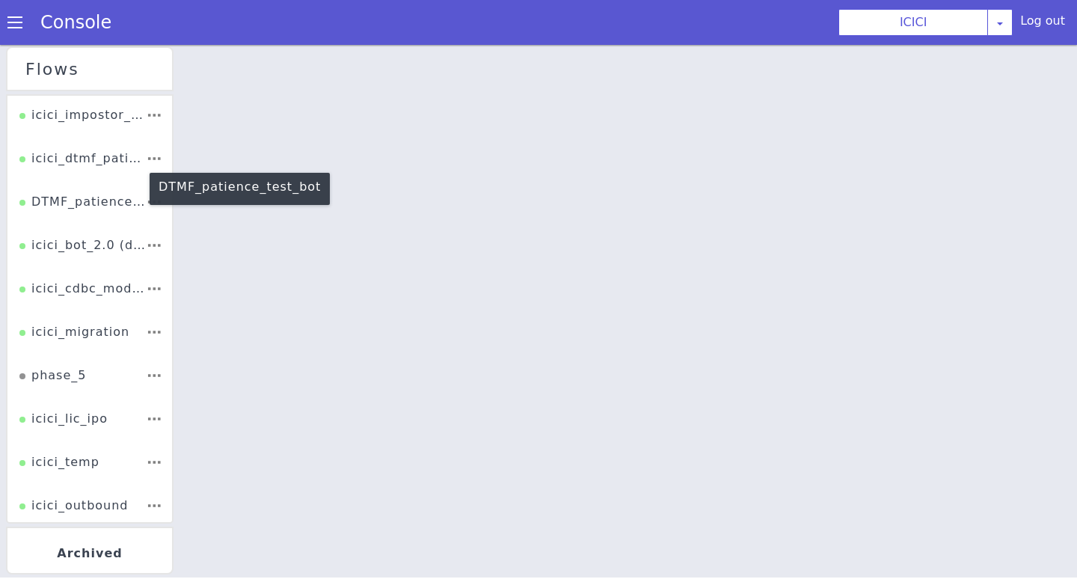
scroll to position [462, 0]
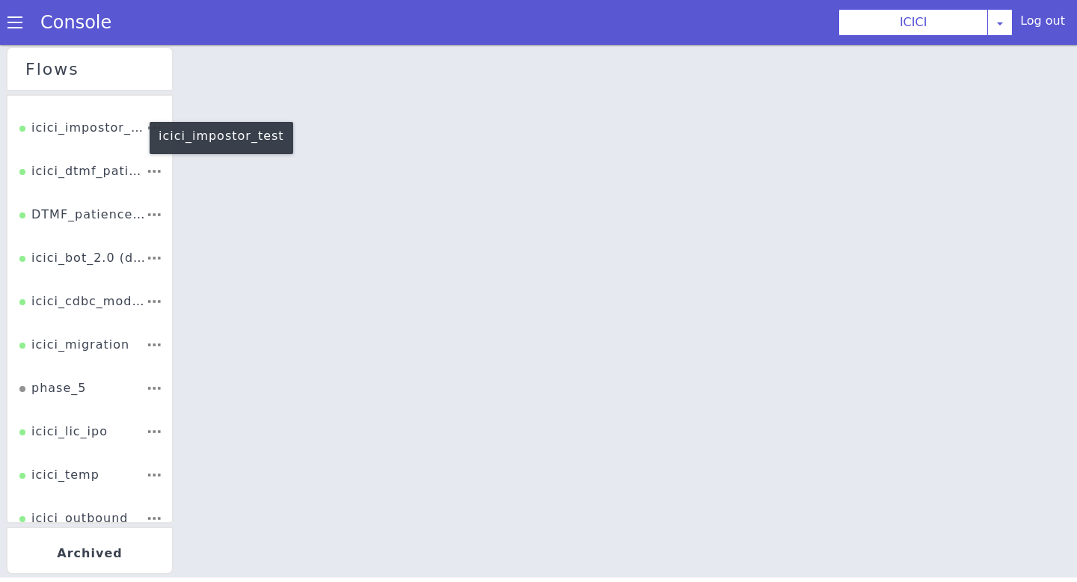
click at [73, 120] on div "icici_impostor_test" at bounding box center [87, 121] width 127 height 32
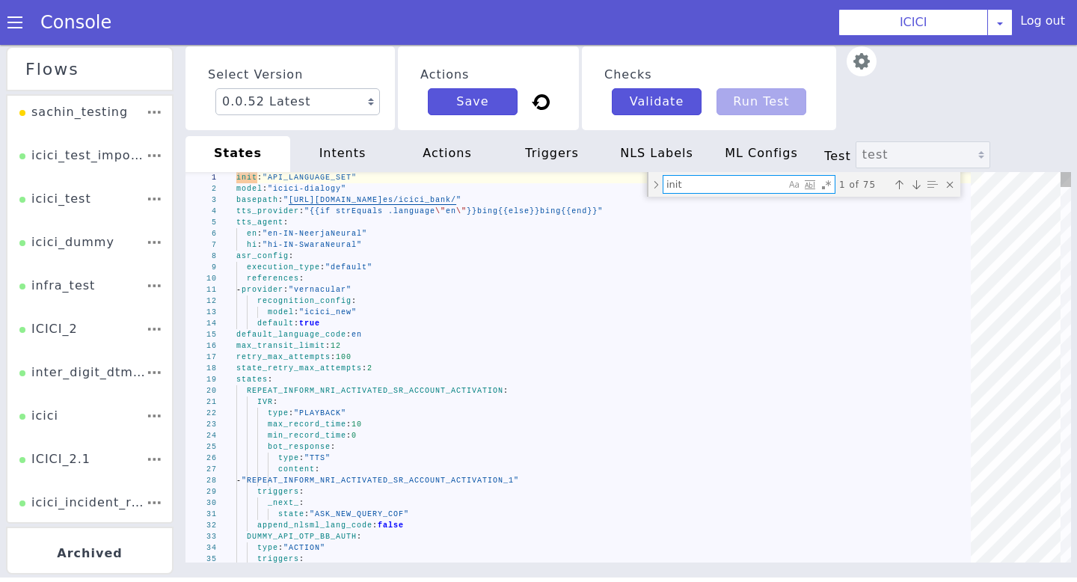
type textarea "l"
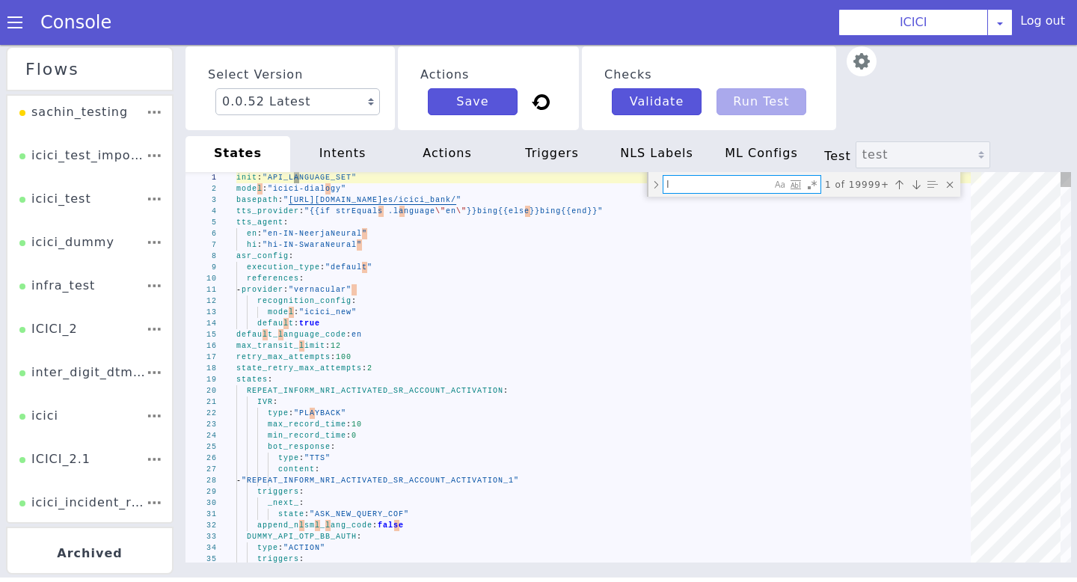
type textarea "- provider: "vernacular" recognition_config: model: "icici_new" default: true d…"
type textarea "li"
type textarea "_foreign_remittance_slots_collected_: state: "DUMMY_API_OOS_PROBING" _transfer_…"
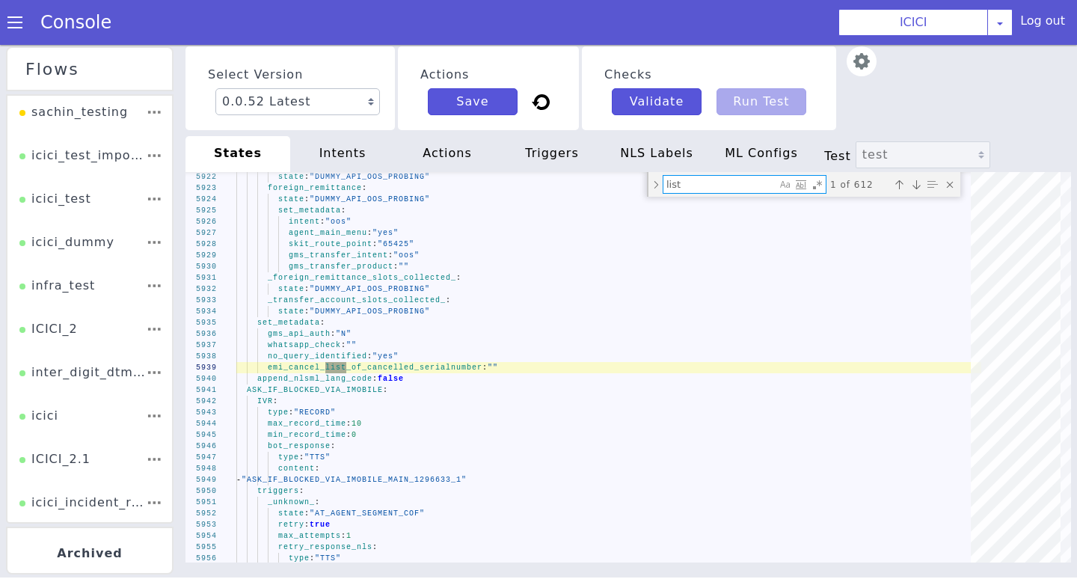
type textarea "list"
type textarea "_unknown_: state: "AT_AGENT_SEGMENT_COF" _success_: state: "AT_AGENT_SEGMENT_CO…"
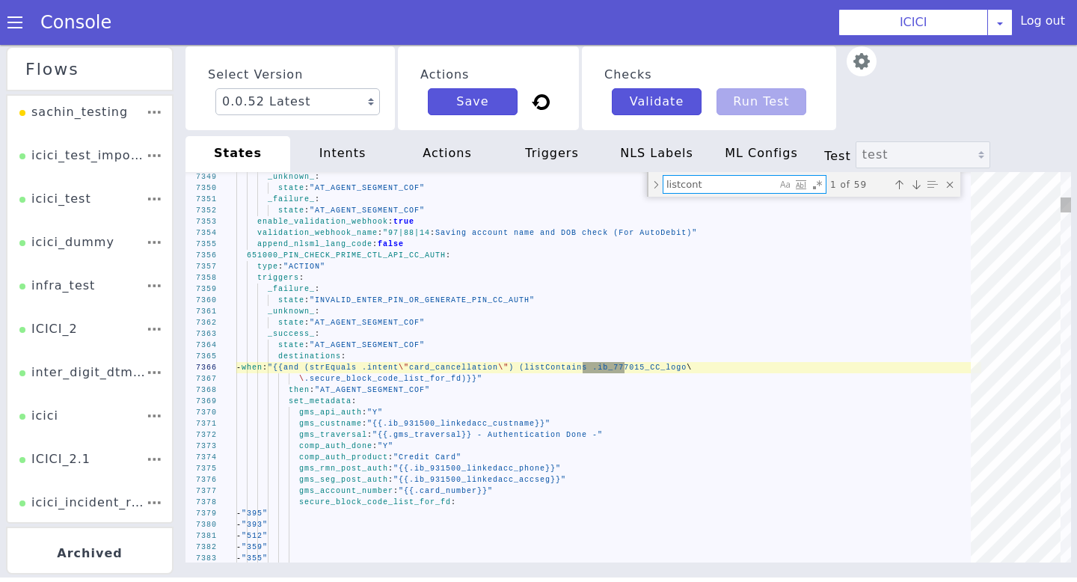
type textarea "listcont"
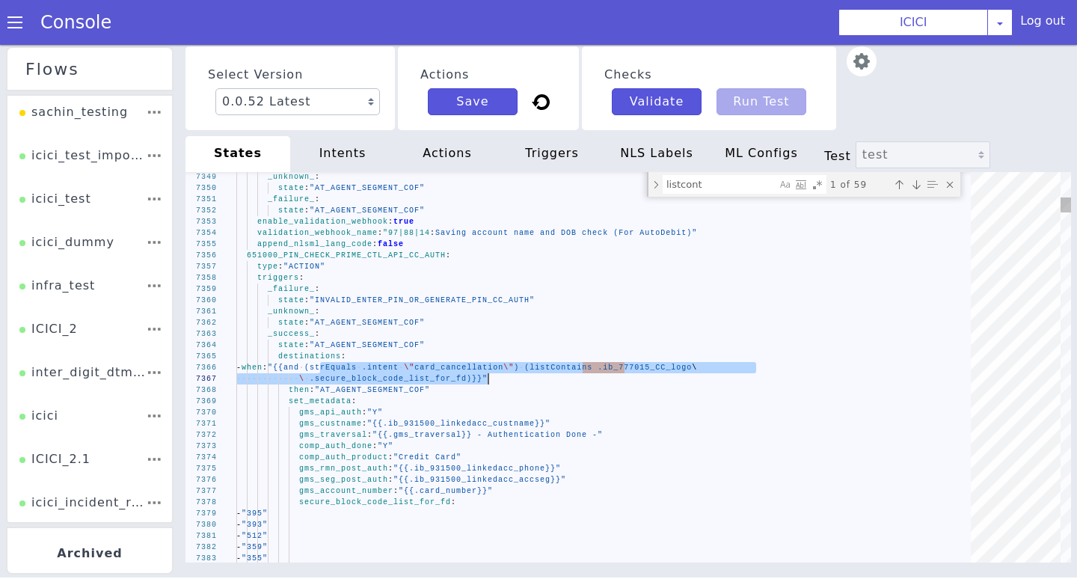
drag, startPoint x: 322, startPoint y: 367, endPoint x: 554, endPoint y: 373, distance: 231.3
click at [916, 180] on div "Next match (Enter)" at bounding box center [916, 184] width 15 height 15
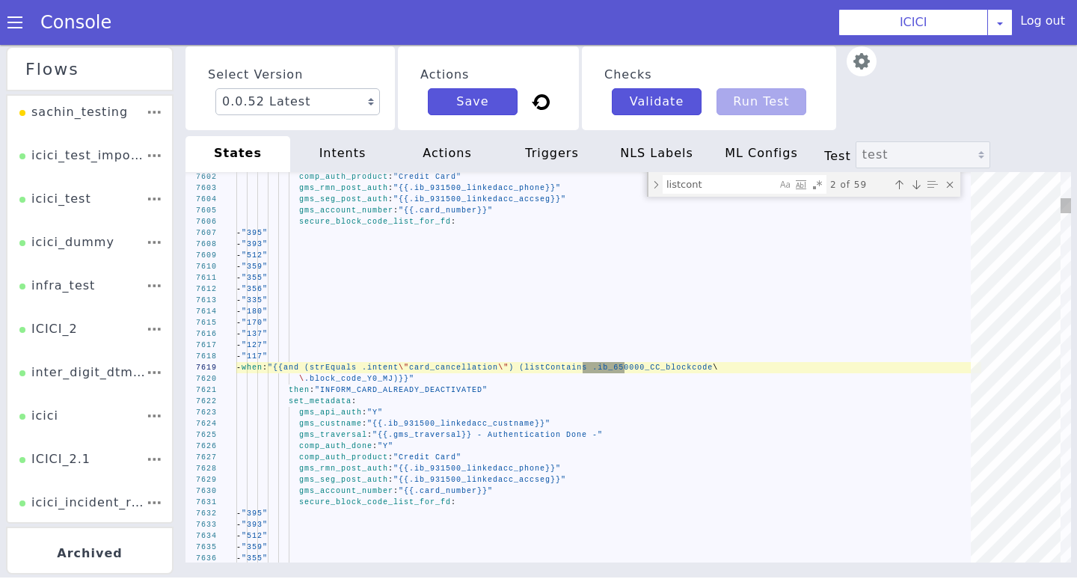
click at [916, 180] on div "Next match (Enter)" at bounding box center [916, 184] width 15 height 15
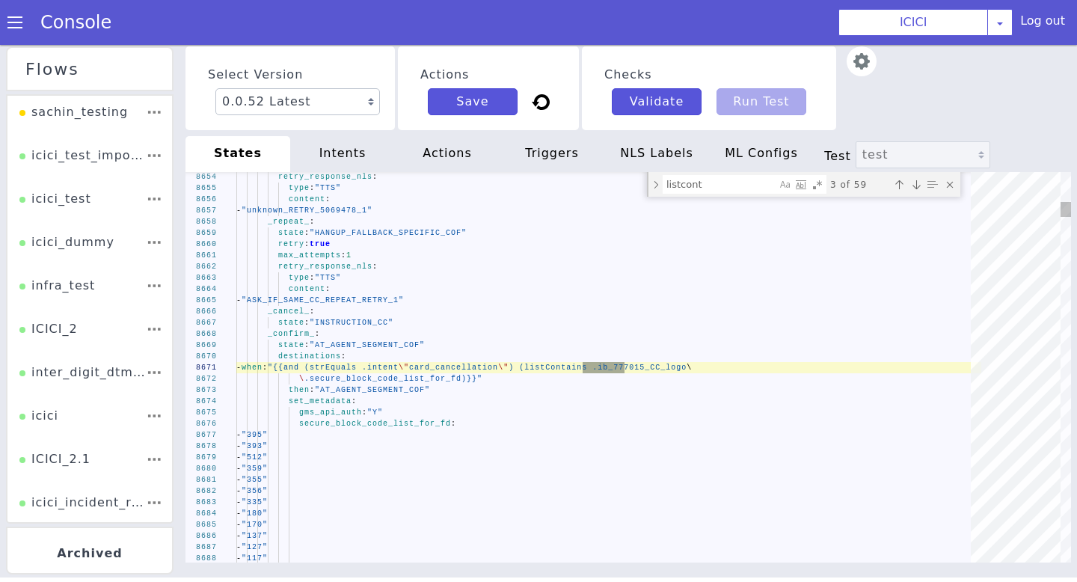
click at [916, 180] on div "Next match (Enter)" at bounding box center [916, 184] width 15 height 15
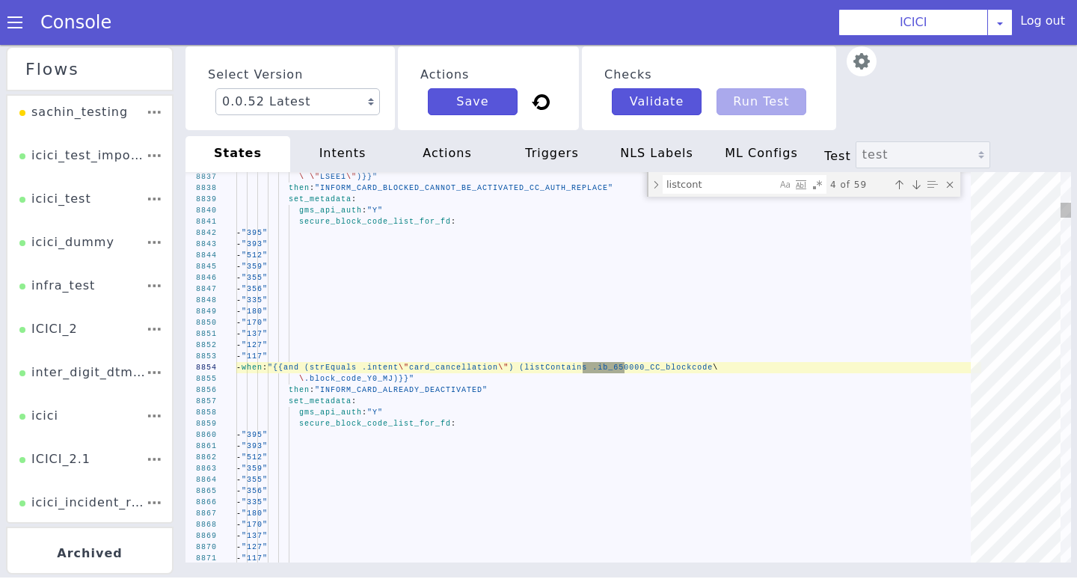
click at [916, 180] on div "Next match (Enter)" at bounding box center [916, 184] width 15 height 15
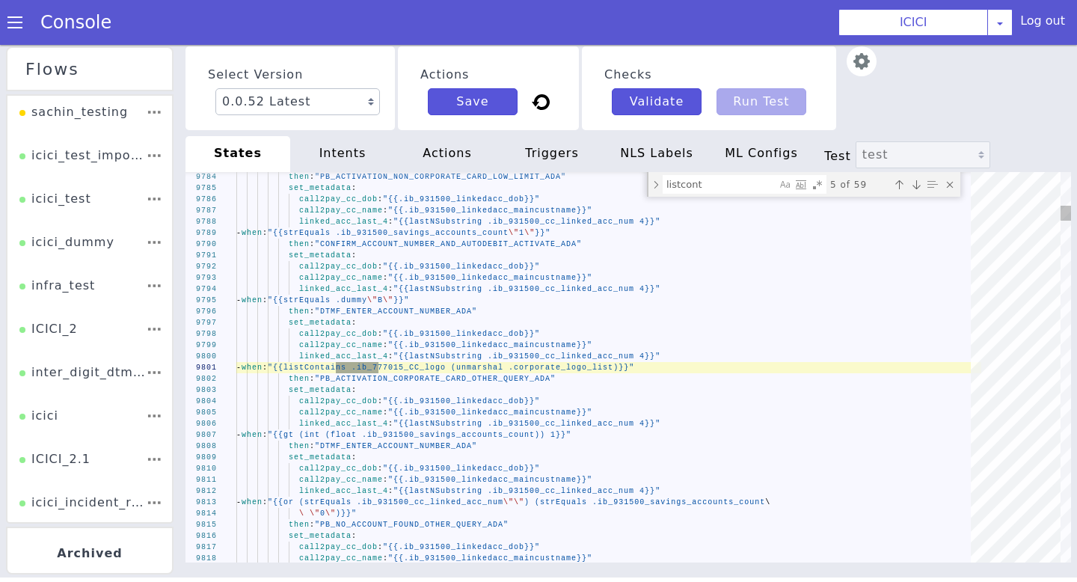
click at [916, 200] on div "Next match (Enter)" at bounding box center [924, 208] width 16 height 16
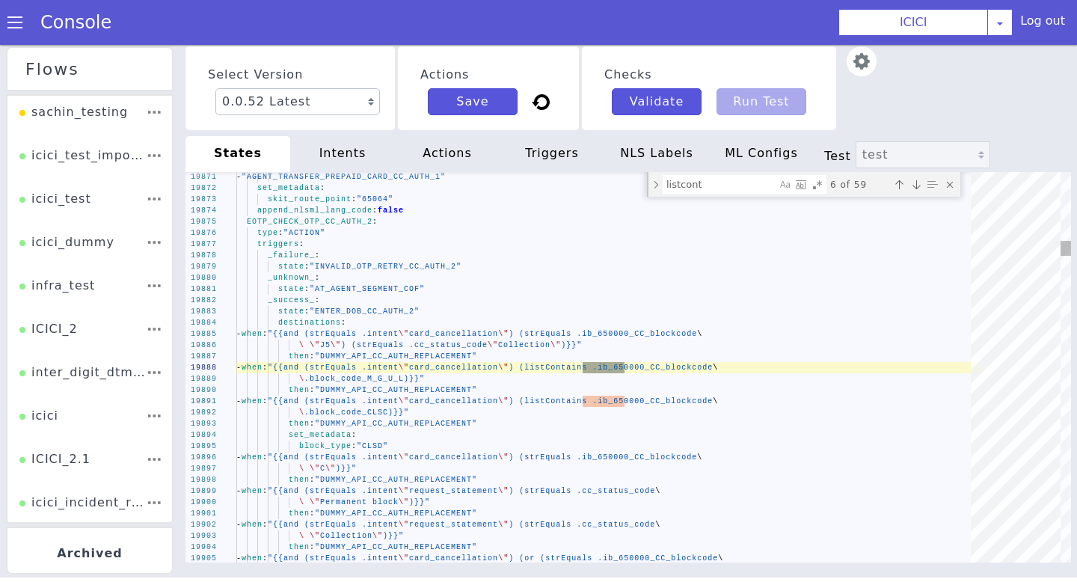
click at [916, 200] on div "Next match (Enter)" at bounding box center [924, 208] width 16 height 16
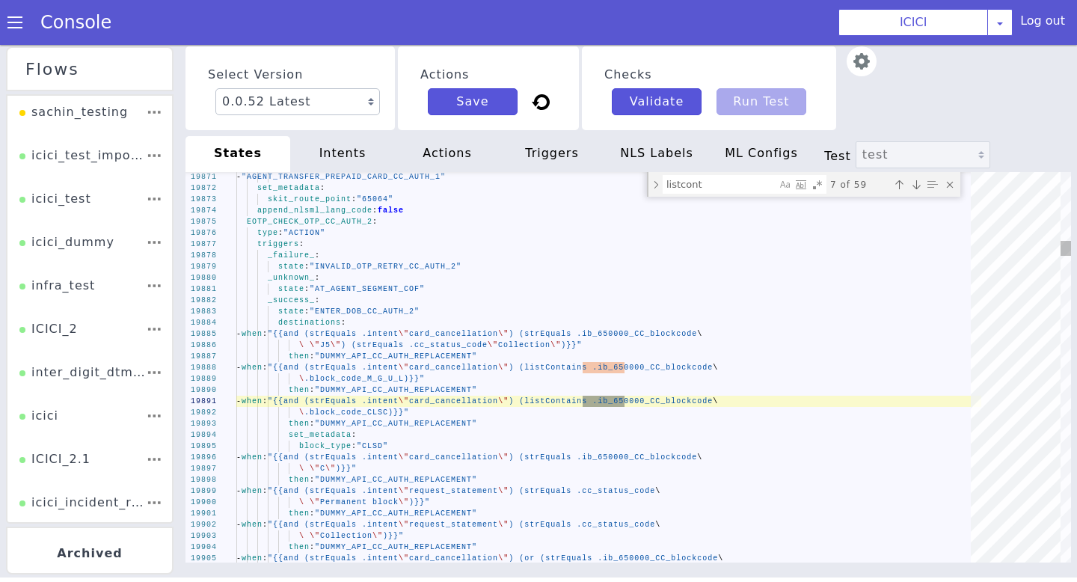
click at [916, 180] on div "Next match (Enter)" at bounding box center [916, 184] width 15 height 15
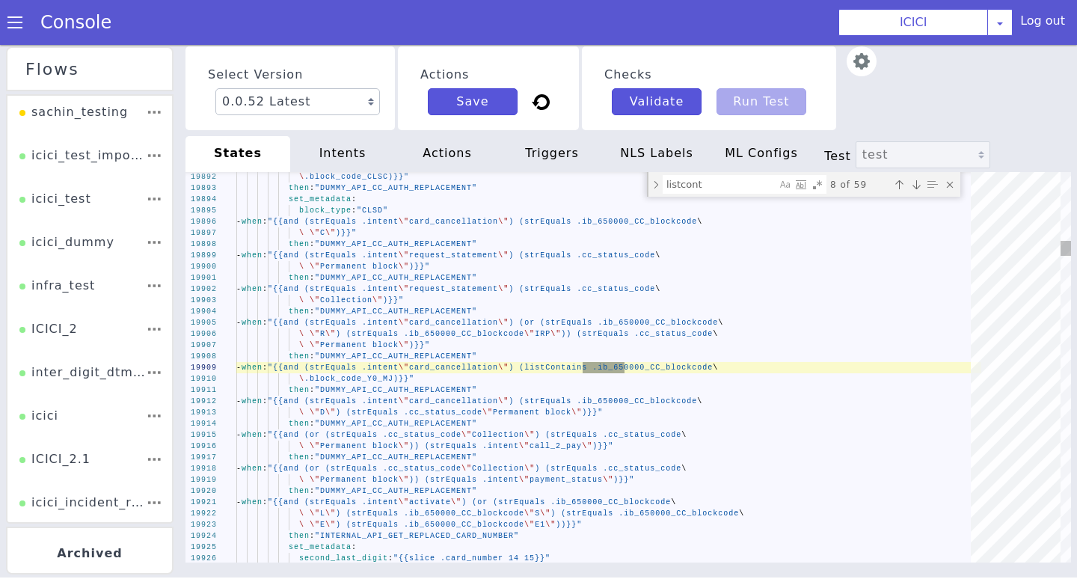
click at [916, 180] on div "Next match (Enter)" at bounding box center [916, 184] width 15 height 15
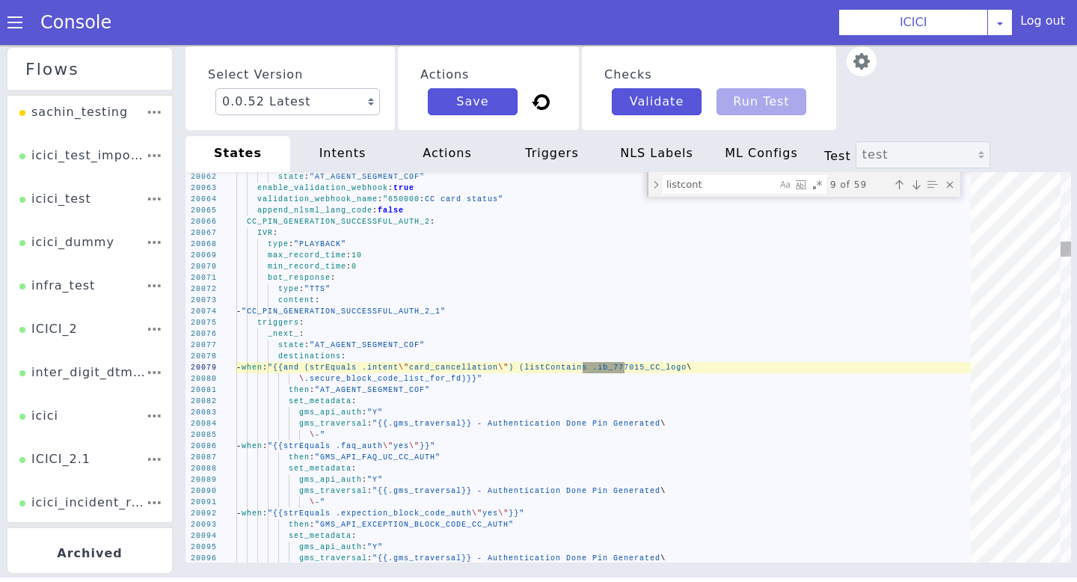
click at [916, 180] on div "Next match (Enter)" at bounding box center [916, 184] width 15 height 15
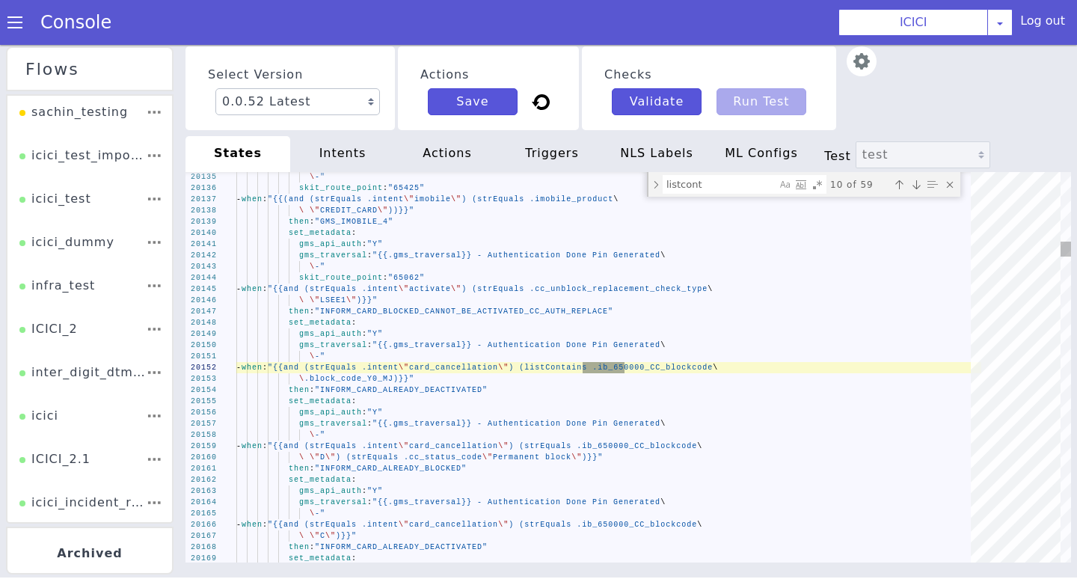
click at [916, 180] on div "Next match (Enter)" at bounding box center [916, 184] width 15 height 15
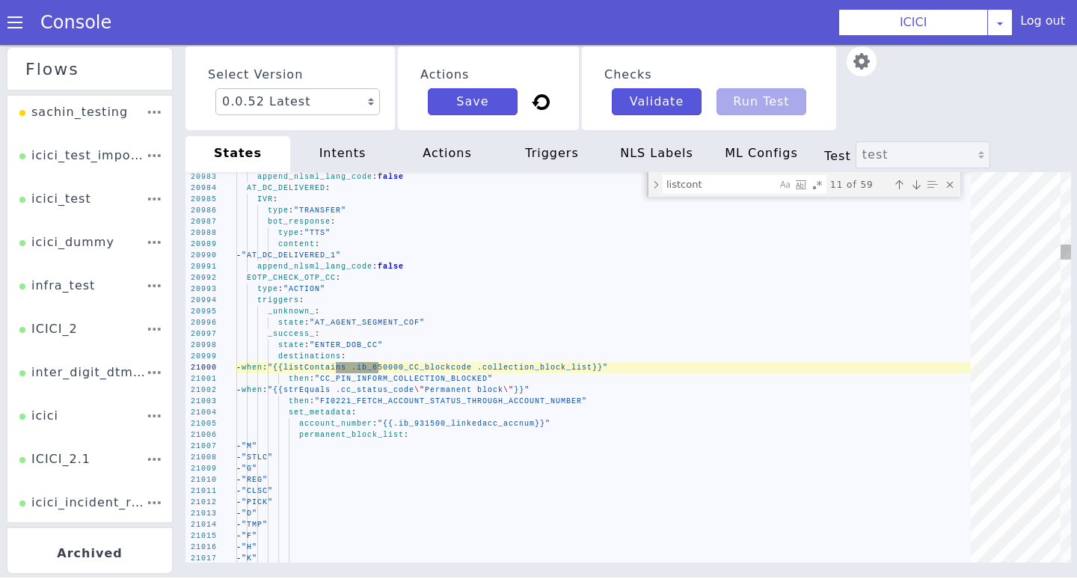
click at [916, 180] on div "Next match (Enter)" at bounding box center [916, 184] width 15 height 15
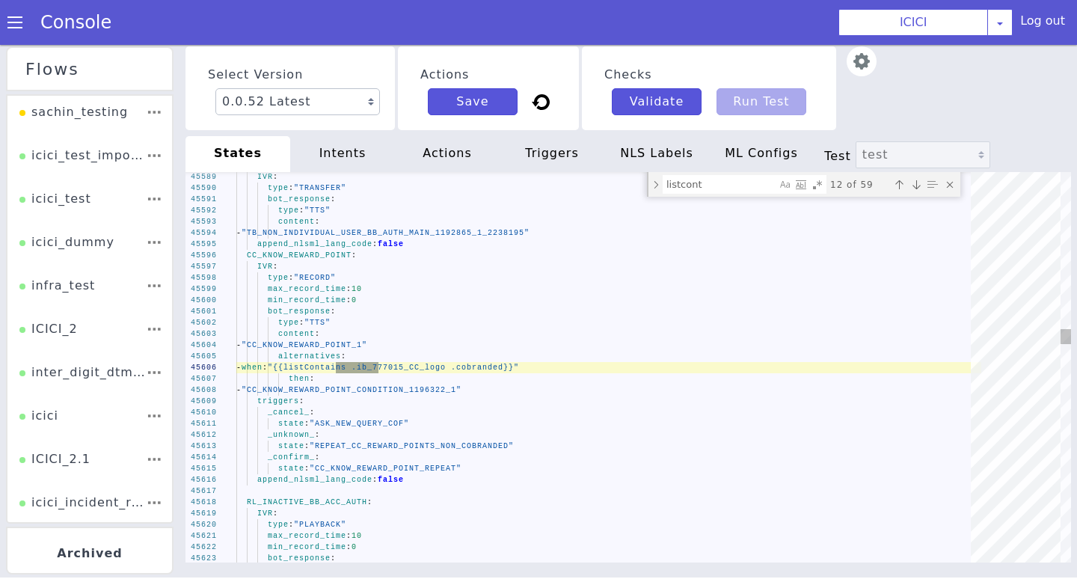
click at [898, 182] on div "Previous match (⇧Enter)" at bounding box center [899, 184] width 15 height 15
type textarea "append_nlsml_lang_code: false EOTP_CHECK_OTP_CC: type: "ACTION" triggers: _unkn…"
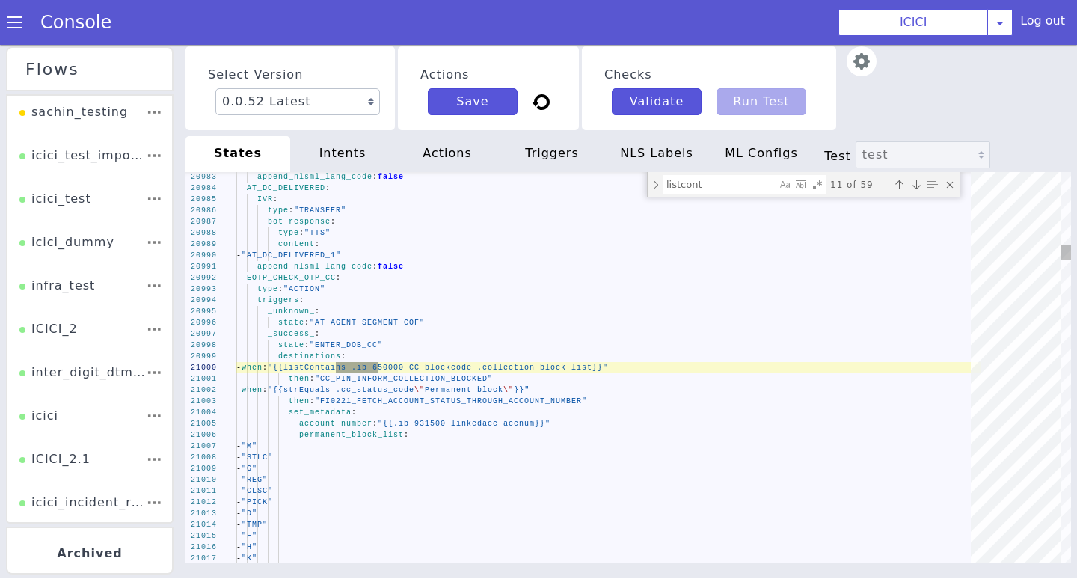
click at [351, 370] on span ""{{listContains .ib_650000_CC_blockcode .collectio" at bounding box center [399, 368] width 262 height 8
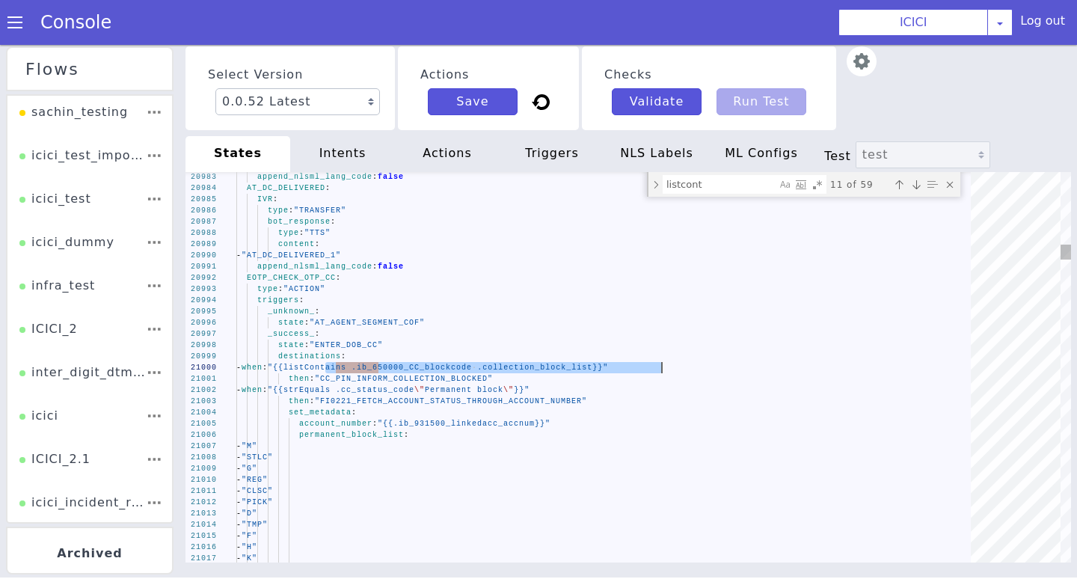
drag, startPoint x: 326, startPoint y: 368, endPoint x: 765, endPoint y: 368, distance: 439.1
